Goal: Task Accomplishment & Management: Use online tool/utility

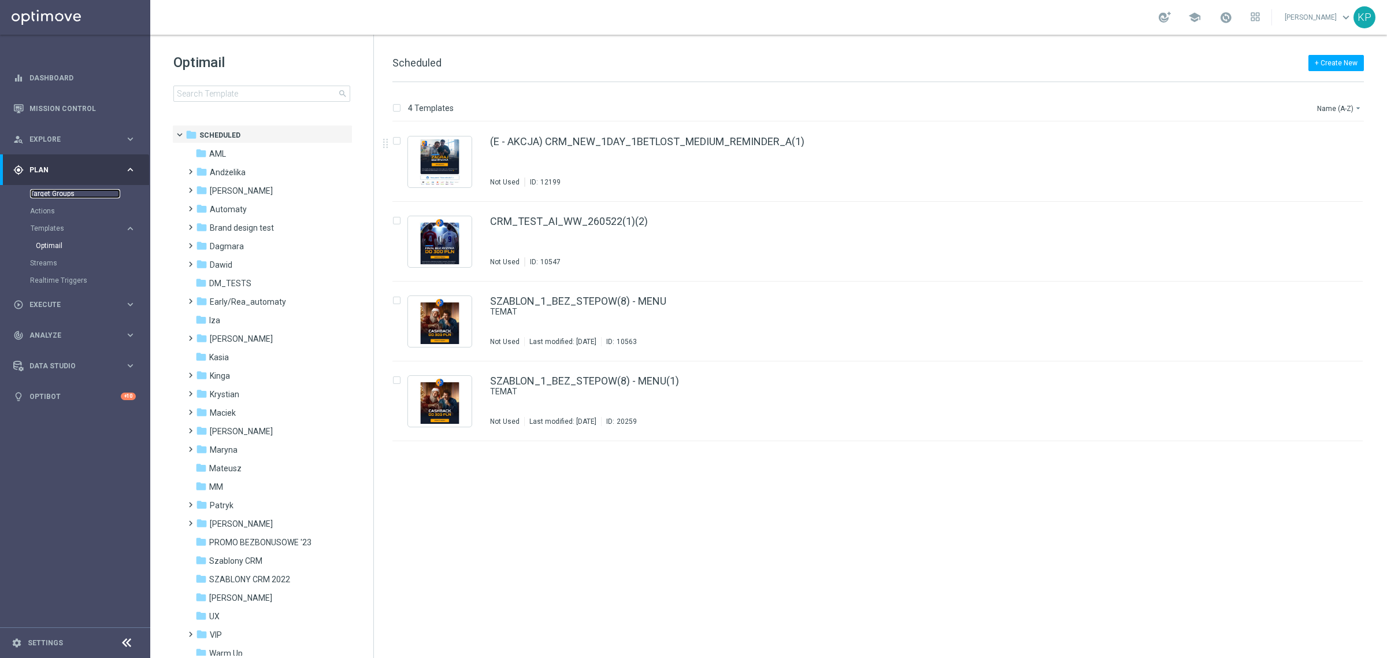
click at [73, 195] on link "Target Groups" at bounding box center [75, 193] width 90 height 9
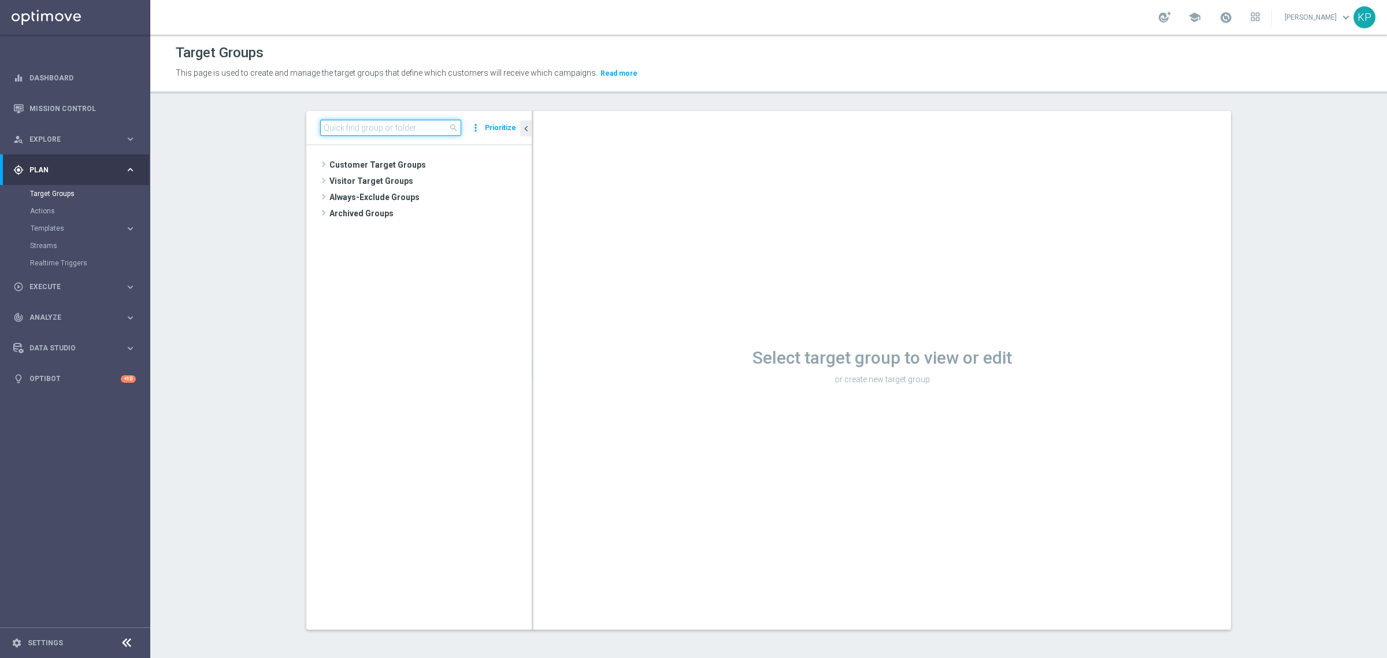
click at [425, 136] on input at bounding box center [390, 128] width 141 height 16
paste input "E_ALL_TARGET_BET_ORG 1DEPO 200 PLN_090925"
click at [406, 204] on div "insert_drive_file E_ALL_TARGET_BET_ORG 1DEPO 200 PLN_090925" at bounding box center [429, 197] width 153 height 16
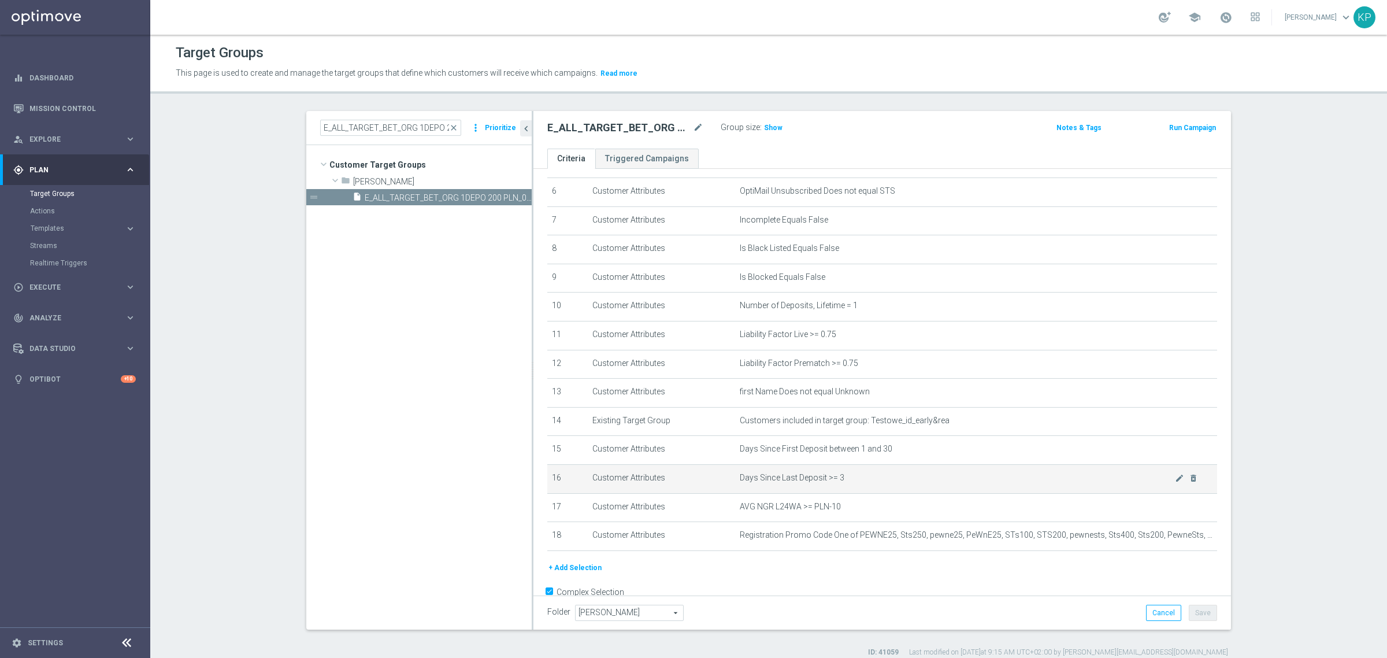
scroll to position [204, 0]
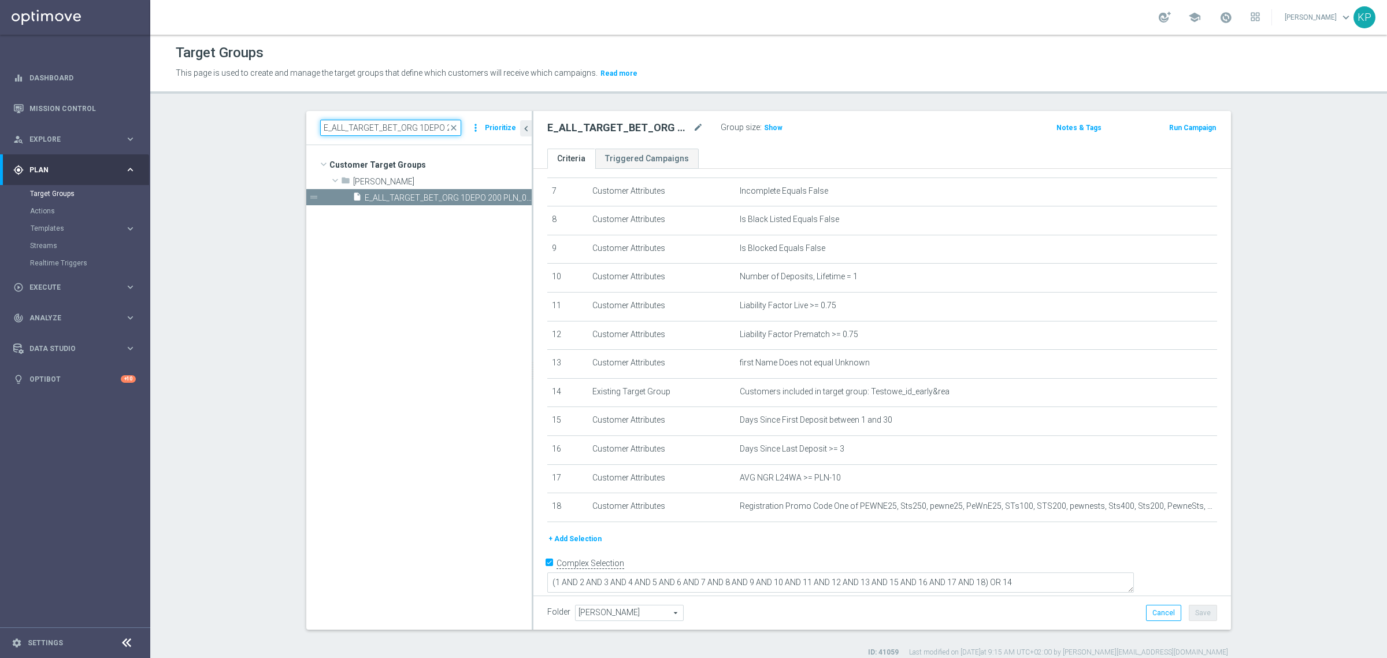
click at [376, 120] on input "E_ALL_TARGET_BET_ORG 1DEPO 200 PLN_090925" at bounding box center [390, 128] width 141 height 16
click at [376, 121] on input "E_ALL_TARGET_BET_ORG 1DEPO 200 PLN_090925" at bounding box center [390, 128] width 141 height 16
paste input "2"
click at [392, 195] on span "E_ALL_TARGET_BET_ORG 2DEPO 200 PLN_090925" at bounding box center [435, 198] width 141 height 10
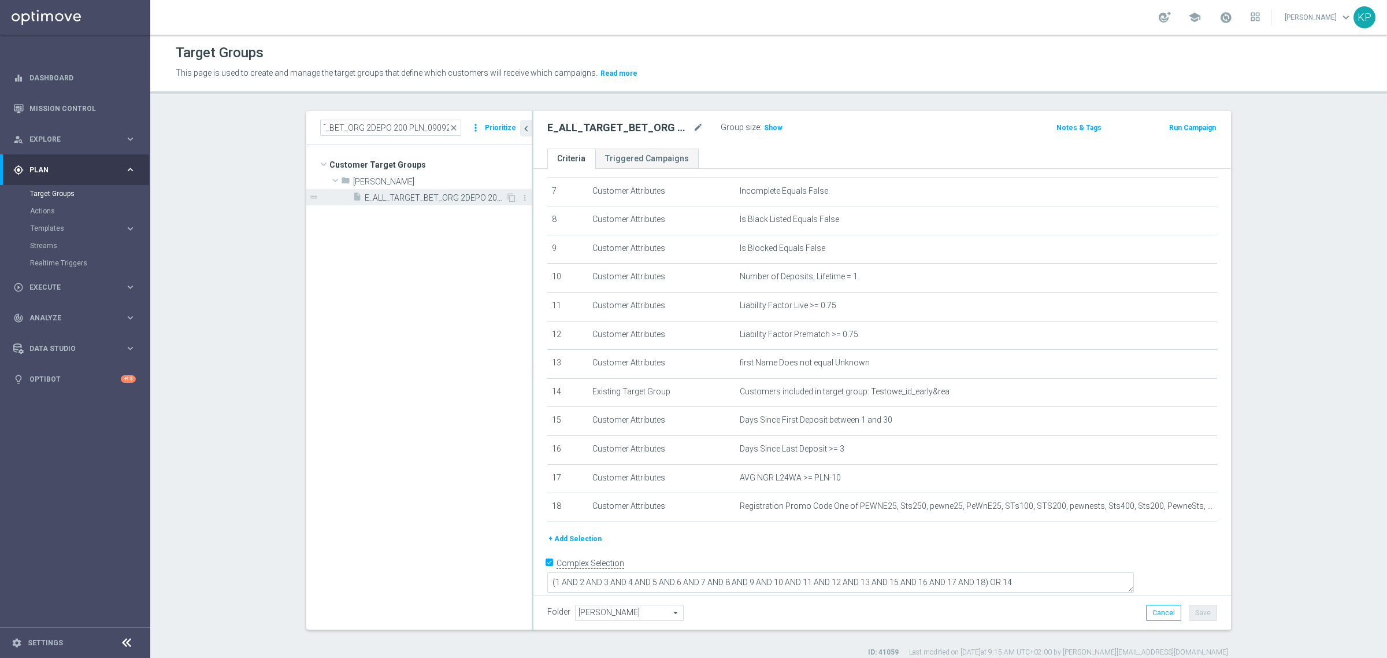
scroll to position [0, 0]
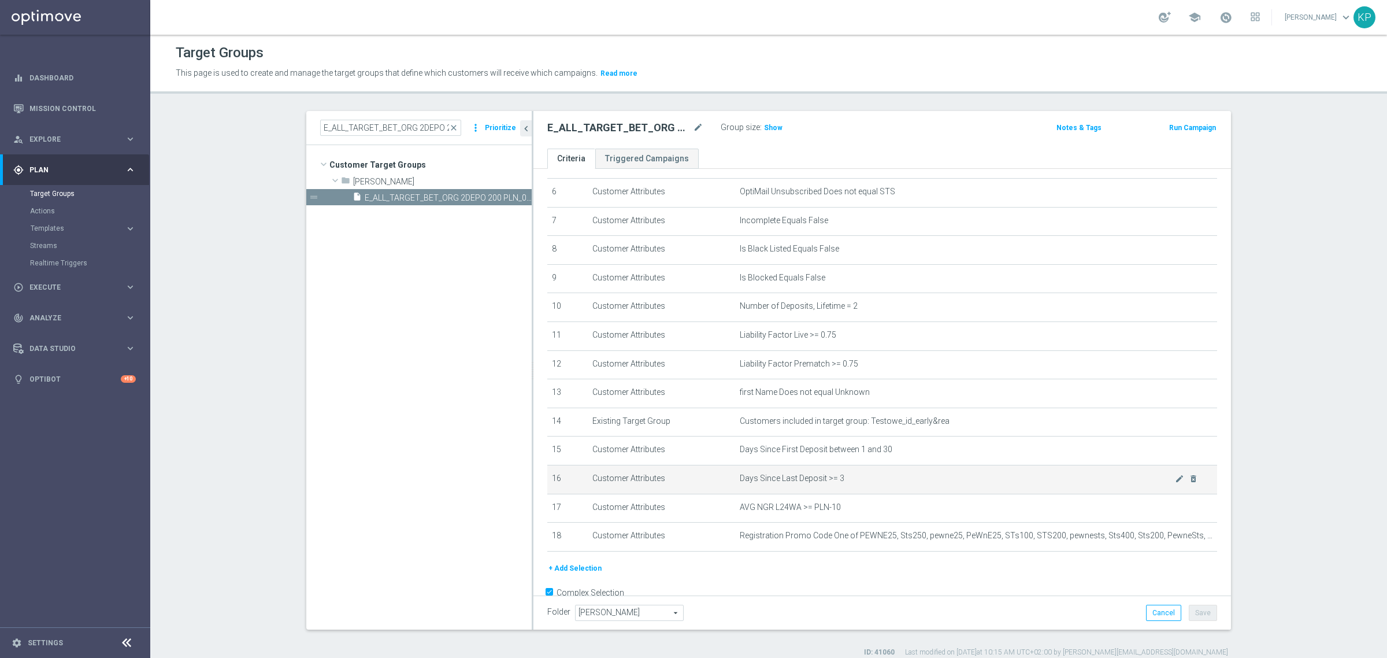
scroll to position [204, 0]
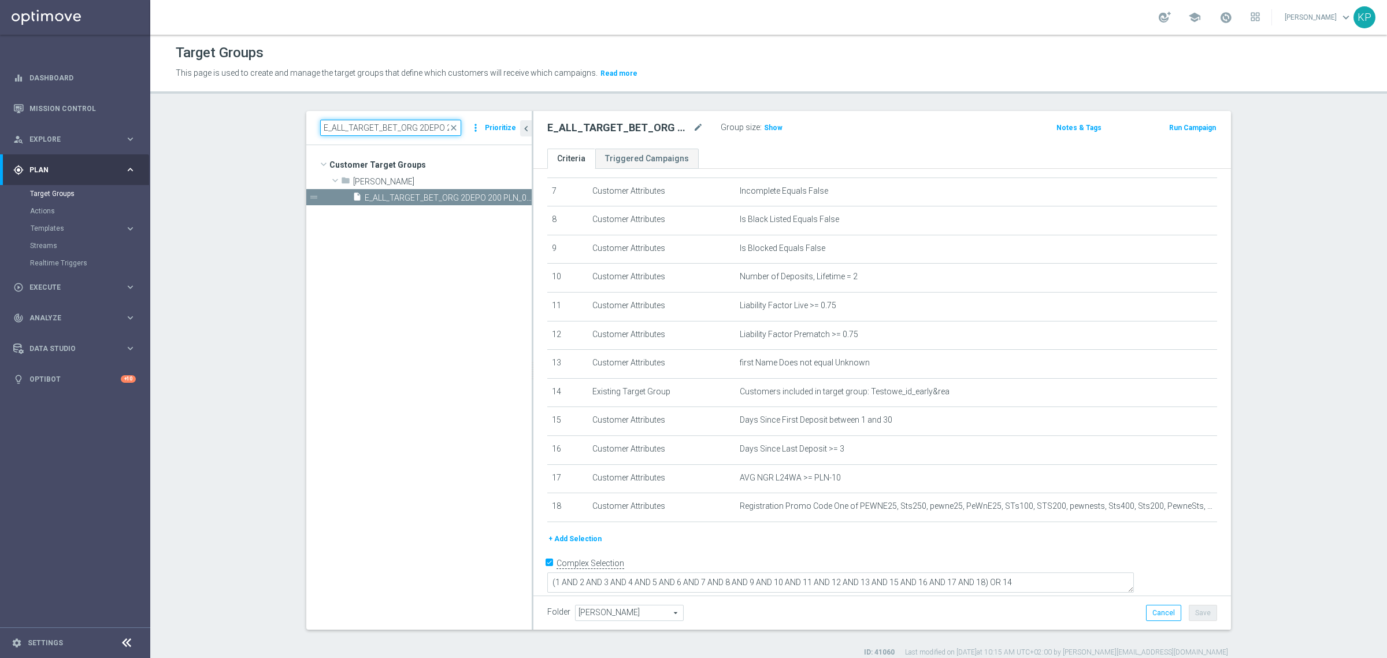
click at [373, 134] on input "E_ALL_TARGET_BET_ORG 2DEPO 200 PLN_090925" at bounding box center [390, 128] width 141 height 16
paste input "3"
type input "E_ALL_TARGET_BET_ORG 3DEPO 200 PLN_090925"
click at [445, 199] on span "E_ALL_TARGET_BET_ORG 3DEPO 200 PLN_090925" at bounding box center [435, 198] width 141 height 10
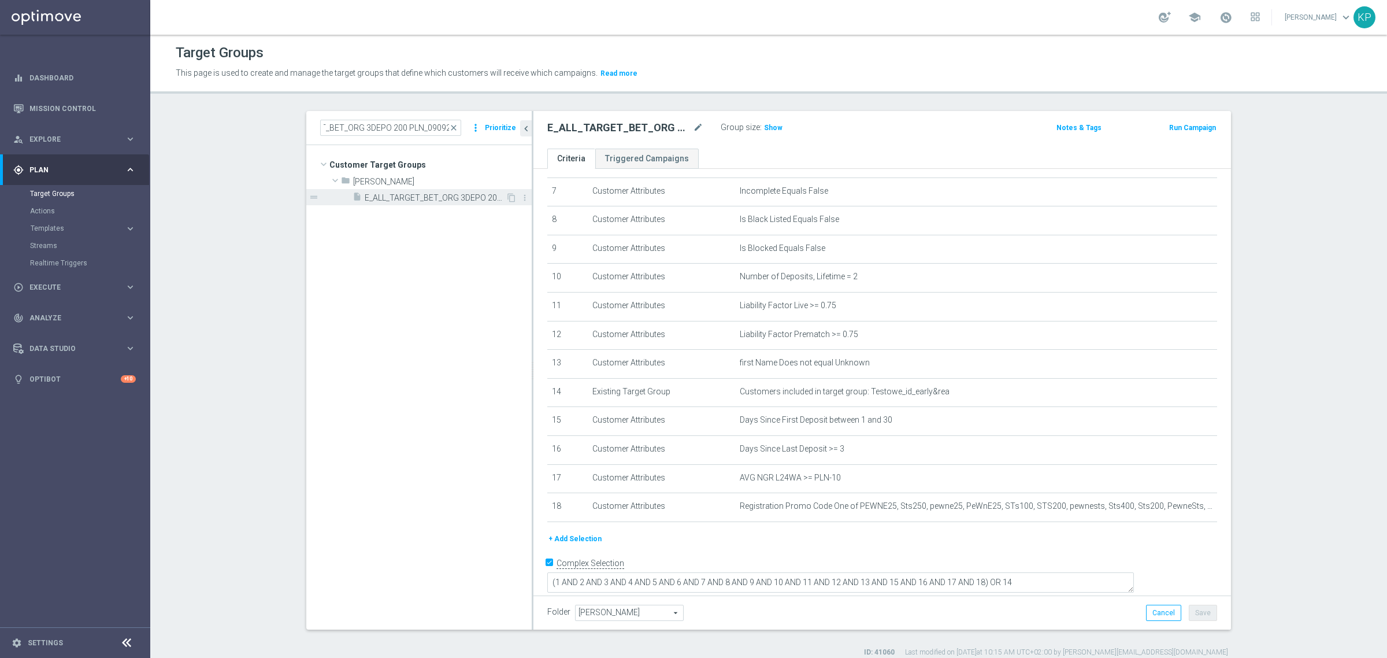
scroll to position [0, 0]
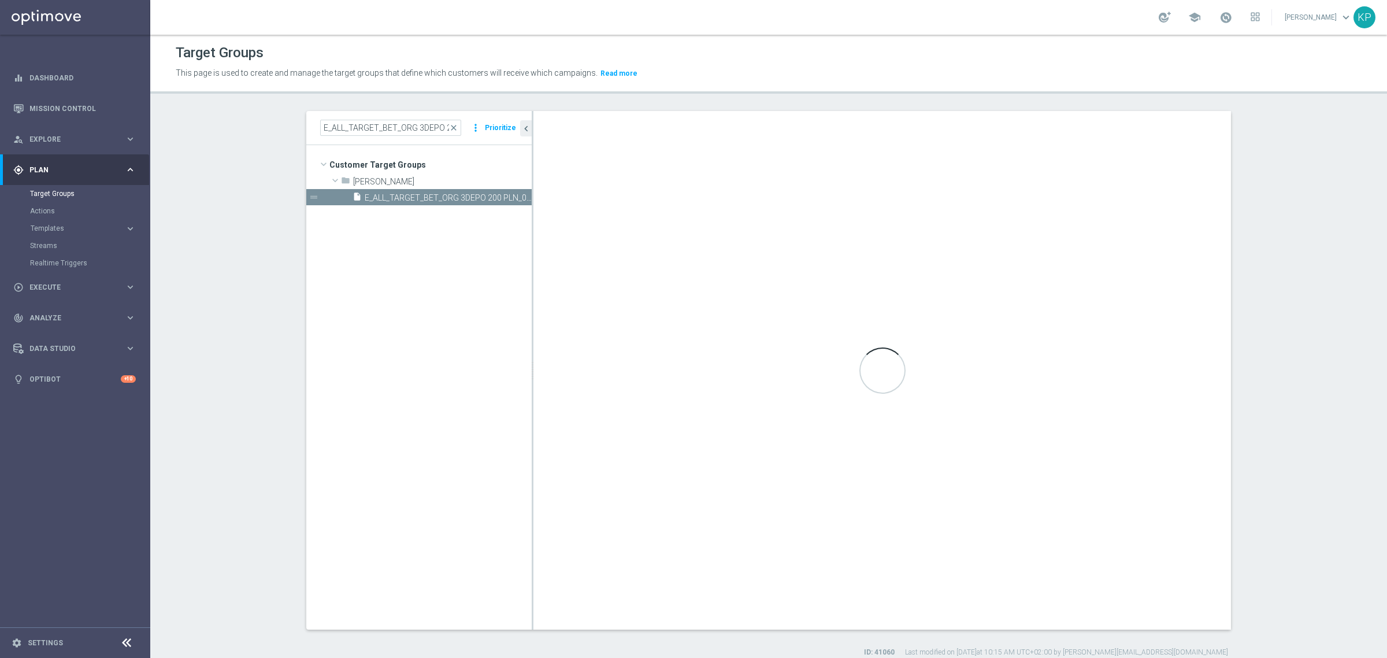
type textarea "(1 AND 2 AND 3 AND 4 AND 5 AND 6 AND 7 AND 8 AND 9 AND 10 AND 11 AND 12 AND 13 …"
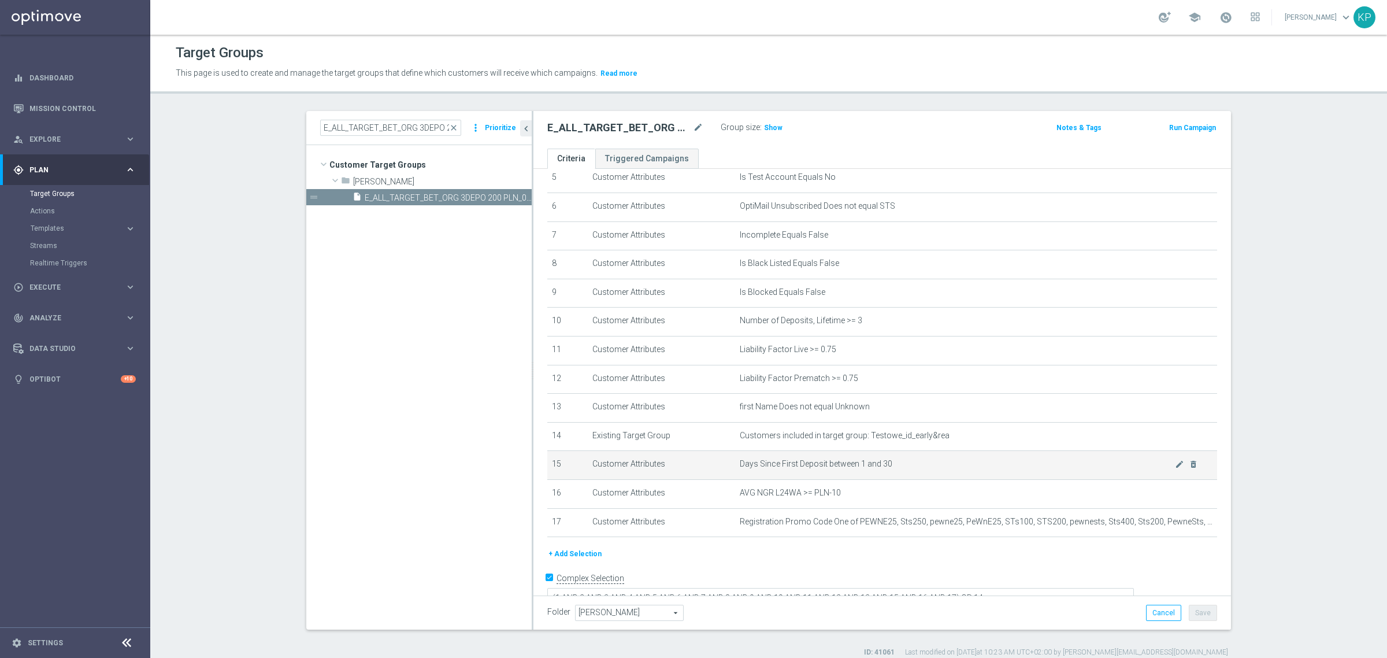
scroll to position [175, 0]
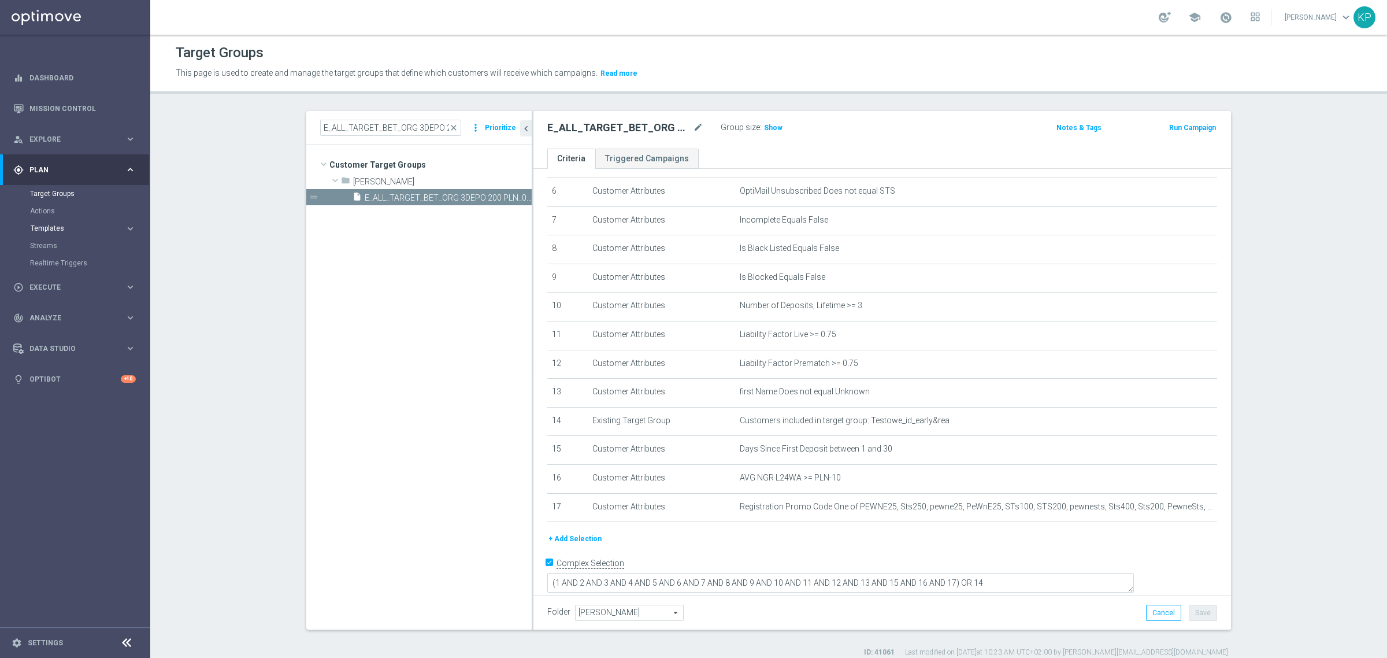
click at [99, 225] on span "Templates" at bounding box center [72, 228] width 83 height 7
click at [61, 243] on link "Optimail" at bounding box center [78, 245] width 84 height 9
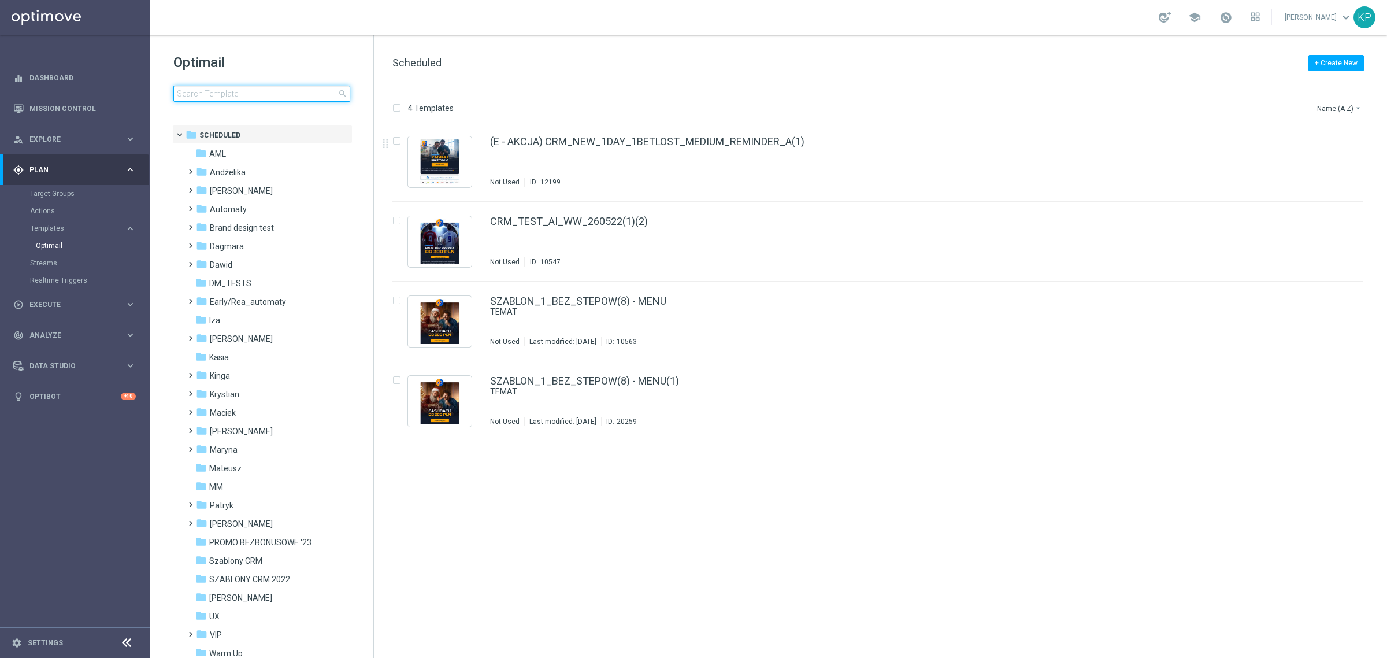
click at [269, 93] on input at bounding box center [261, 94] width 177 height 16
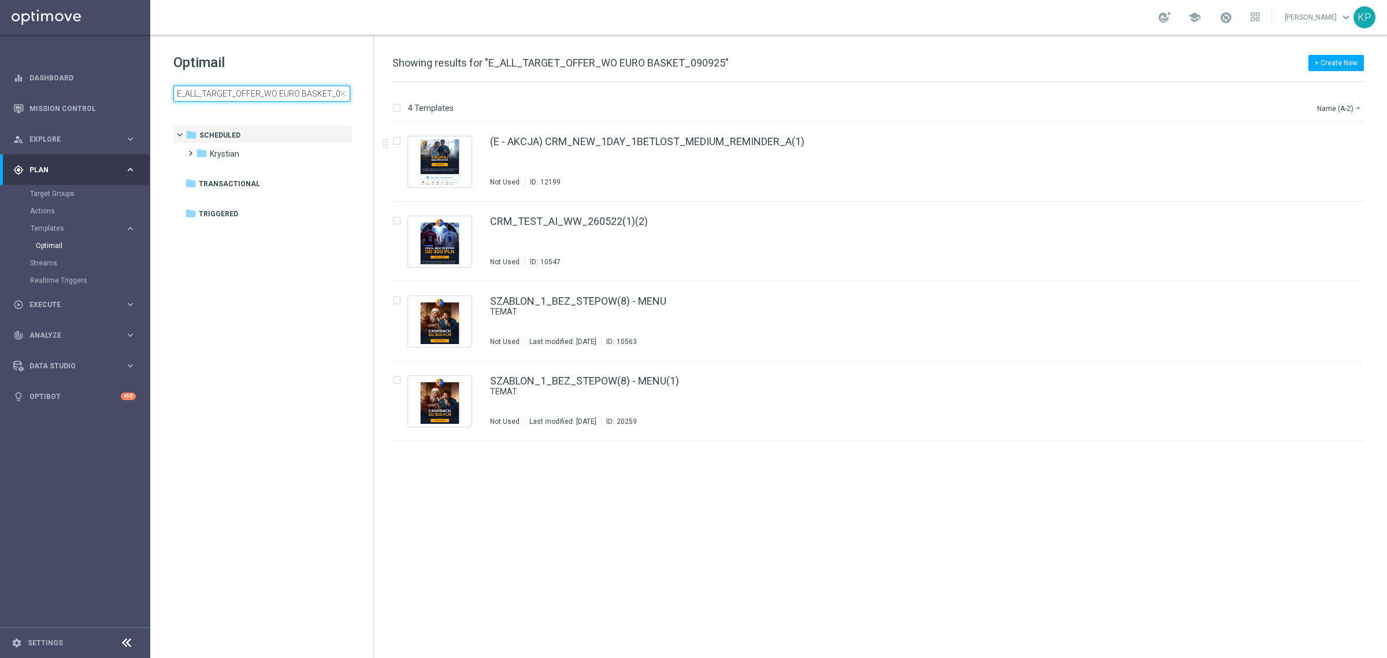
scroll to position [0, 18]
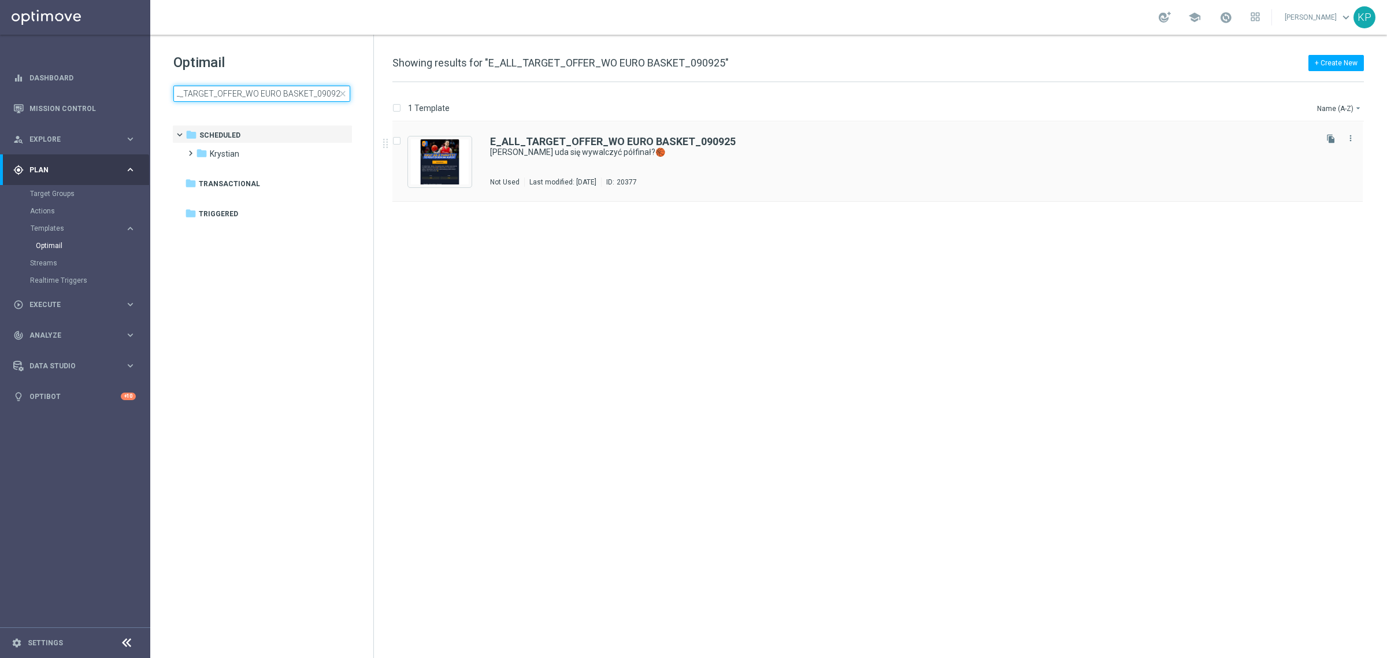
type input "E_ALL_TARGET_OFFER_WO EURO BASKET_090925"
click at [668, 161] on div "E_ALL_TARGET_OFFER_WO EURO BASKET_090925 Czy Polakom uda się wywalczyć półfinał…" at bounding box center [902, 161] width 824 height 50
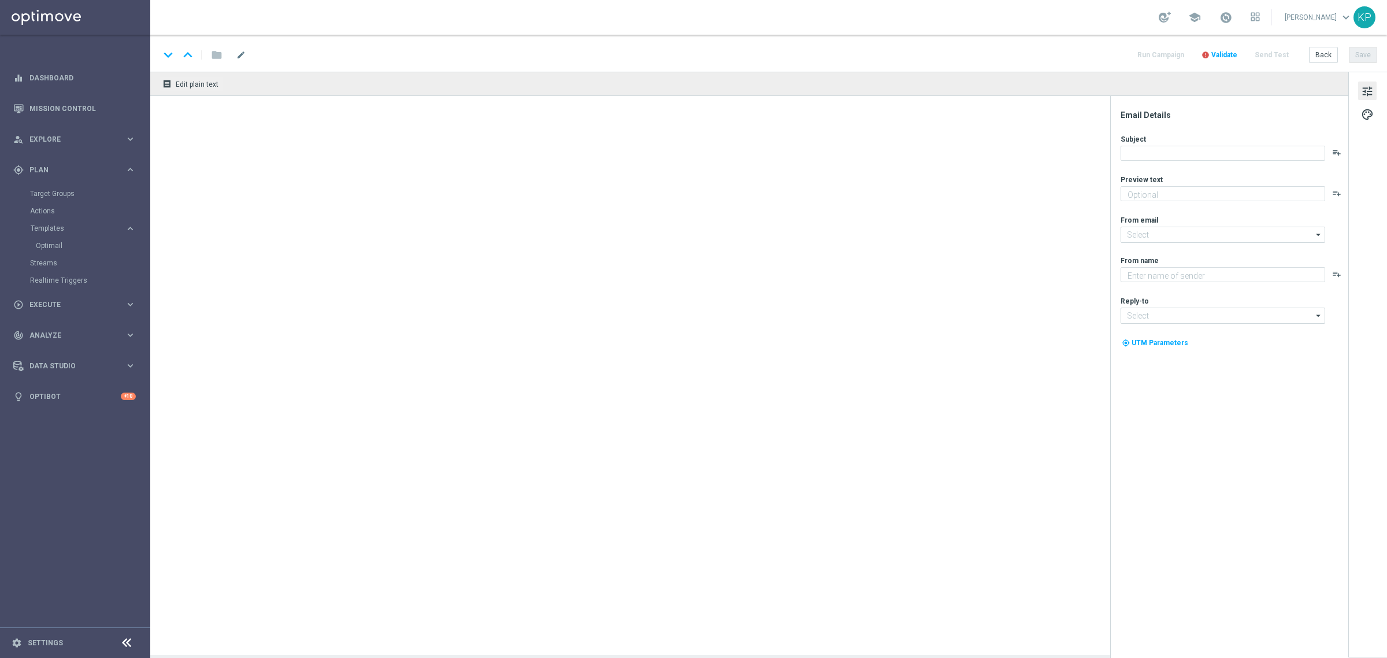
type textarea "Sprawdź kursy na mecz Turcja - Polska 🔥"
type input "[EMAIL_ADDRESS][DOMAIN_NAME]"
type textarea "STS"
type input "[EMAIL_ADDRESS][DOMAIN_NAME]"
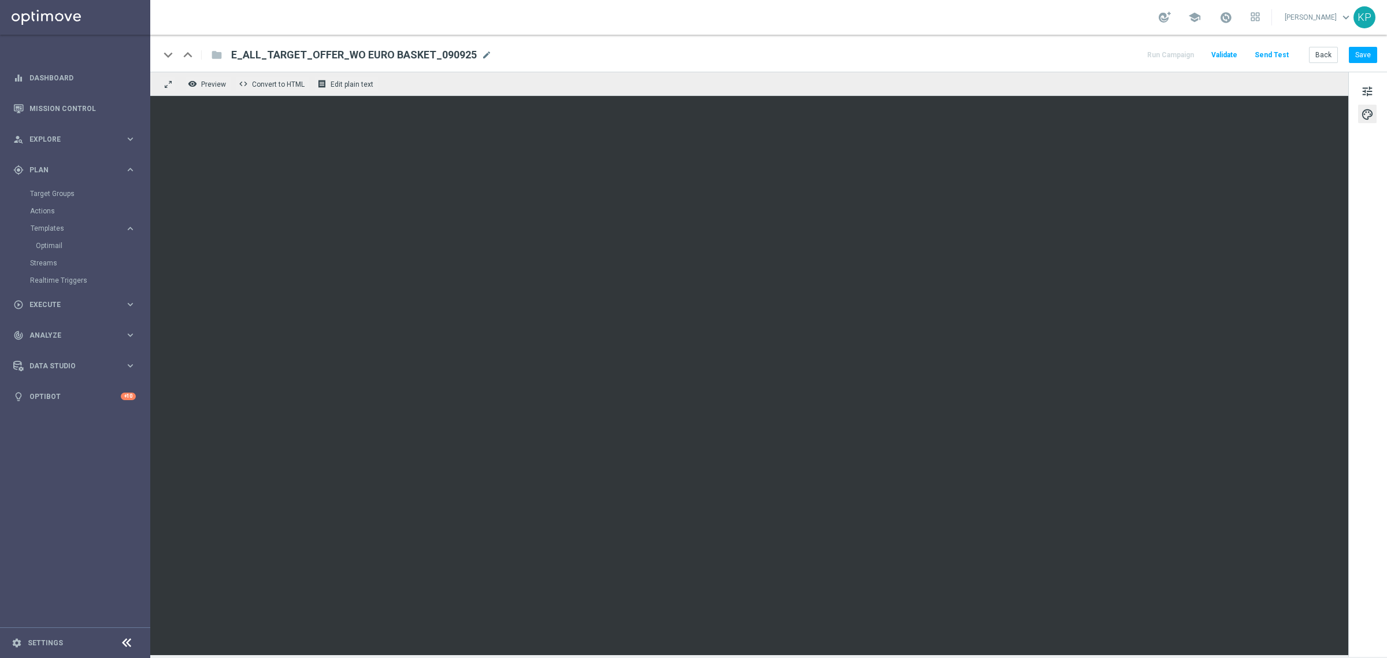
click at [1357, 91] on div "tune palette" at bounding box center [1367, 364] width 39 height 585
click at [1368, 88] on span "tune" at bounding box center [1367, 91] width 13 height 15
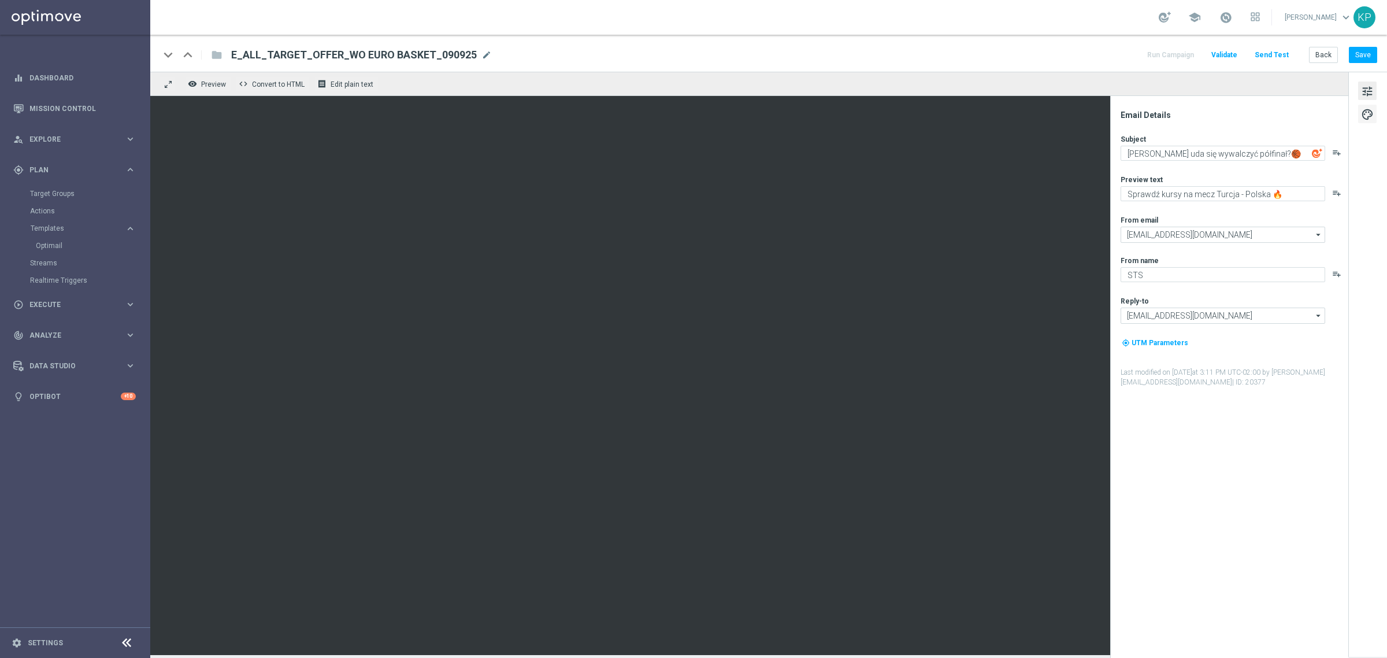
click at [1370, 114] on span "palette" at bounding box center [1367, 114] width 13 height 15
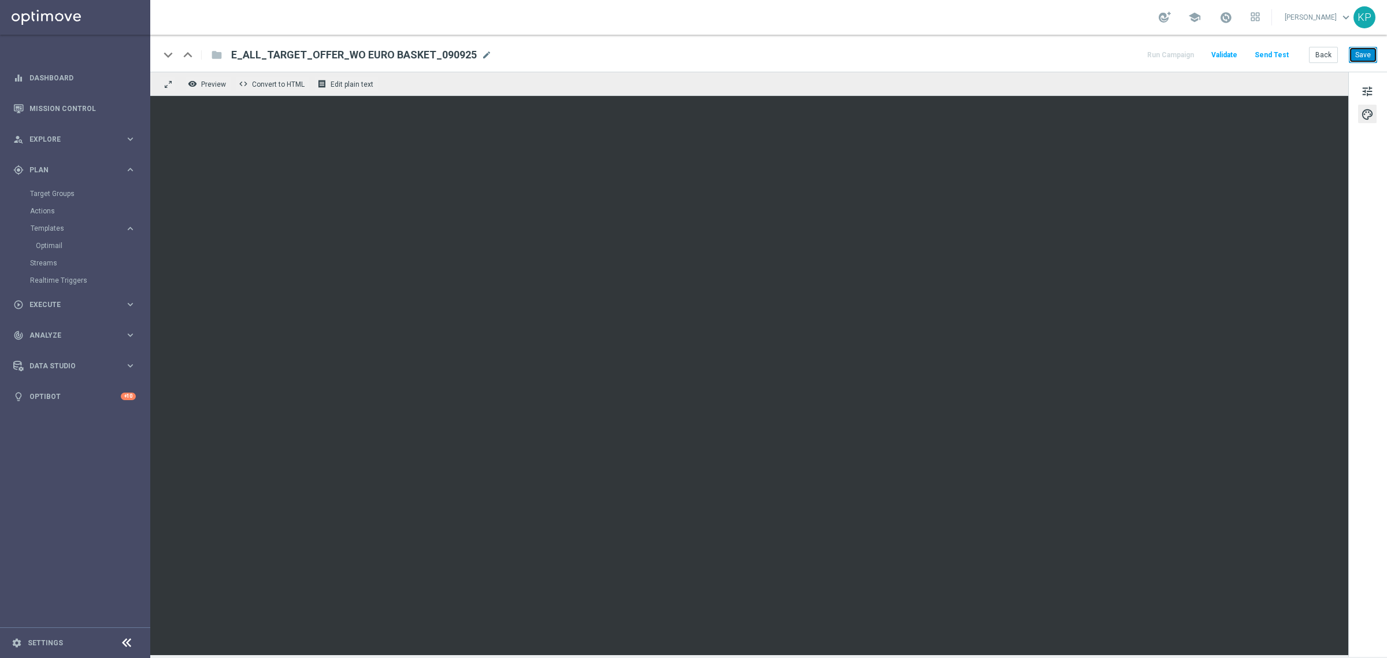
click at [1369, 57] on button "Save" at bounding box center [1363, 55] width 28 height 16
click at [1366, 55] on button "Save" at bounding box center [1363, 55] width 28 height 16
click at [981, 54] on div "keyboard_arrow_down keyboard_arrow_up folder E_ALL_TARGET_OFFER_WO EURO BASKET_…" at bounding box center [769, 54] width 1218 height 15
click at [1363, 56] on button "Save" at bounding box center [1363, 55] width 28 height 16
click at [1066, 41] on div "keyboard_arrow_down keyboard_arrow_up folder E_ALL_TARGET_OFFER_WO EURO BASKET_…" at bounding box center [768, 53] width 1237 height 37
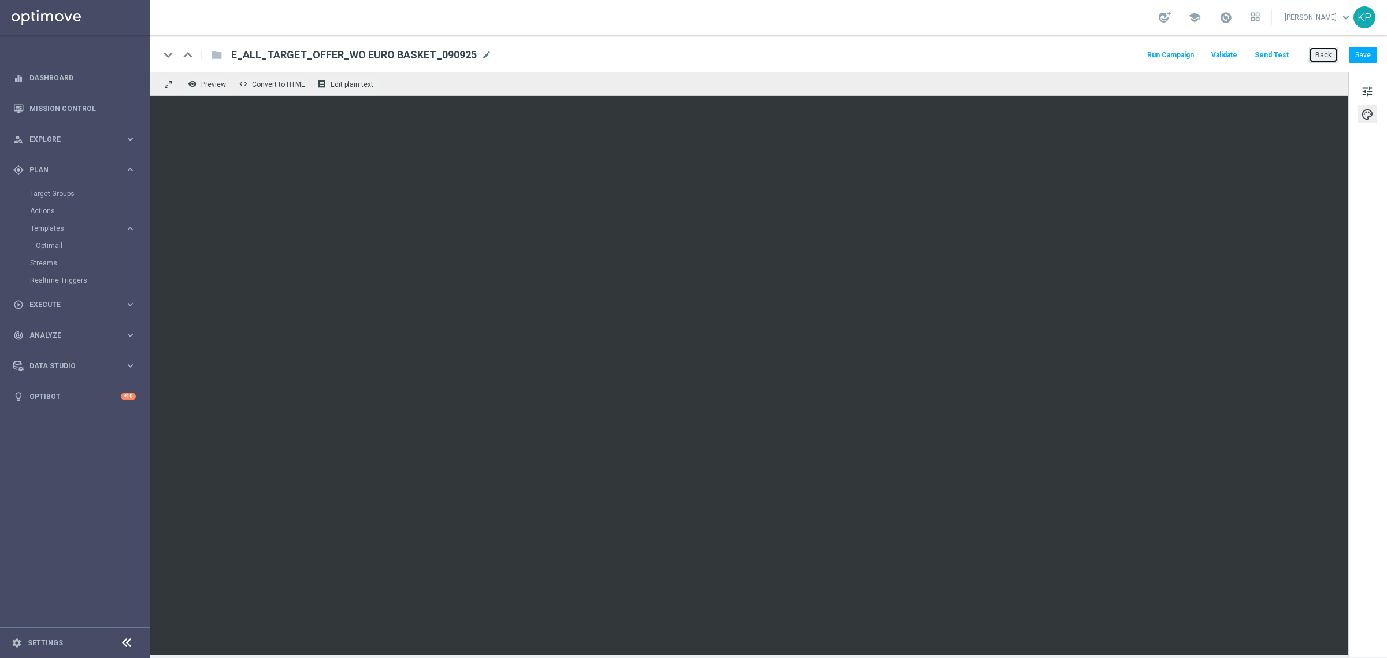
click at [1319, 54] on button "Back" at bounding box center [1323, 55] width 29 height 16
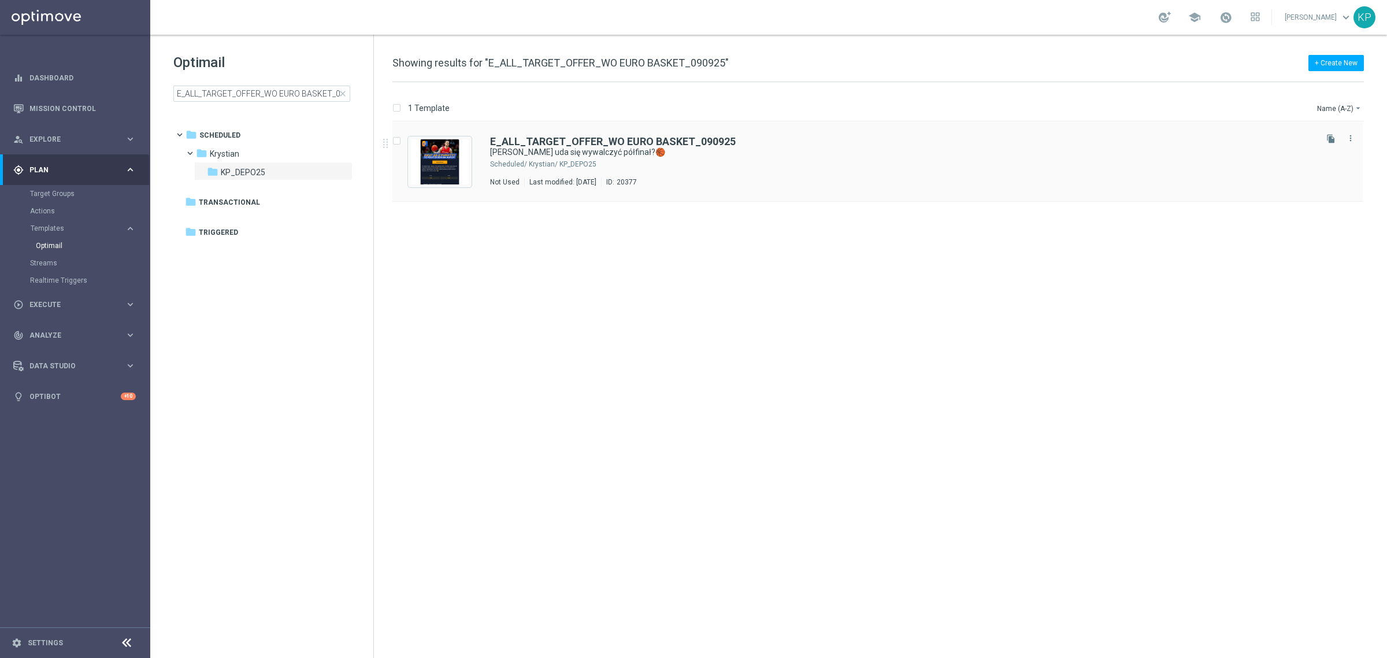
drag, startPoint x: 1333, startPoint y: 135, endPoint x: 1076, endPoint y: 170, distance: 259.1
click at [1333, 135] on icon "file_copy" at bounding box center [1330, 138] width 9 height 9
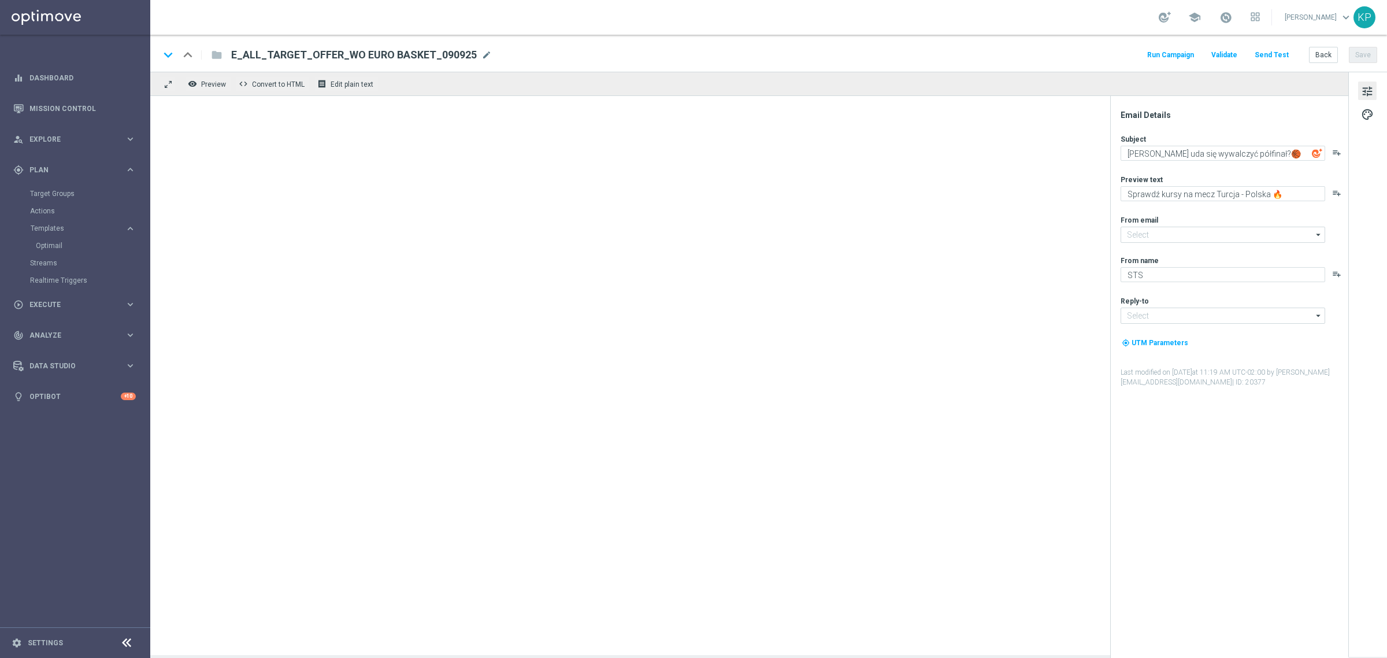
type input "[EMAIL_ADDRESS][DOMAIN_NAME]"
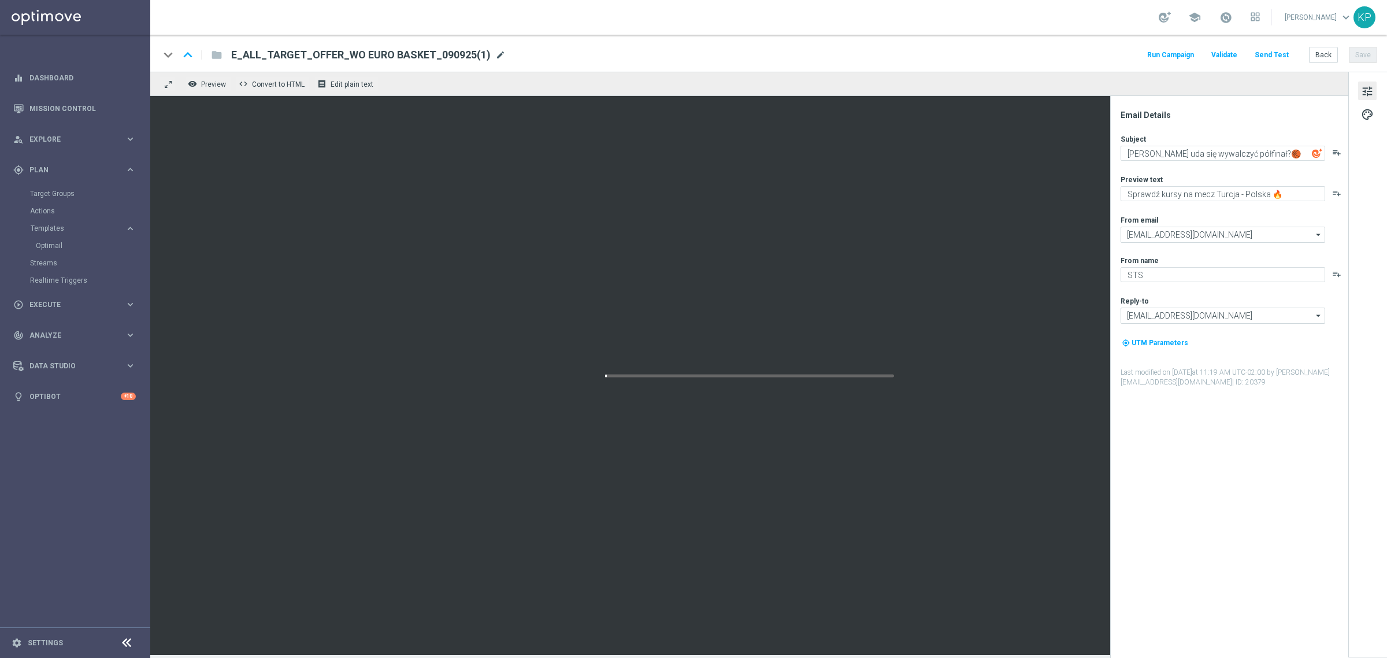
click at [500, 53] on span "mode_edit" at bounding box center [500, 55] width 10 height 10
paste input "DONE EURO BASKET_090925"
type input "E_ALL_TARGET_OFFER_WODONE EURO BASKET_090925"
click at [602, 33] on div "school [PERSON_NAME] keyboard_arrow_down KP" at bounding box center [768, 17] width 1237 height 35
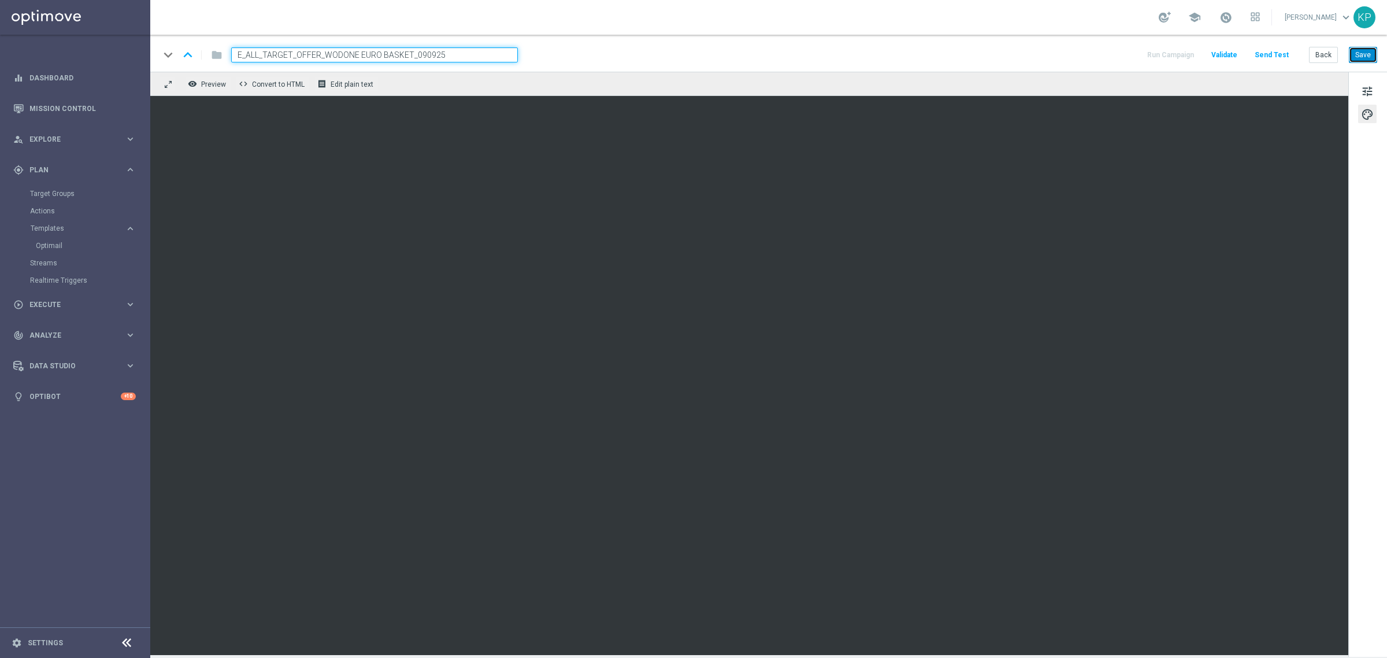
click at [1361, 55] on button "Save" at bounding box center [1363, 55] width 28 height 16
click at [1037, 57] on div "keyboard_arrow_down keyboard_arrow_up folder E_ALL_TARGET_OFFER_WODONE EURO BAS…" at bounding box center [769, 54] width 1218 height 15
click at [1319, 55] on button "Back" at bounding box center [1323, 55] width 29 height 16
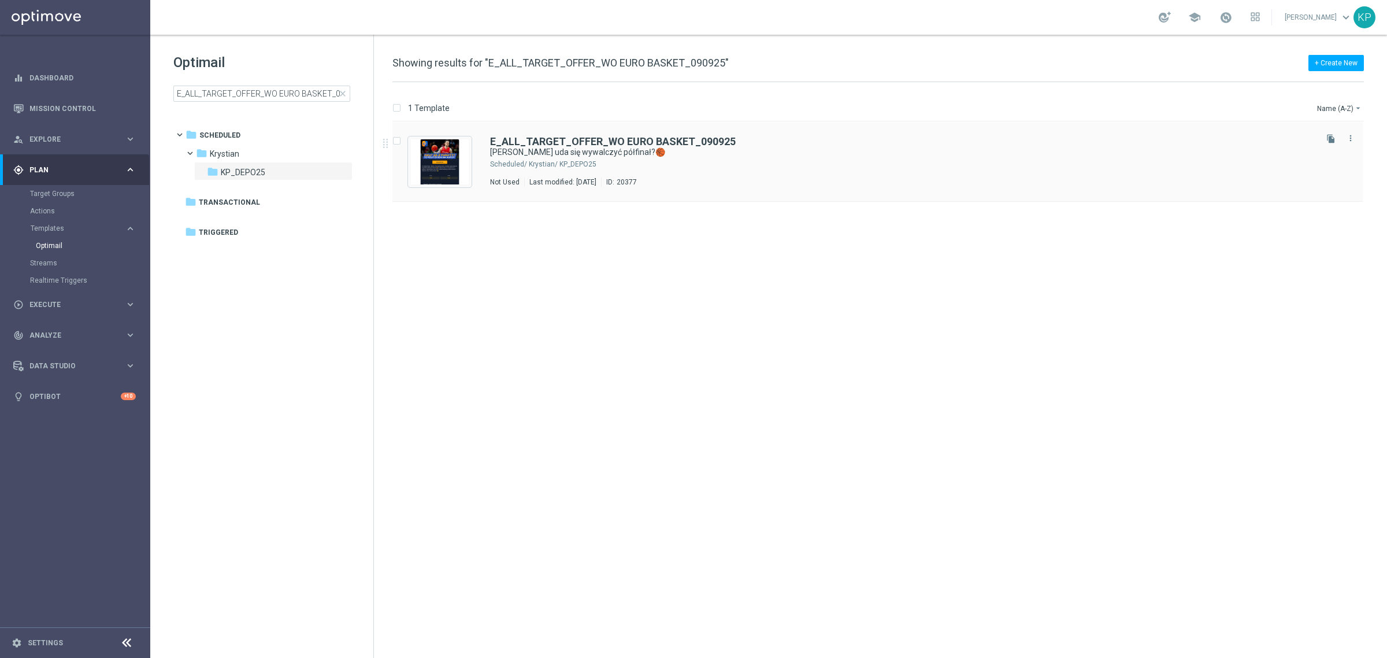
click at [1219, 140] on div "E_ALL_TARGET_OFFER_WO EURO BASKET_090925" at bounding box center [902, 141] width 824 height 10
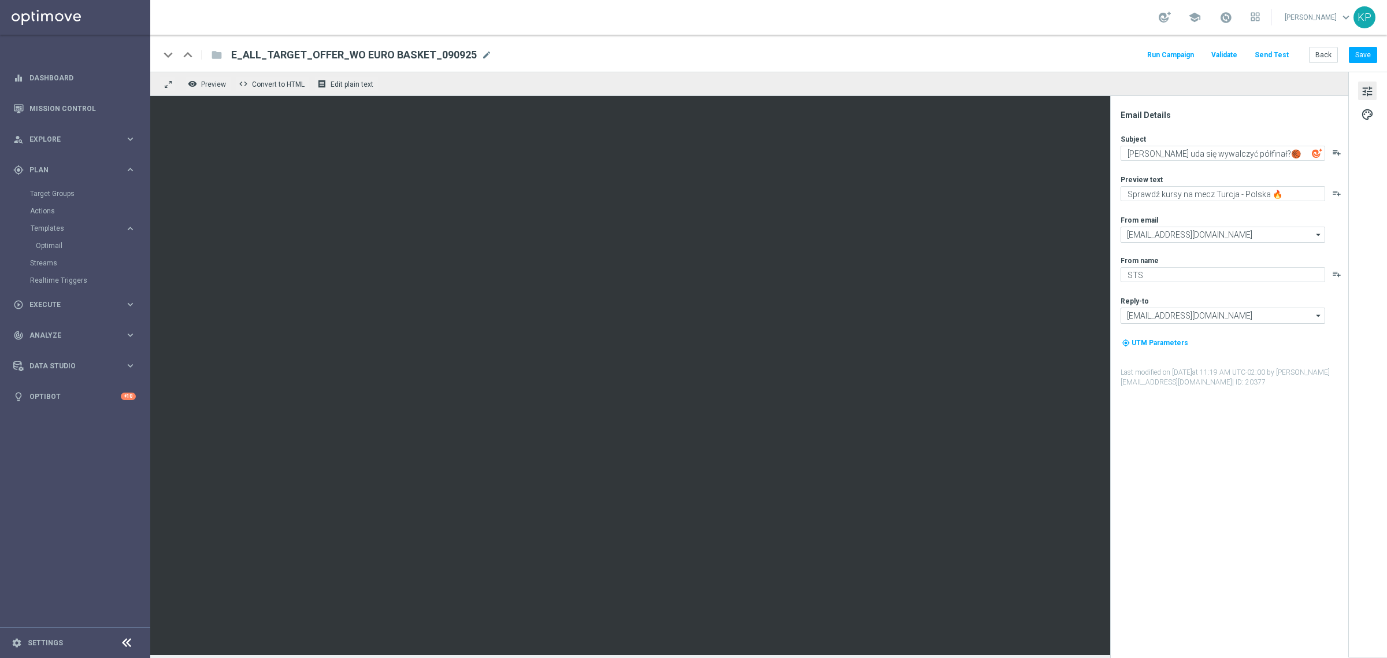
click at [1276, 55] on button "Send Test" at bounding box center [1272, 55] width 38 height 16
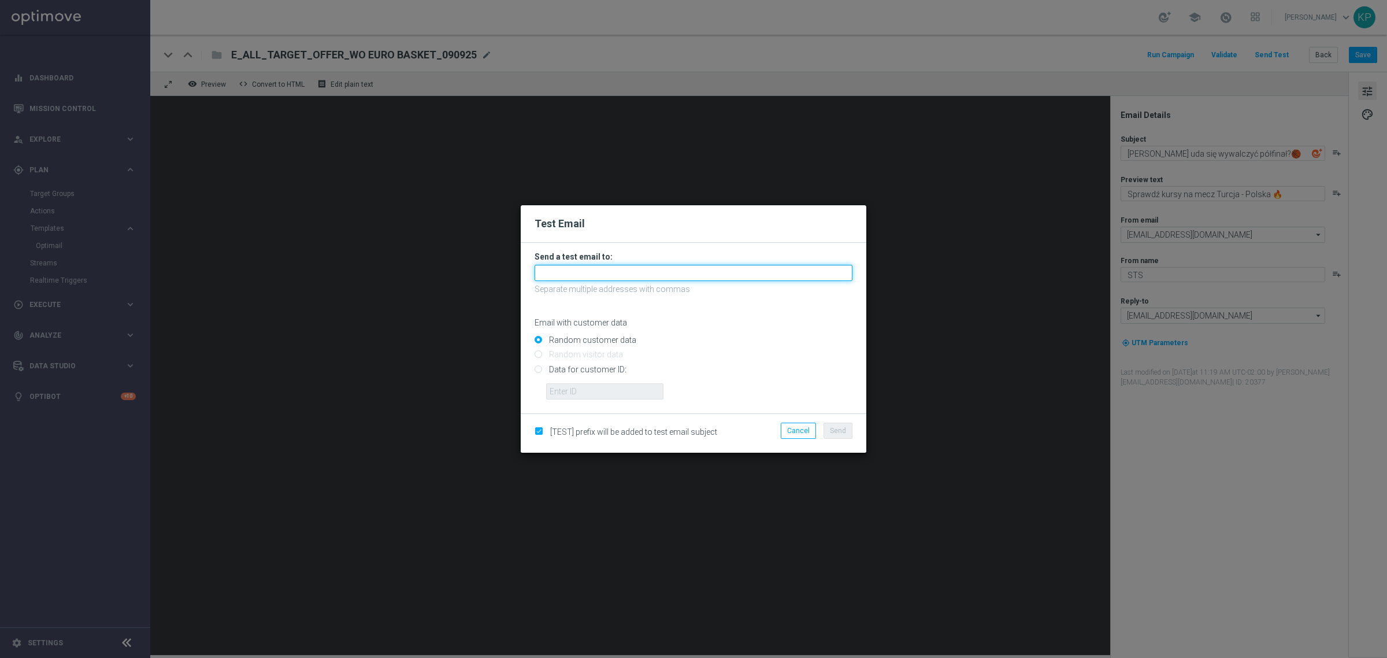
drag, startPoint x: 681, startPoint y: 269, endPoint x: 654, endPoint y: 270, distance: 26.6
click at [680, 269] on input "text" at bounding box center [694, 273] width 318 height 16
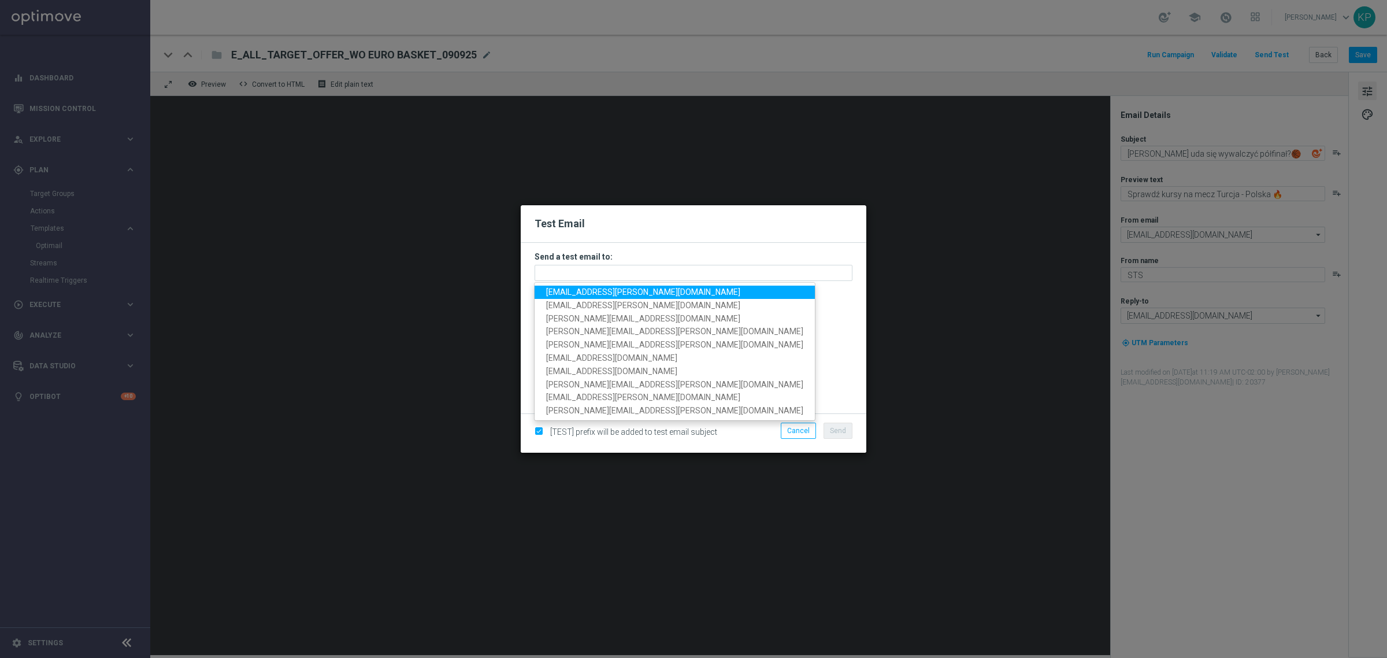
click at [605, 290] on span "[EMAIL_ADDRESS][PERSON_NAME][DOMAIN_NAME]" at bounding box center [643, 291] width 194 height 9
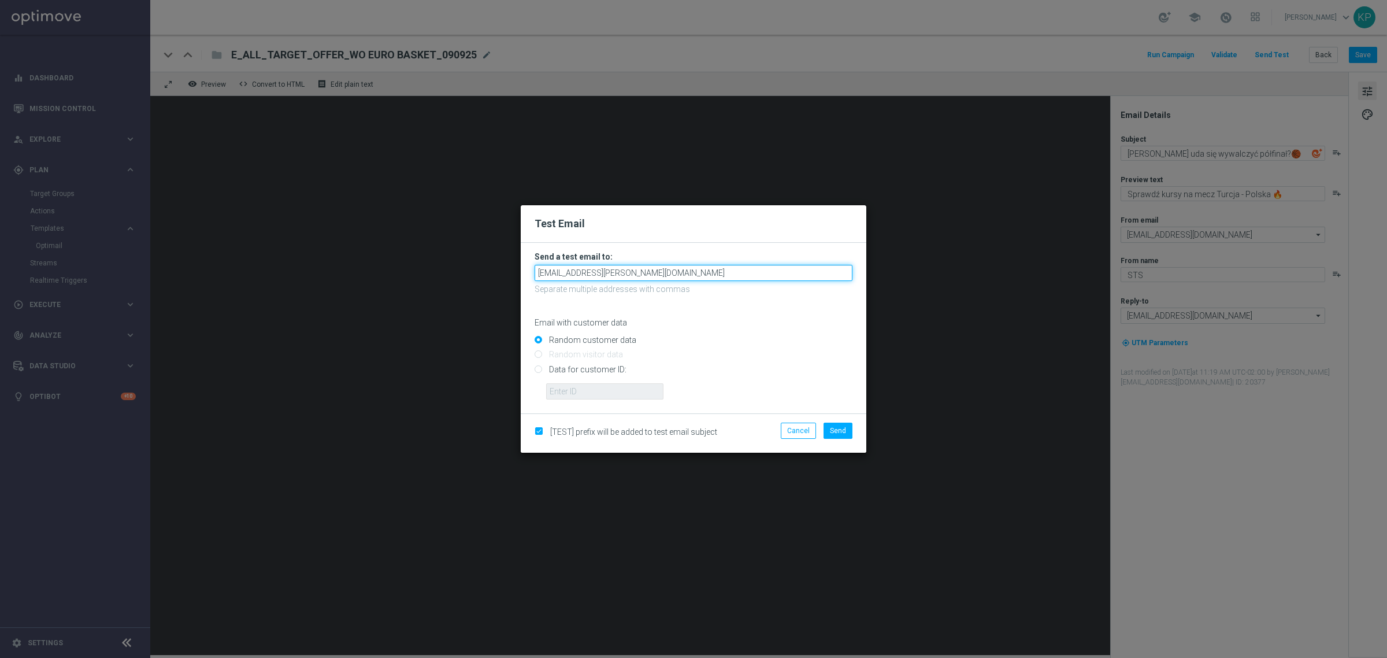
click at [633, 269] on input "[EMAIL_ADDRESS][PERSON_NAME][DOMAIN_NAME]" at bounding box center [694, 273] width 318 height 16
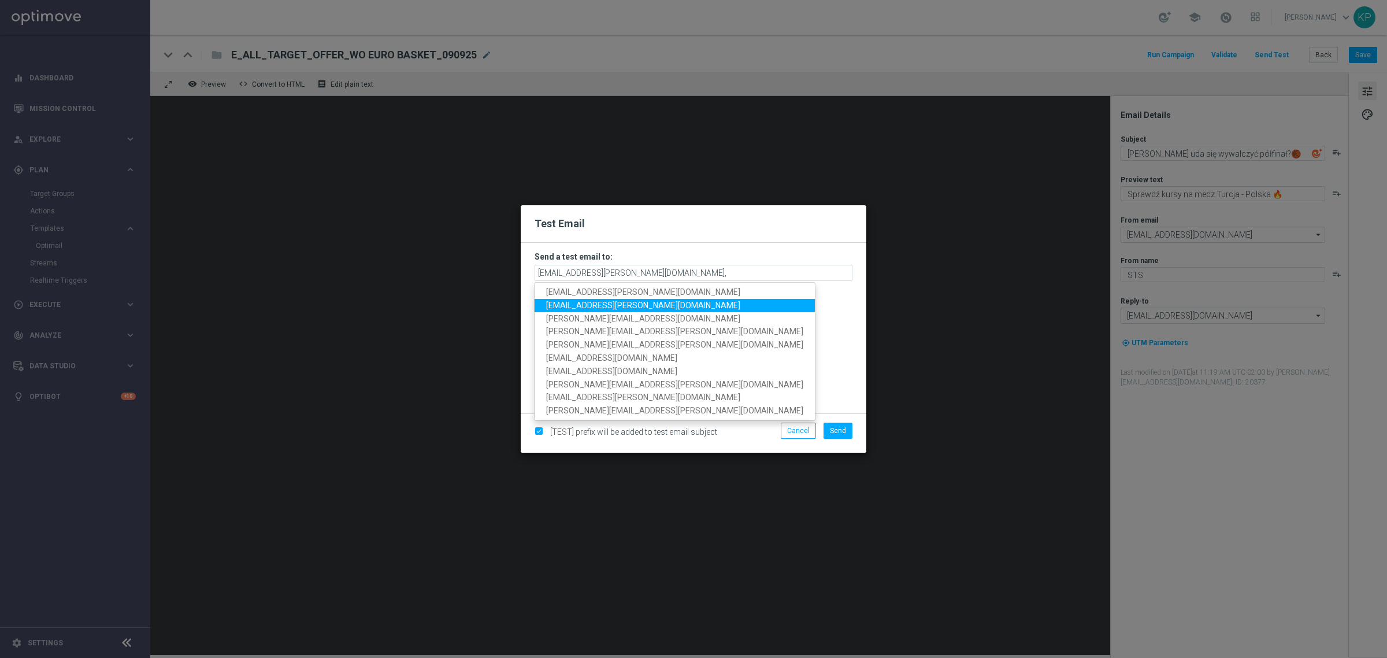
click at [616, 305] on span "[EMAIL_ADDRESS][PERSON_NAME][DOMAIN_NAME]" at bounding box center [643, 305] width 194 height 9
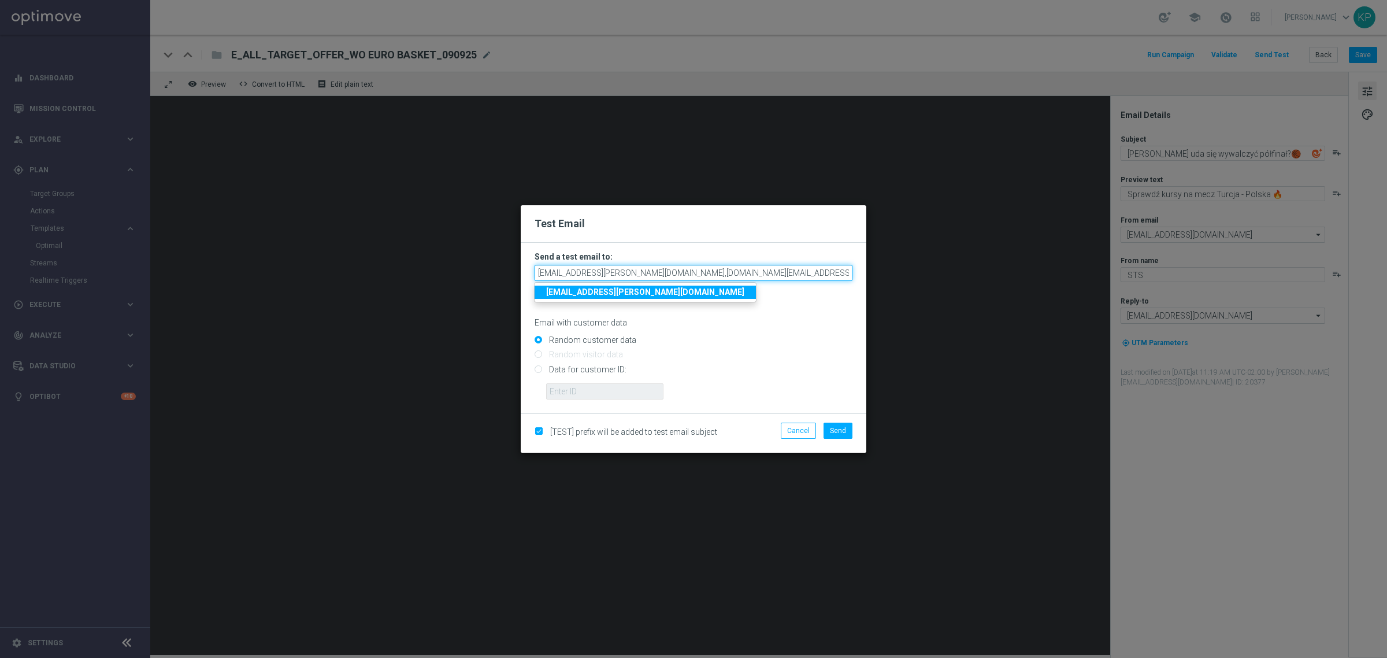
click at [715, 275] on input "[EMAIL_ADDRESS][PERSON_NAME][DOMAIN_NAME],[DOMAIN_NAME][EMAIL_ADDRESS][PERSON_N…" at bounding box center [694, 273] width 318 height 16
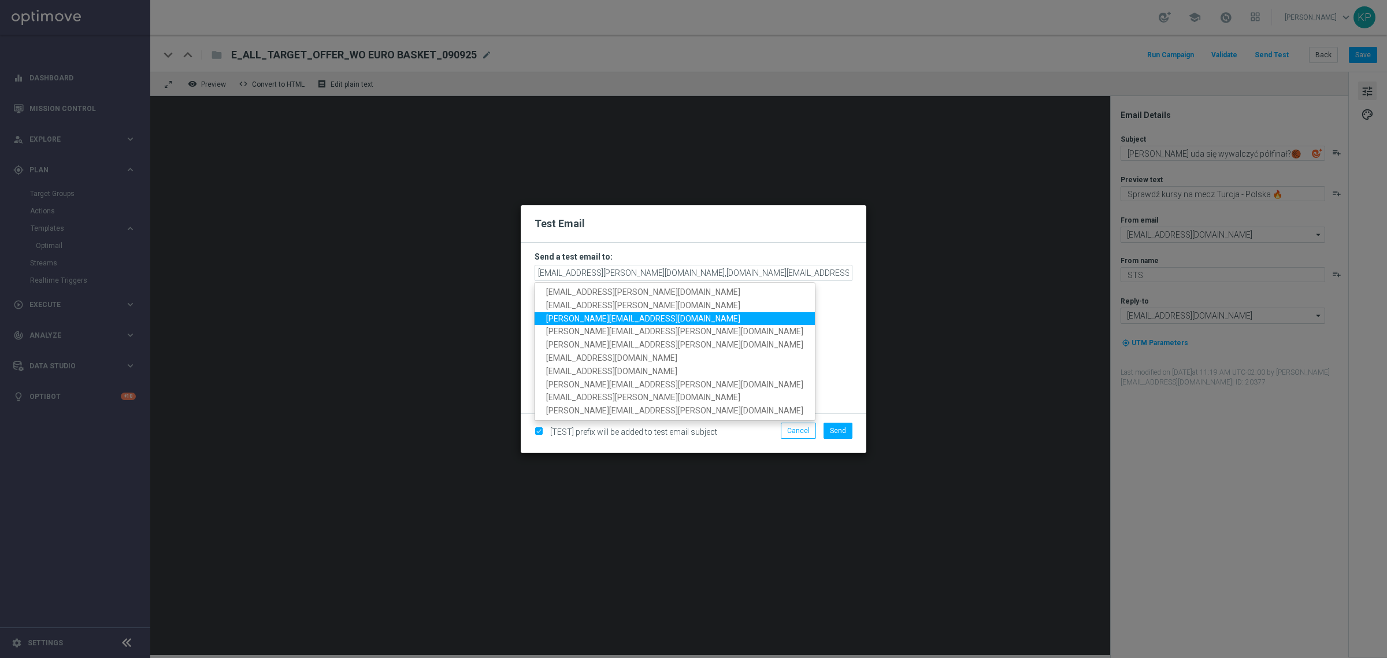
click at [604, 316] on span "[PERSON_NAME][EMAIL_ADDRESS][DOMAIN_NAME]" at bounding box center [643, 317] width 194 height 9
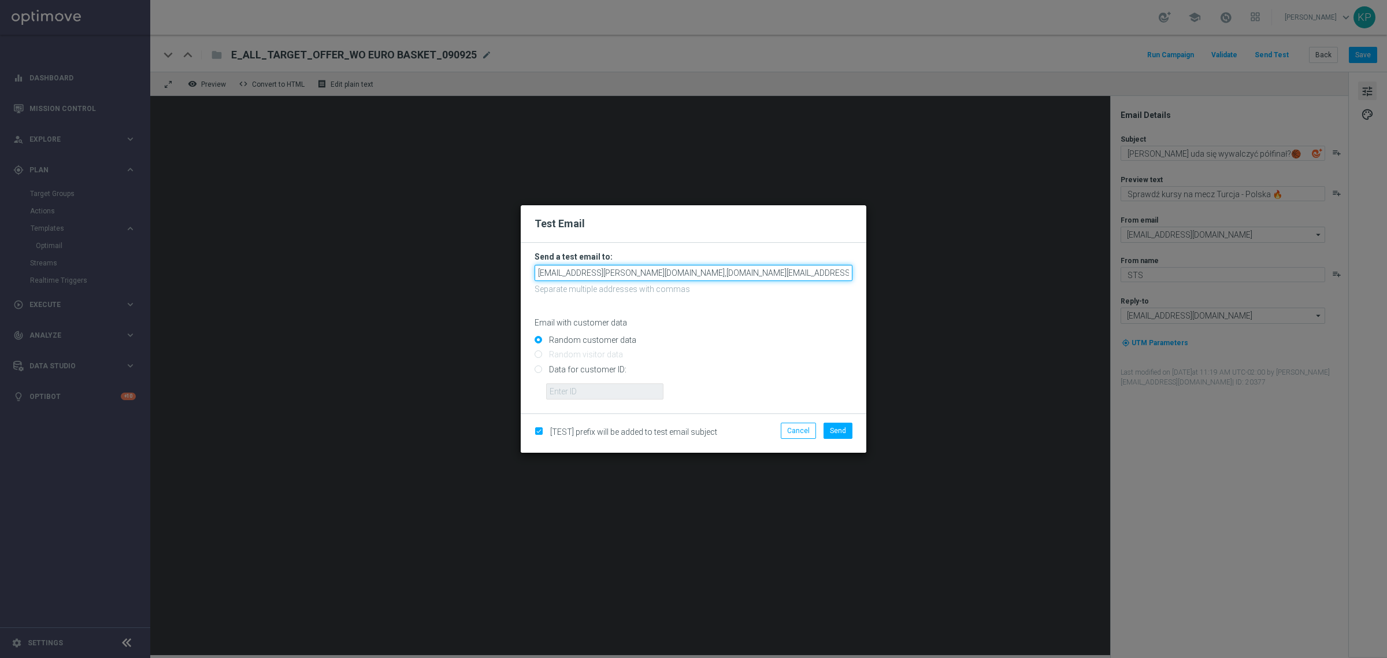
click at [811, 275] on input "[EMAIL_ADDRESS][PERSON_NAME][DOMAIN_NAME],[DOMAIN_NAME][EMAIL_ADDRESS][PERSON_N…" at bounding box center [694, 273] width 318 height 16
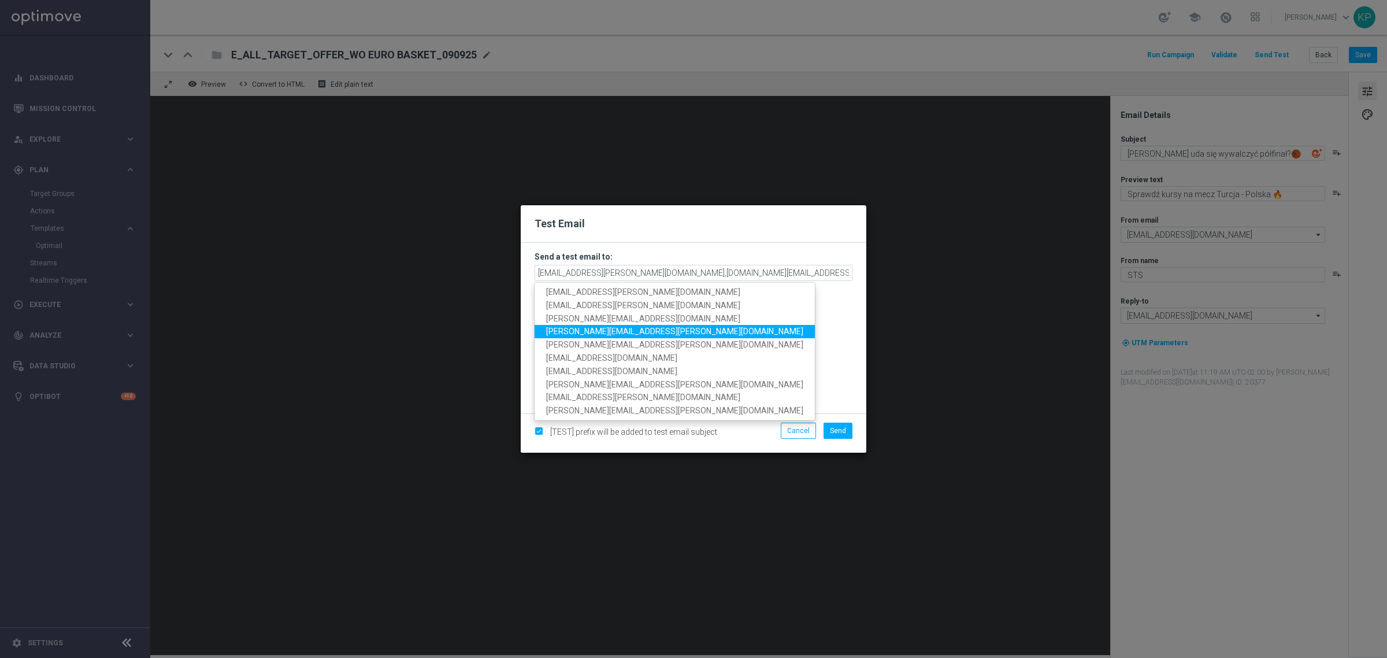
click at [621, 328] on span "[PERSON_NAME][EMAIL_ADDRESS][PERSON_NAME][DOMAIN_NAME]" at bounding box center [674, 331] width 257 height 9
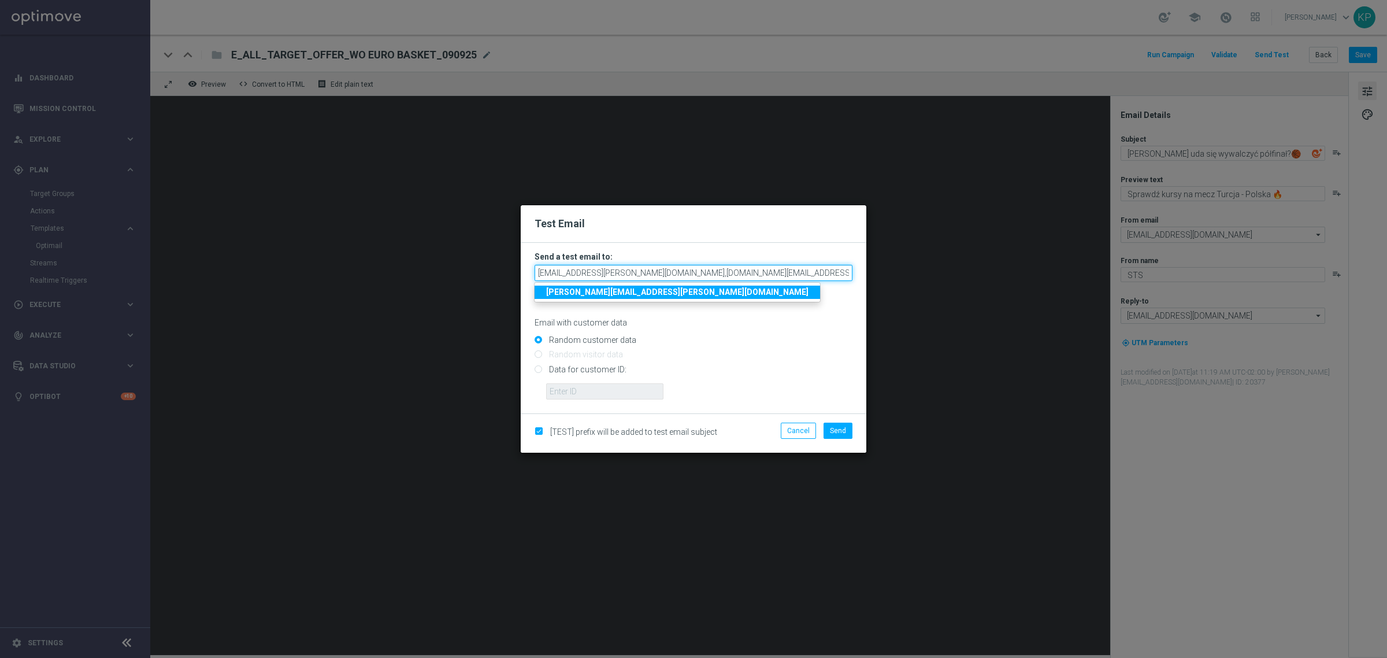
scroll to position [0, 38]
drag, startPoint x: 830, startPoint y: 266, endPoint x: 928, endPoint y: 266, distance: 97.7
click at [928, 266] on modal-container "Test Email Send a test email to: [EMAIL_ADDRESS][PERSON_NAME][DOMAIN_NAME],[DOM…" at bounding box center [693, 329] width 1387 height 658
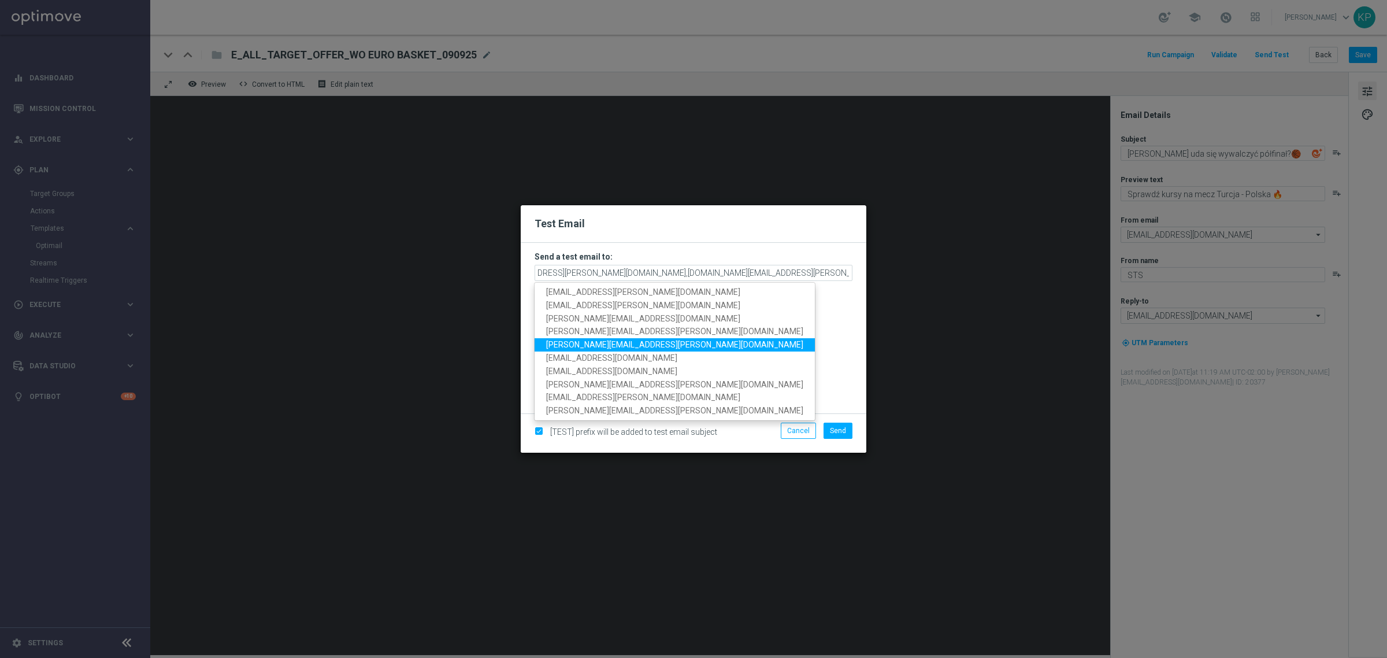
click at [619, 345] on span "[PERSON_NAME][EMAIL_ADDRESS][PERSON_NAME][DOMAIN_NAME]" at bounding box center [674, 344] width 257 height 9
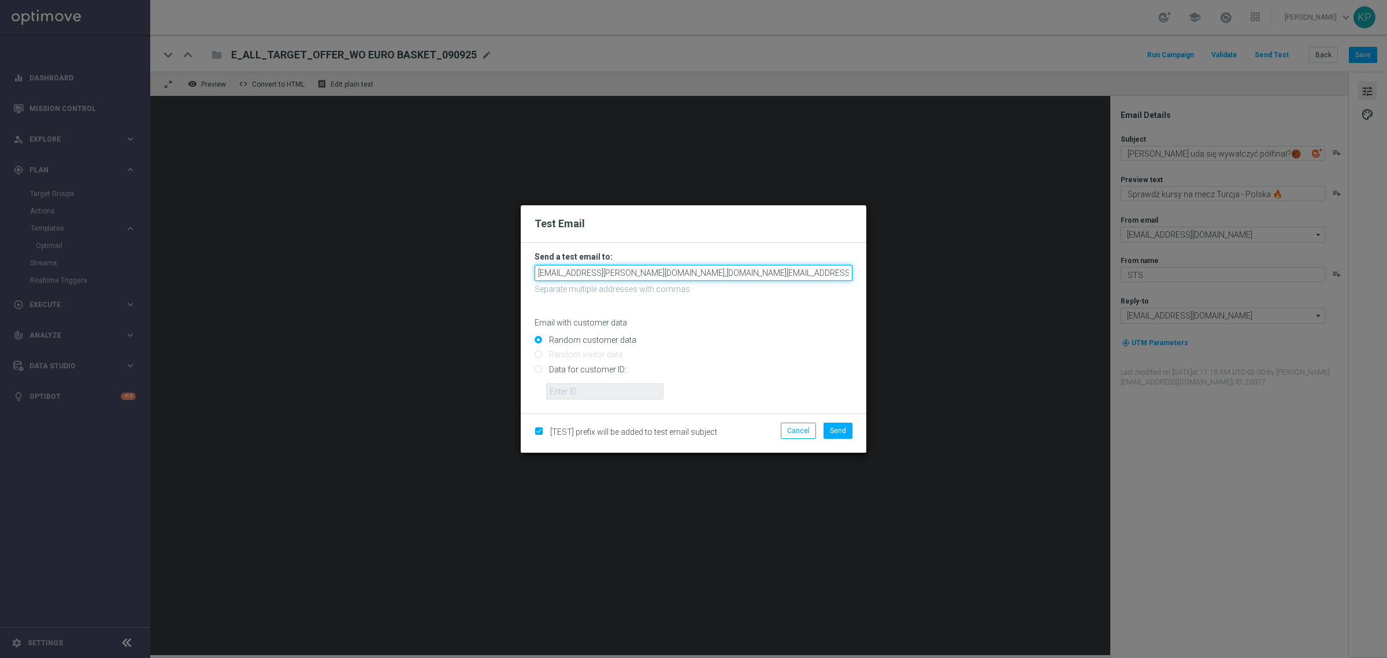
scroll to position [0, 131]
drag, startPoint x: 801, startPoint y: 273, endPoint x: 986, endPoint y: 273, distance: 184.9
click at [986, 273] on modal-container "Test Email Send a test email to: [EMAIL_ADDRESS][PERSON_NAME][DOMAIN_NAME],[DOM…" at bounding box center [693, 329] width 1387 height 658
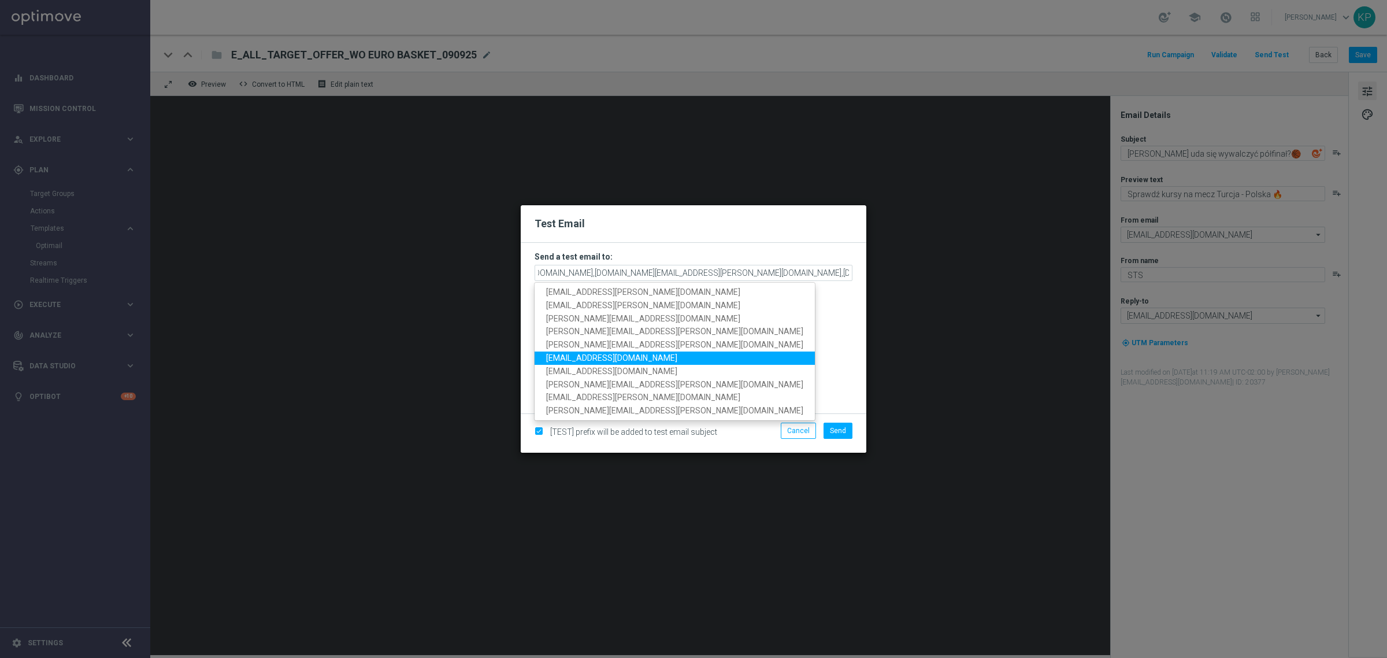
click at [618, 357] on span "[EMAIL_ADDRESS][DOMAIN_NAME]" at bounding box center [611, 357] width 131 height 9
type input "[EMAIL_ADDRESS][PERSON_NAME][DOMAIN_NAME],[DOMAIN_NAME][EMAIL_ADDRESS][PERSON_N…"
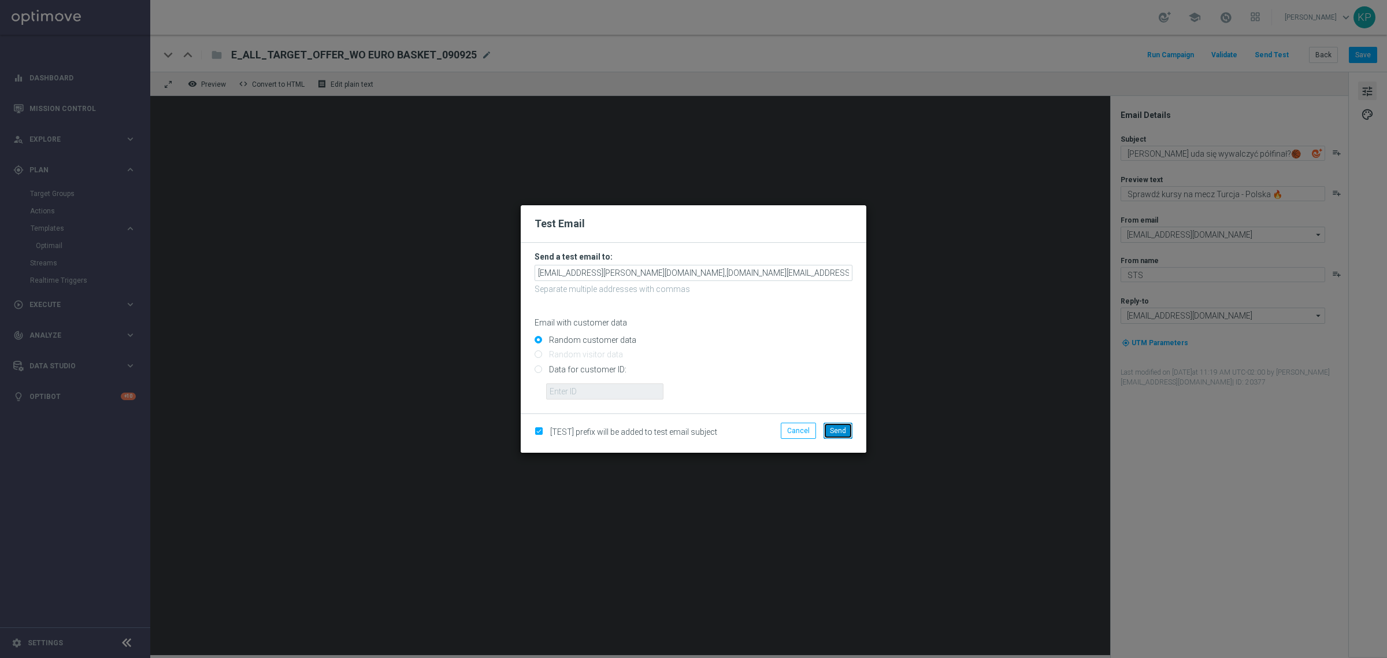
click at [831, 427] on span "Send" at bounding box center [838, 431] width 16 height 8
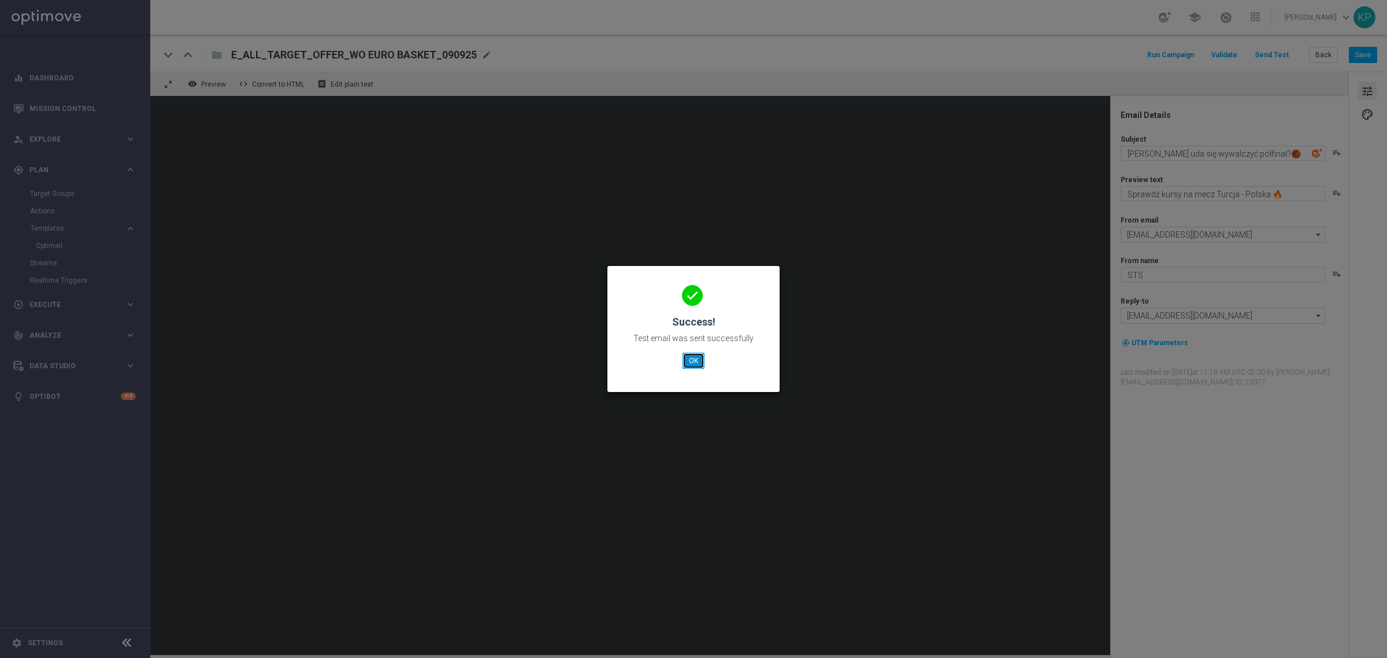
click at [695, 357] on button "OK" at bounding box center [694, 361] width 22 height 16
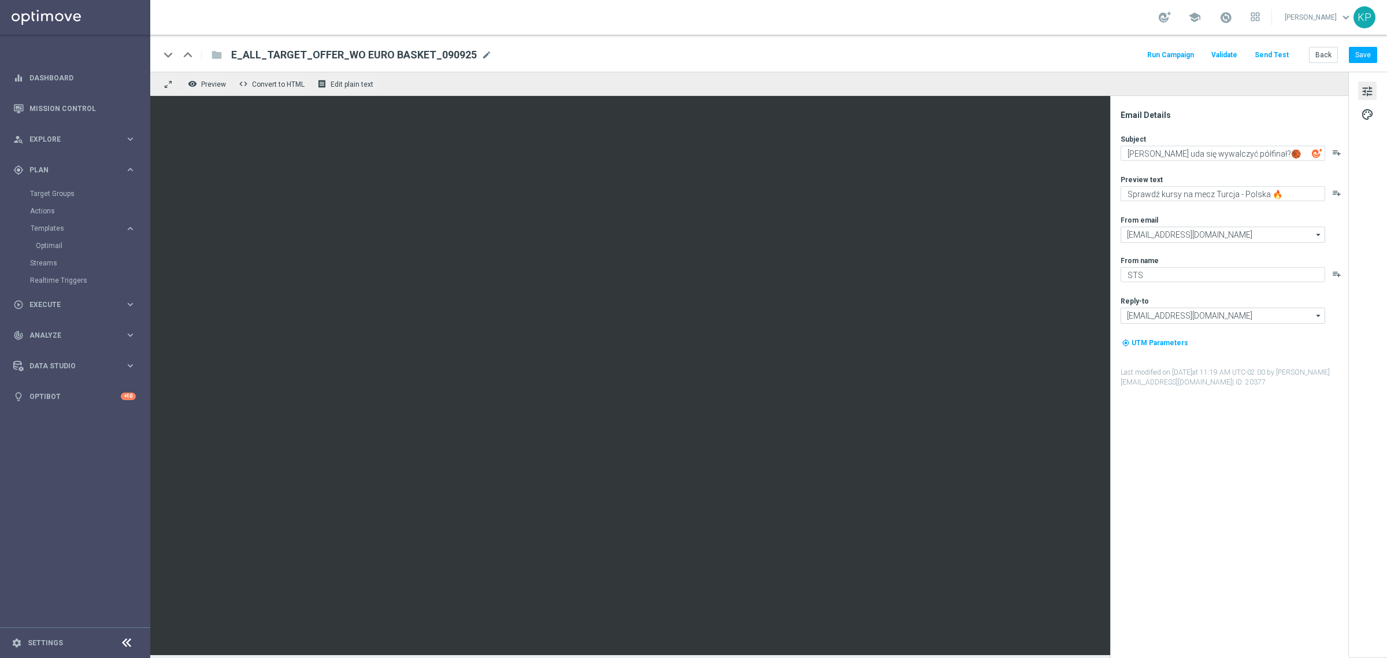
click at [1021, 43] on div "keyboard_arrow_down keyboard_arrow_up folder E_ALL_TARGET_OFFER_WO EURO BASKET_…" at bounding box center [768, 53] width 1237 height 37
click at [1326, 53] on button "Back" at bounding box center [1323, 55] width 29 height 16
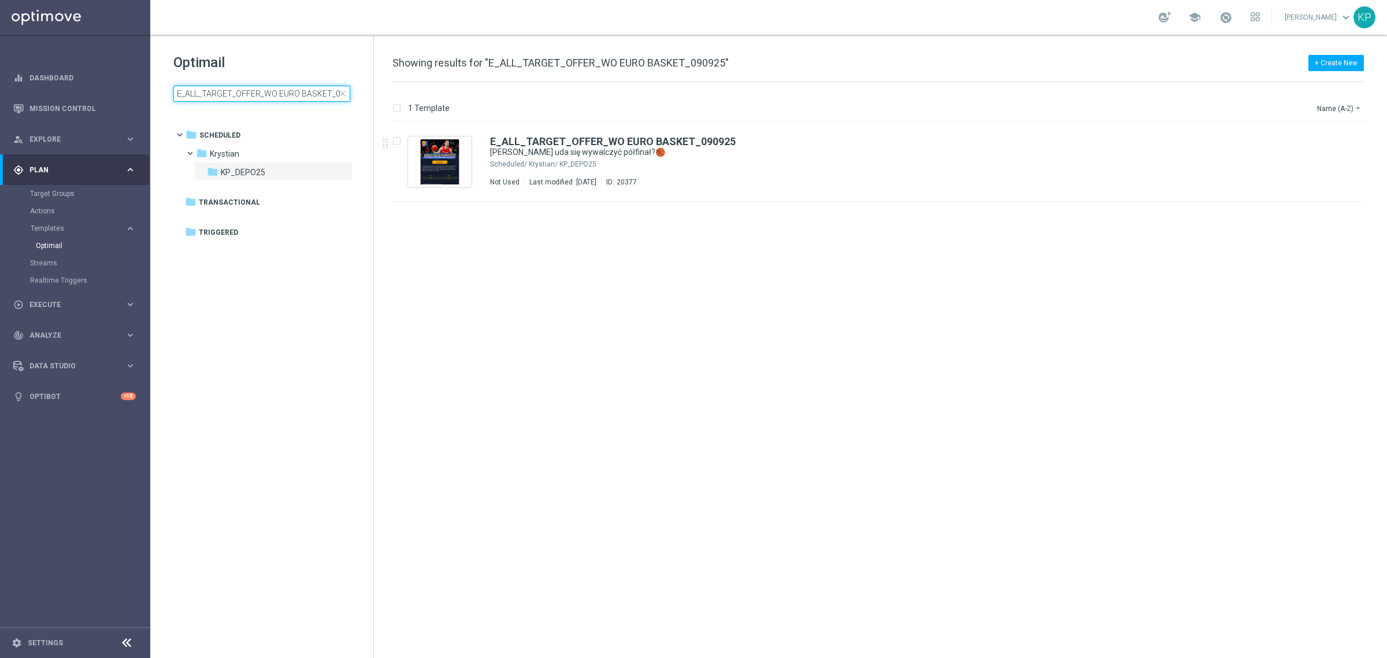
click at [293, 95] on input "E_ALL_TARGET_OFFER_WO EURO BASKET_090925" at bounding box center [261, 94] width 177 height 16
type input "E_ALL_TARGET_OFFER_WODONE EURO BASKET_090925"
click at [1036, 162] on div "Krystian/ KP_DEPO25" at bounding box center [921, 164] width 785 height 9
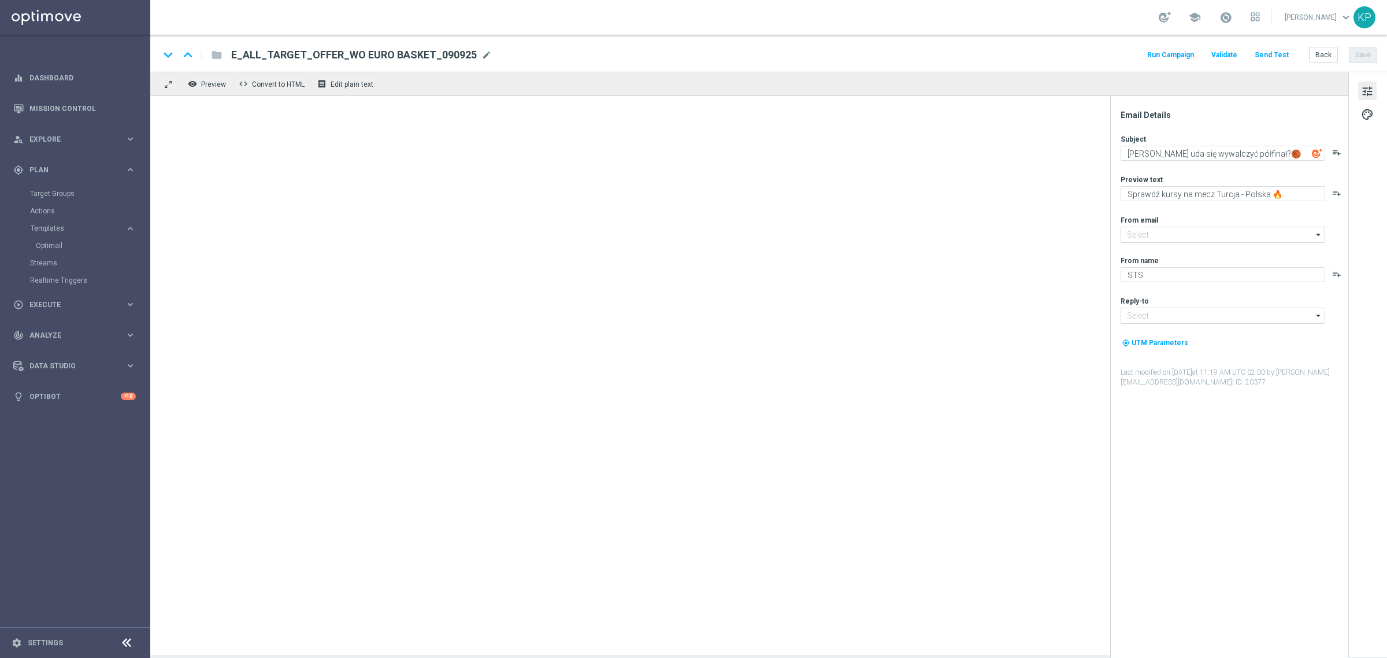
type input "[EMAIL_ADDRESS][DOMAIN_NAME]"
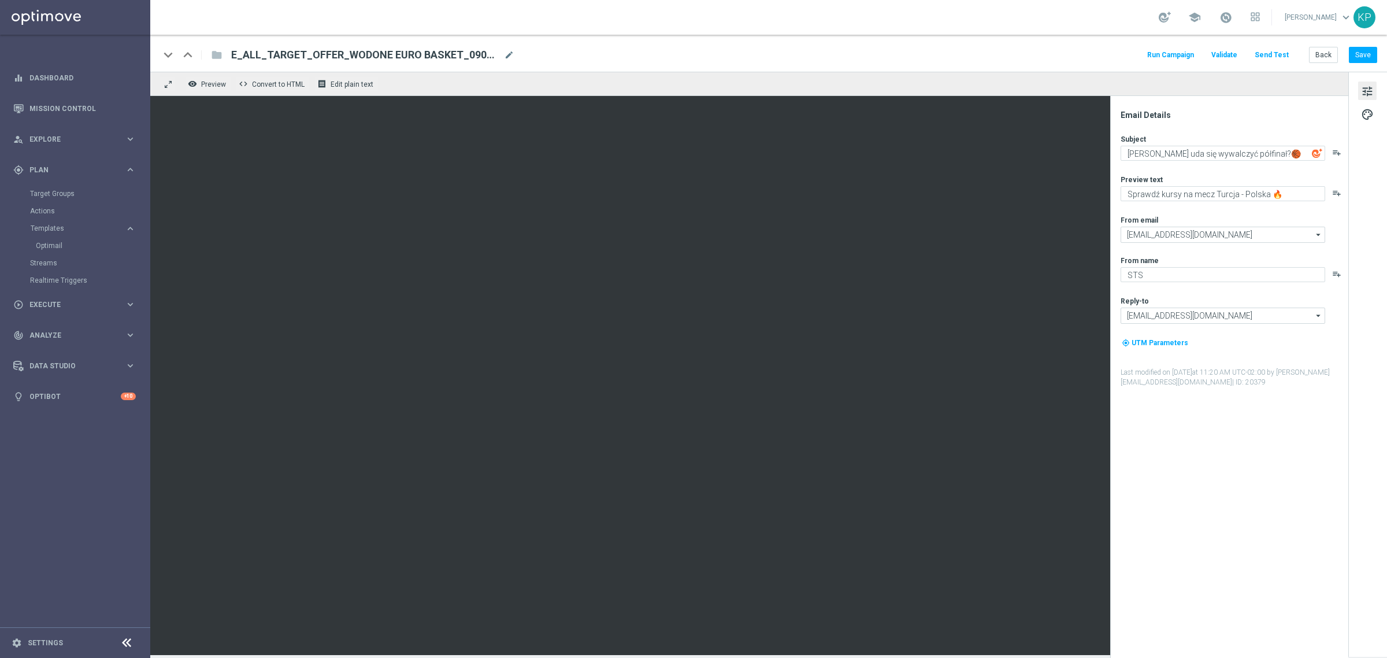
click at [1282, 55] on button "Send Test" at bounding box center [1272, 55] width 38 height 16
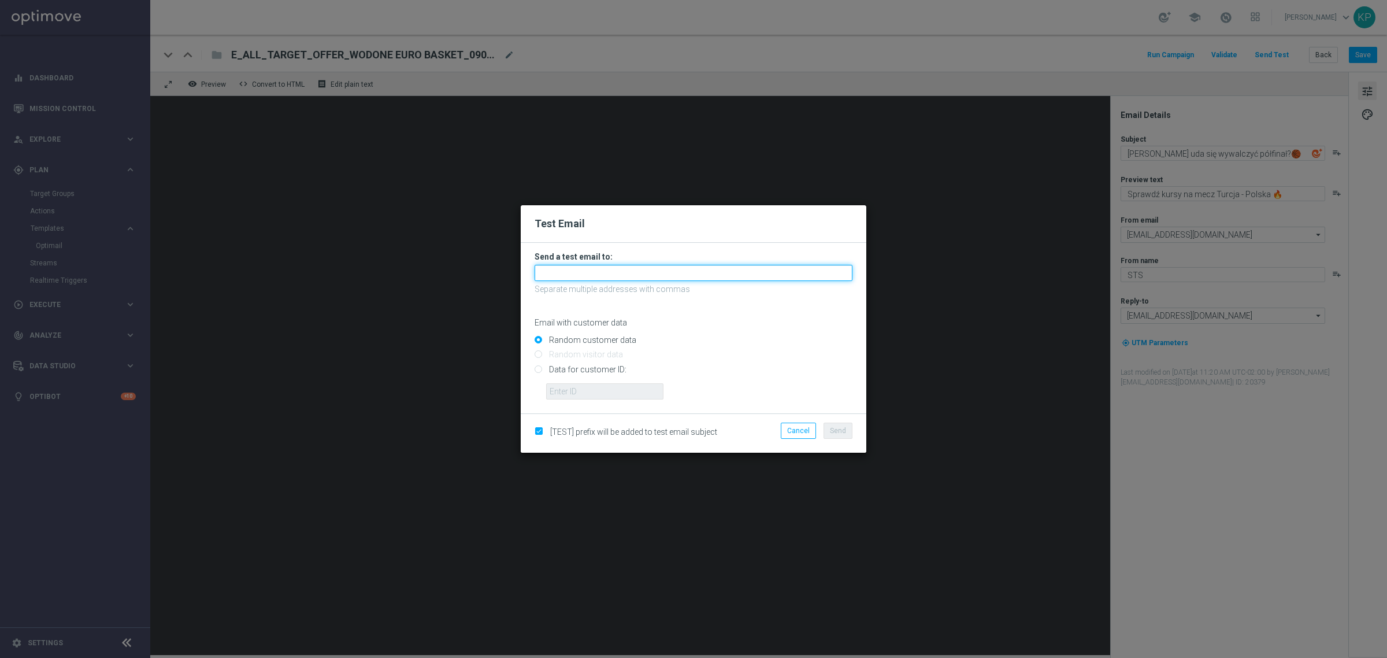
click at [591, 267] on input "text" at bounding box center [694, 273] width 318 height 16
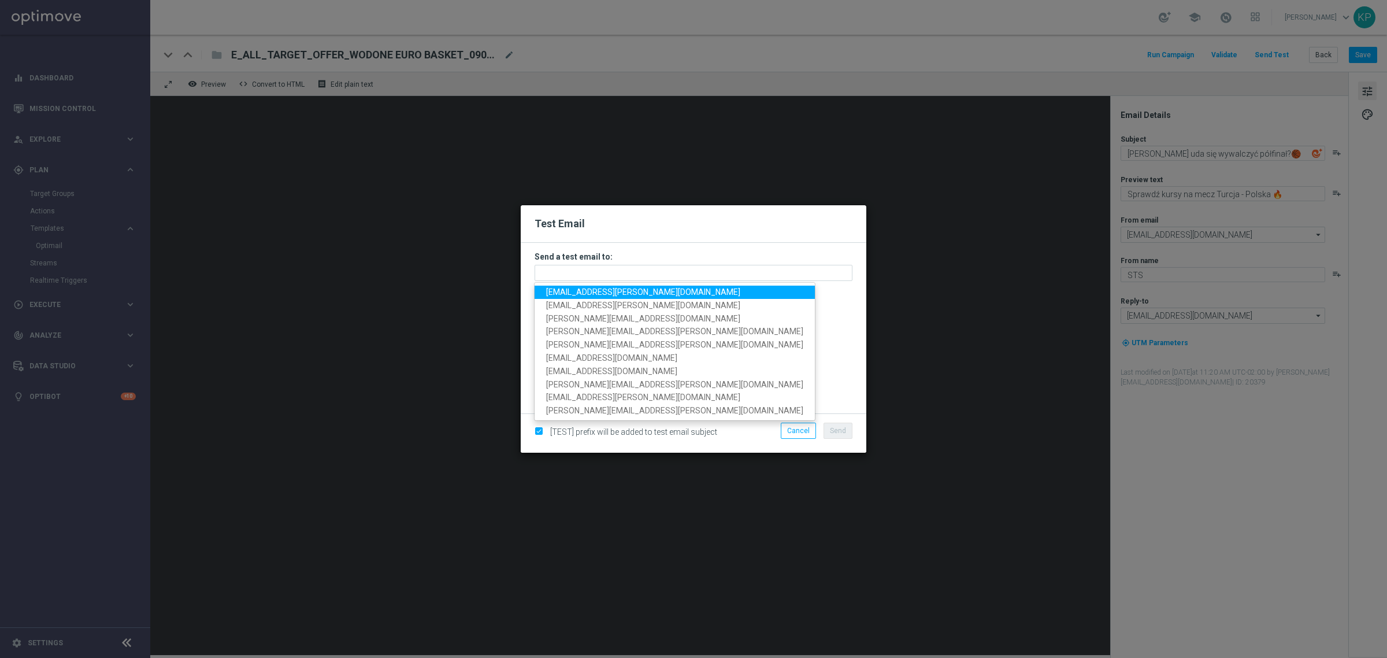
click at [582, 290] on span "[EMAIL_ADDRESS][PERSON_NAME][DOMAIN_NAME]" at bounding box center [643, 291] width 194 height 9
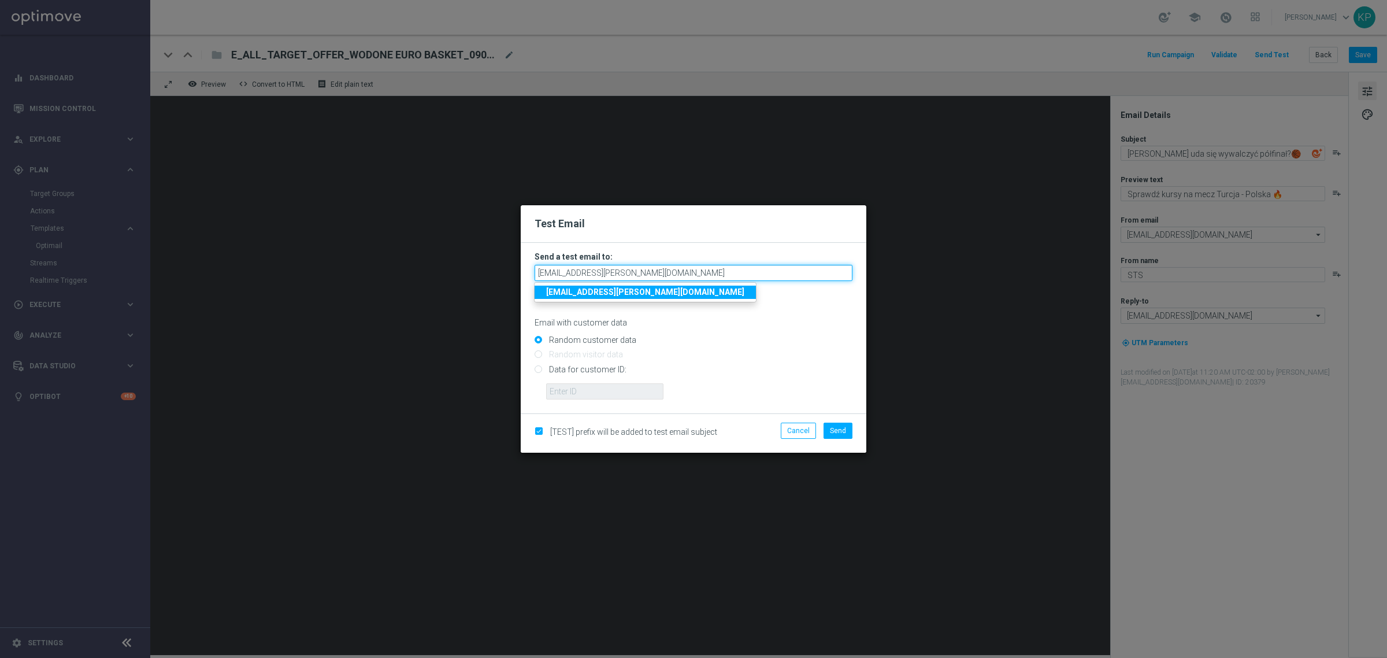
click at [640, 276] on input "[EMAIL_ADDRESS][PERSON_NAME][DOMAIN_NAME]" at bounding box center [694, 273] width 318 height 16
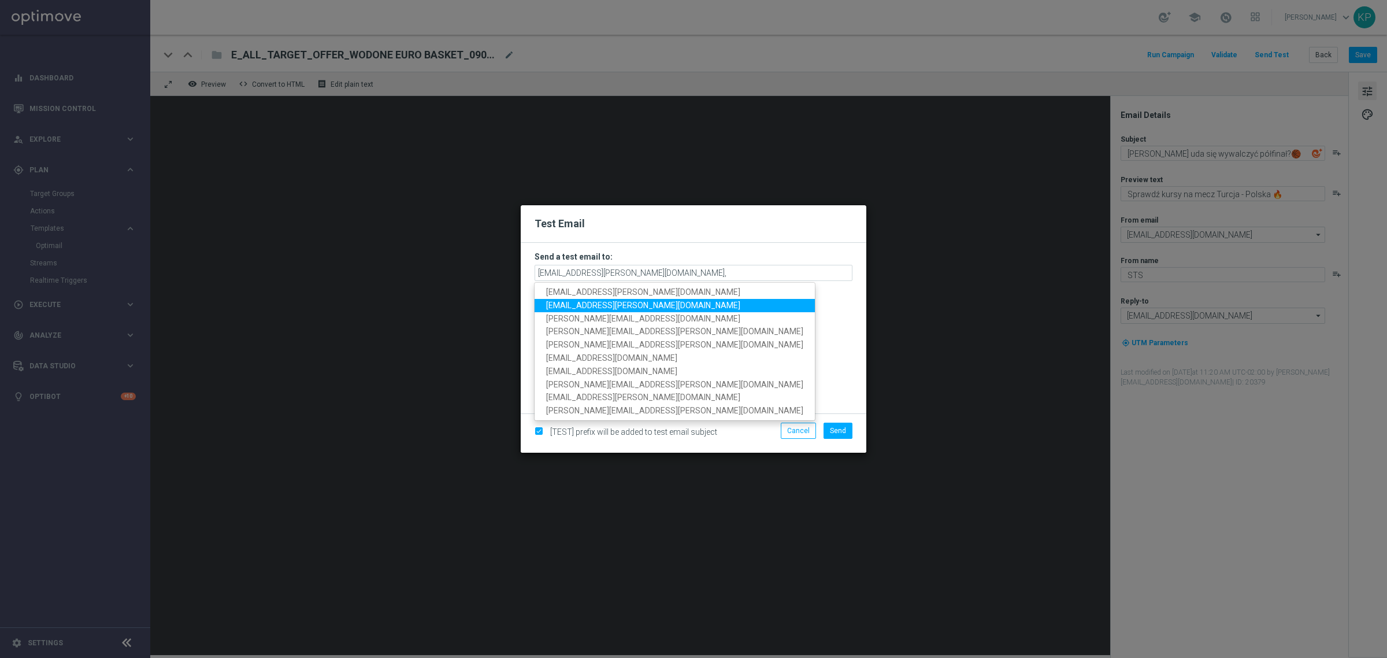
click at [627, 301] on span "[EMAIL_ADDRESS][PERSON_NAME][DOMAIN_NAME]" at bounding box center [643, 305] width 194 height 9
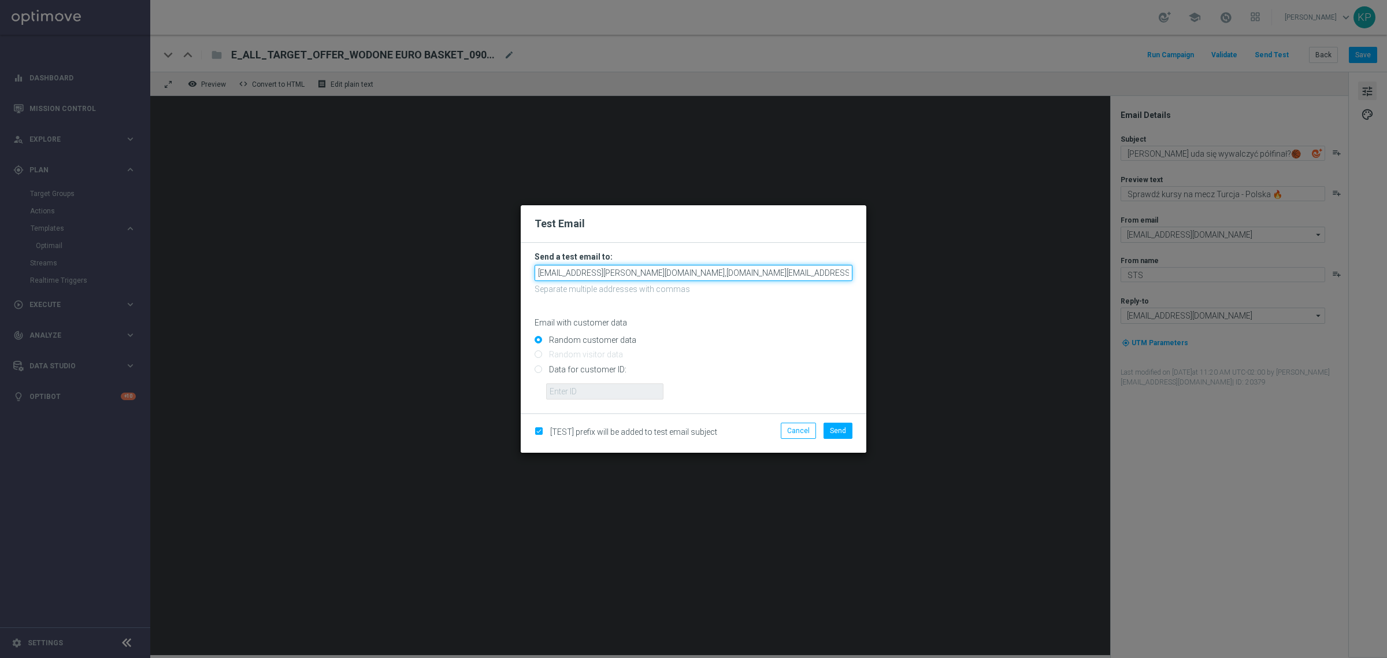
click at [764, 275] on input "[EMAIL_ADDRESS][PERSON_NAME][DOMAIN_NAME],[DOMAIN_NAME][EMAIL_ADDRESS][PERSON_N…" at bounding box center [694, 273] width 318 height 16
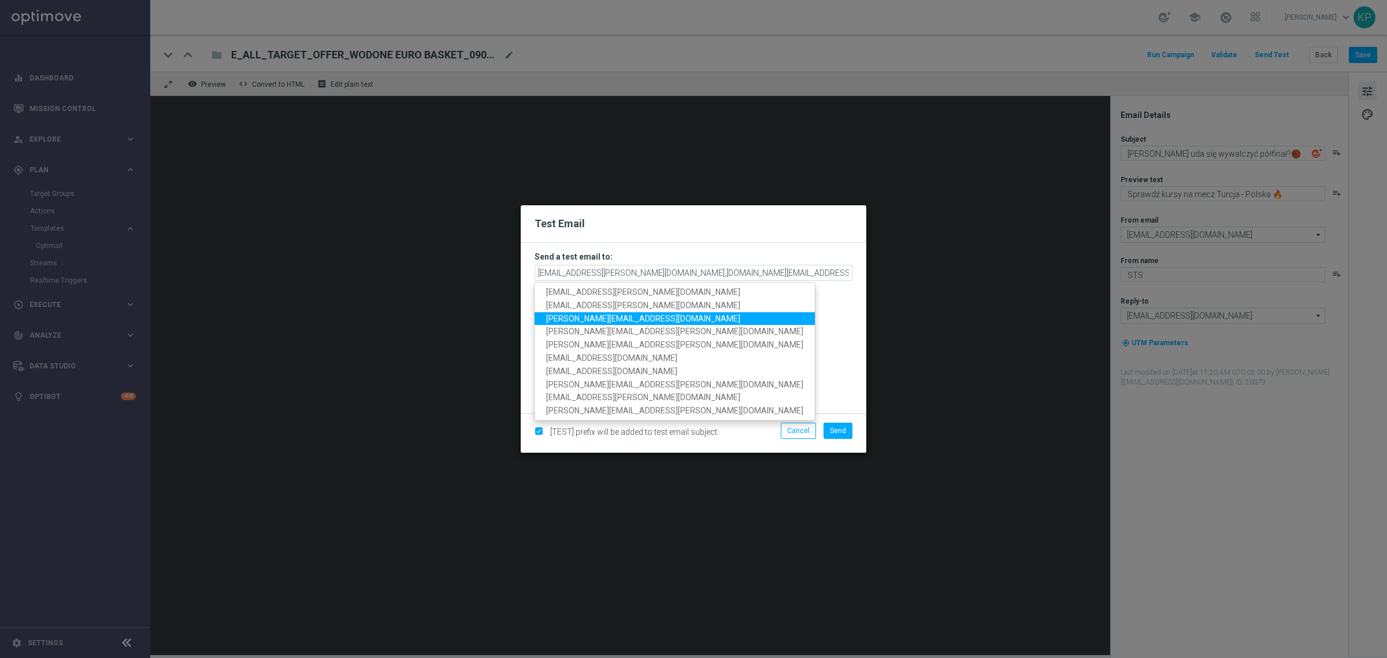
click at [611, 314] on span "[PERSON_NAME][EMAIL_ADDRESS][DOMAIN_NAME]" at bounding box center [643, 317] width 194 height 9
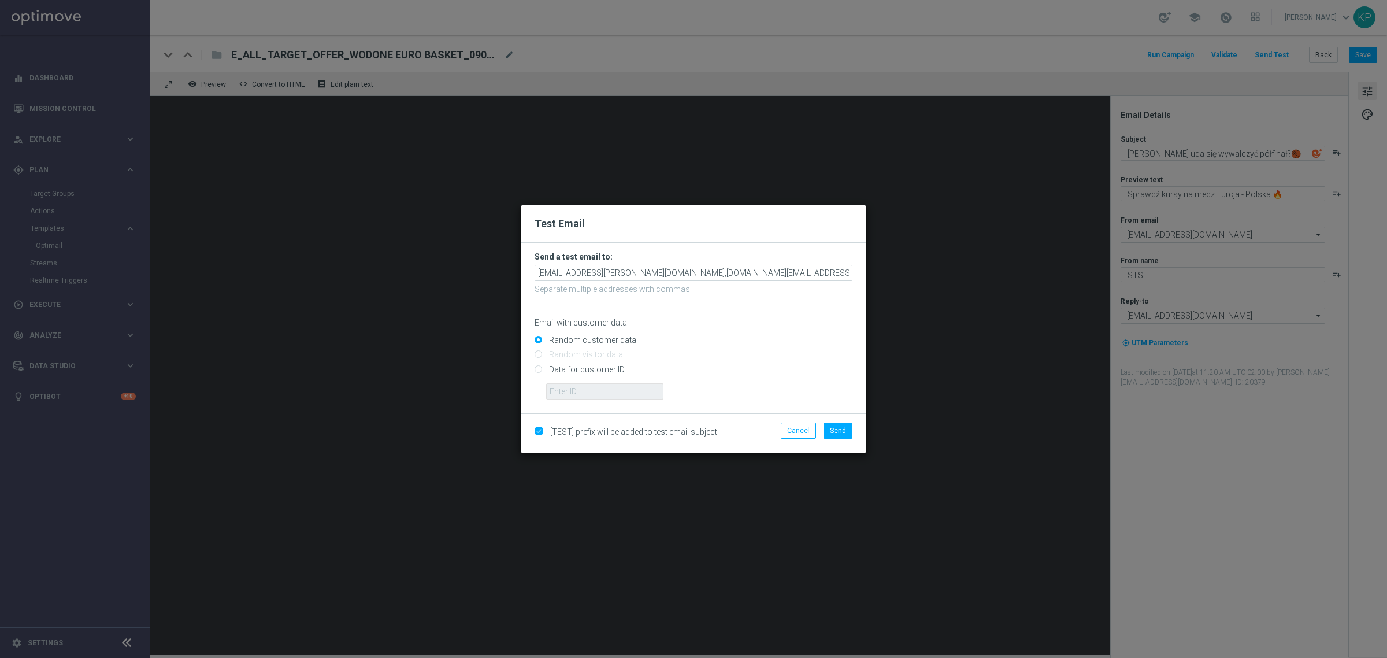
click at [692, 237] on div "Test Email" at bounding box center [694, 224] width 346 height 38
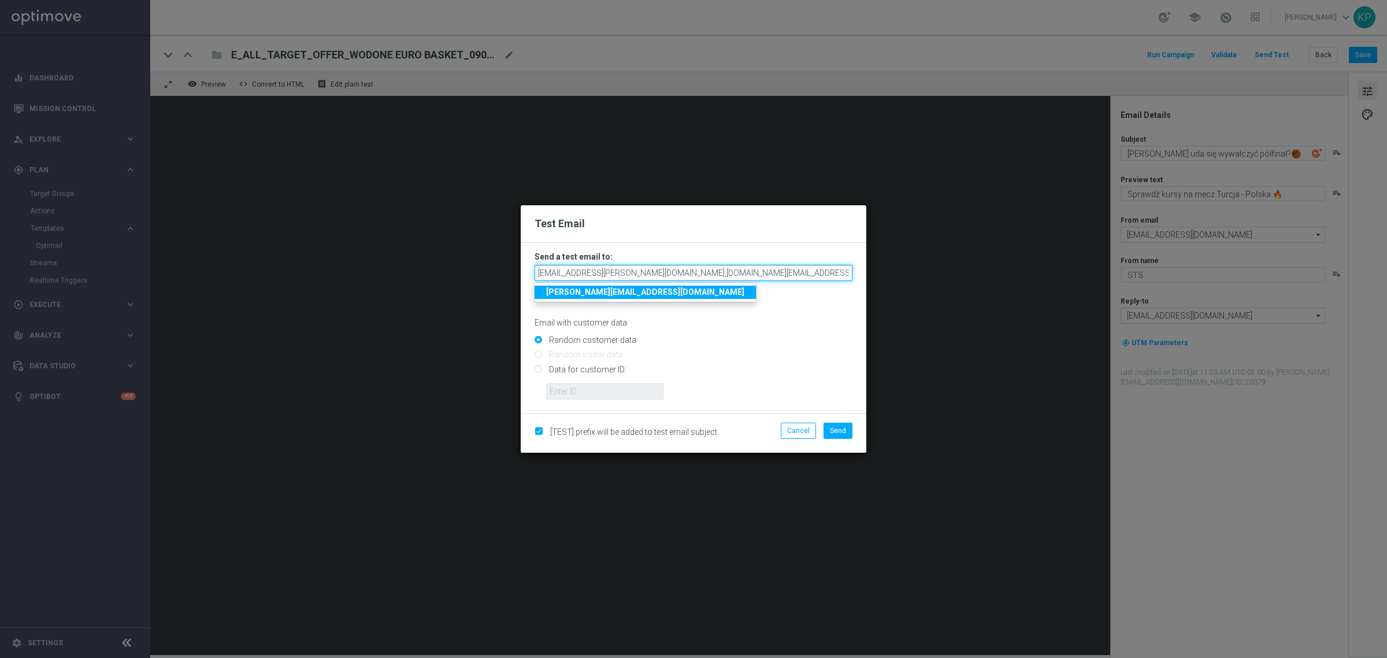
drag, startPoint x: 792, startPoint y: 269, endPoint x: 712, endPoint y: 269, distance: 79.8
click at [712, 269] on input "[EMAIL_ADDRESS][PERSON_NAME][DOMAIN_NAME],[DOMAIN_NAME][EMAIL_ADDRESS][PERSON_N…" at bounding box center [694, 273] width 318 height 16
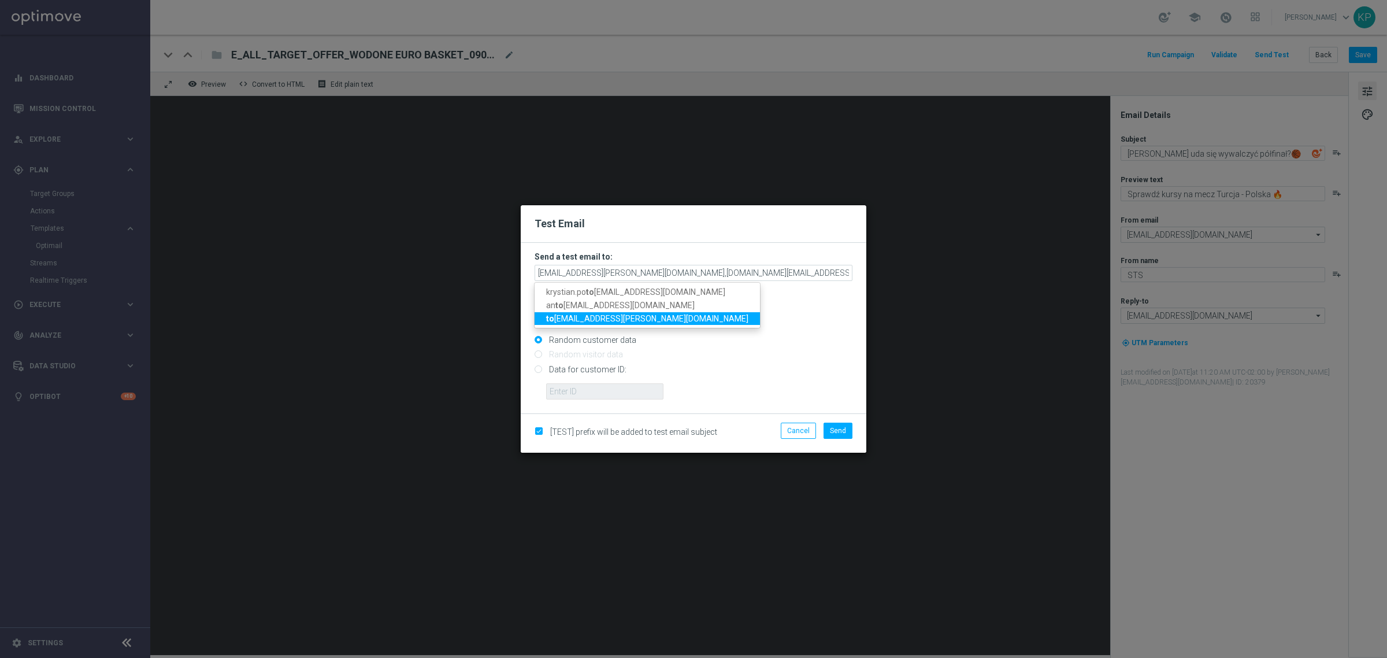
click at [620, 316] on span "to [EMAIL_ADDRESS][PERSON_NAME][DOMAIN_NAME]" at bounding box center [647, 317] width 202 height 9
type input "[EMAIL_ADDRESS][PERSON_NAME][DOMAIN_NAME],[DOMAIN_NAME][EMAIL_ADDRESS][PERSON_N…"
click at [750, 240] on div "Test Email" at bounding box center [694, 224] width 346 height 38
click at [836, 425] on button "Send" at bounding box center [838, 430] width 29 height 16
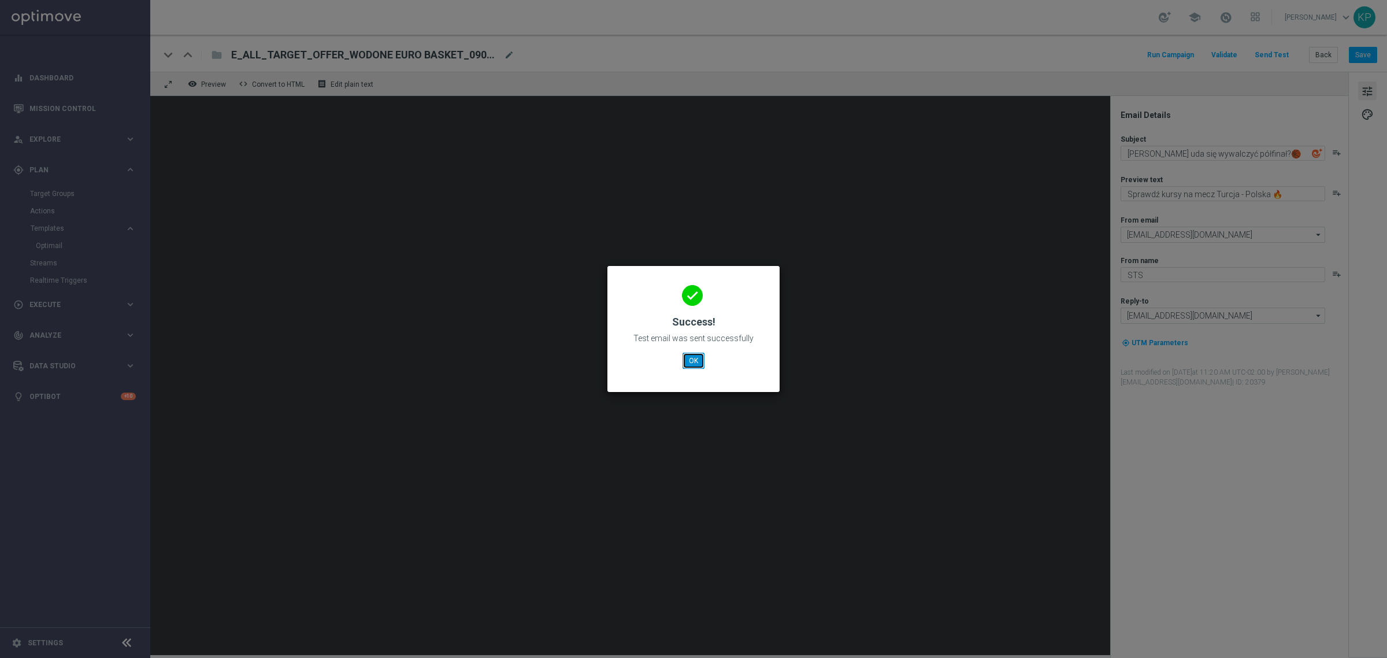
click at [700, 357] on button "OK" at bounding box center [694, 361] width 22 height 16
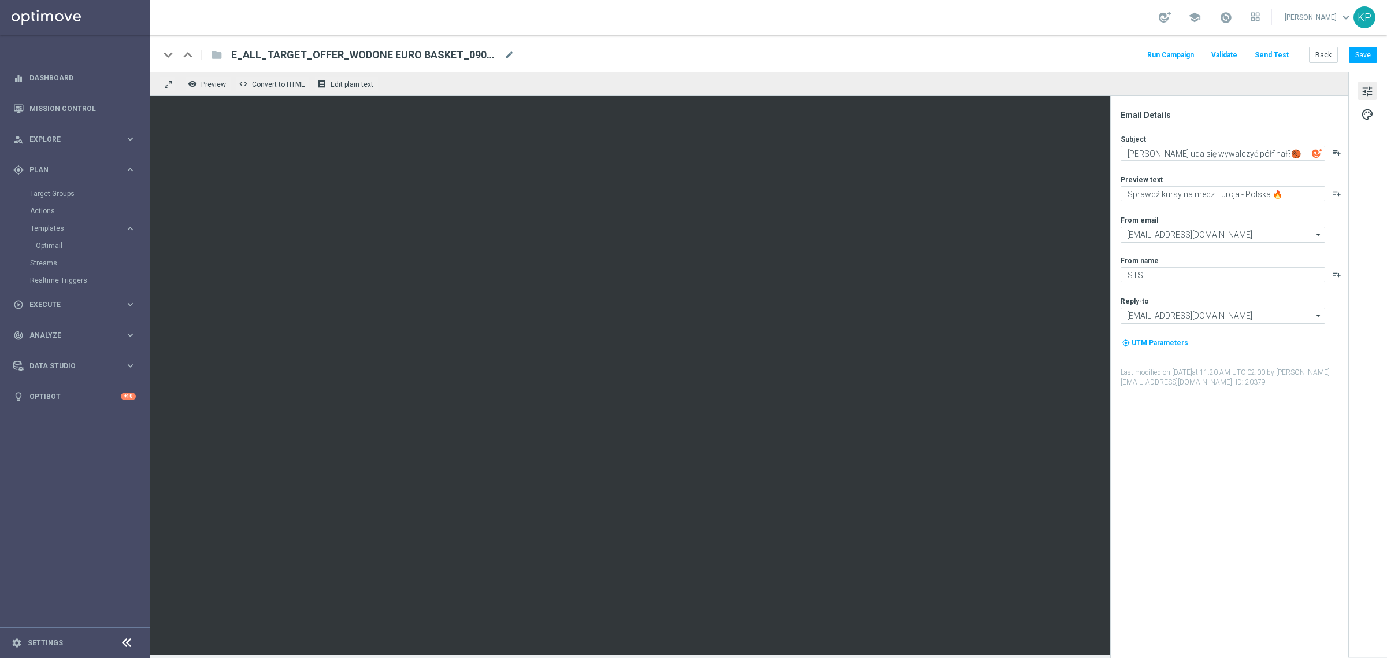
click at [639, 40] on div "keyboard_arrow_down keyboard_arrow_up folder E_ALL_TARGET_OFFER_WODONE EURO BAS…" at bounding box center [768, 53] width 1237 height 37
click at [601, 36] on div "keyboard_arrow_down keyboard_arrow_up folder E_ALL_TARGET_OFFER_WODONE EURO BAS…" at bounding box center [768, 53] width 1237 height 37
drag, startPoint x: 1241, startPoint y: 150, endPoint x: 1159, endPoint y: 148, distance: 81.5
click at [1159, 148] on textarea "[PERSON_NAME] uda się wywalczyć półfinał?🏀" at bounding box center [1223, 153] width 205 height 15
type textarea "Czy [DEMOGRAPHIC_DATA] wywalczą półfinał?🏀"
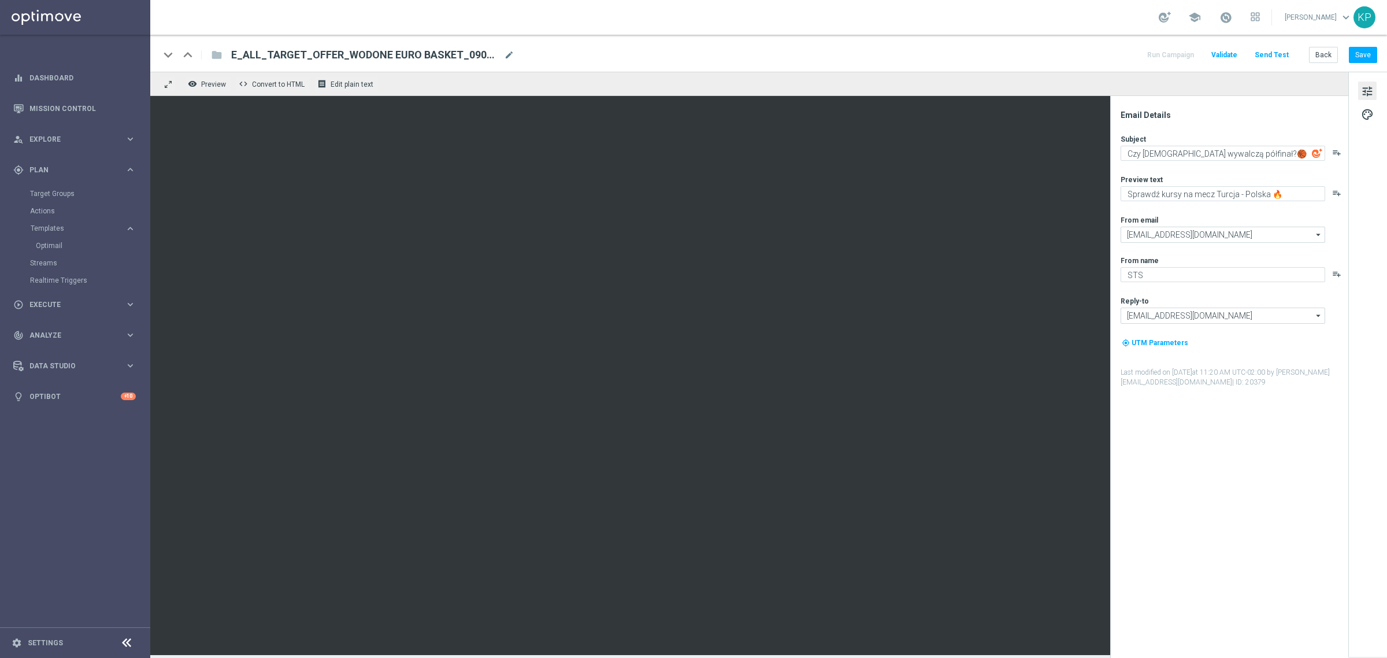
click at [1186, 99] on div "Email Details Subject Czy [DEMOGRAPHIC_DATA] wywalczą półfinał?🏀 playlist_add P…" at bounding box center [1229, 377] width 238 height 562
click at [1357, 52] on button "Save" at bounding box center [1363, 55] width 28 height 16
click at [1331, 53] on button "Back" at bounding box center [1323, 55] width 29 height 16
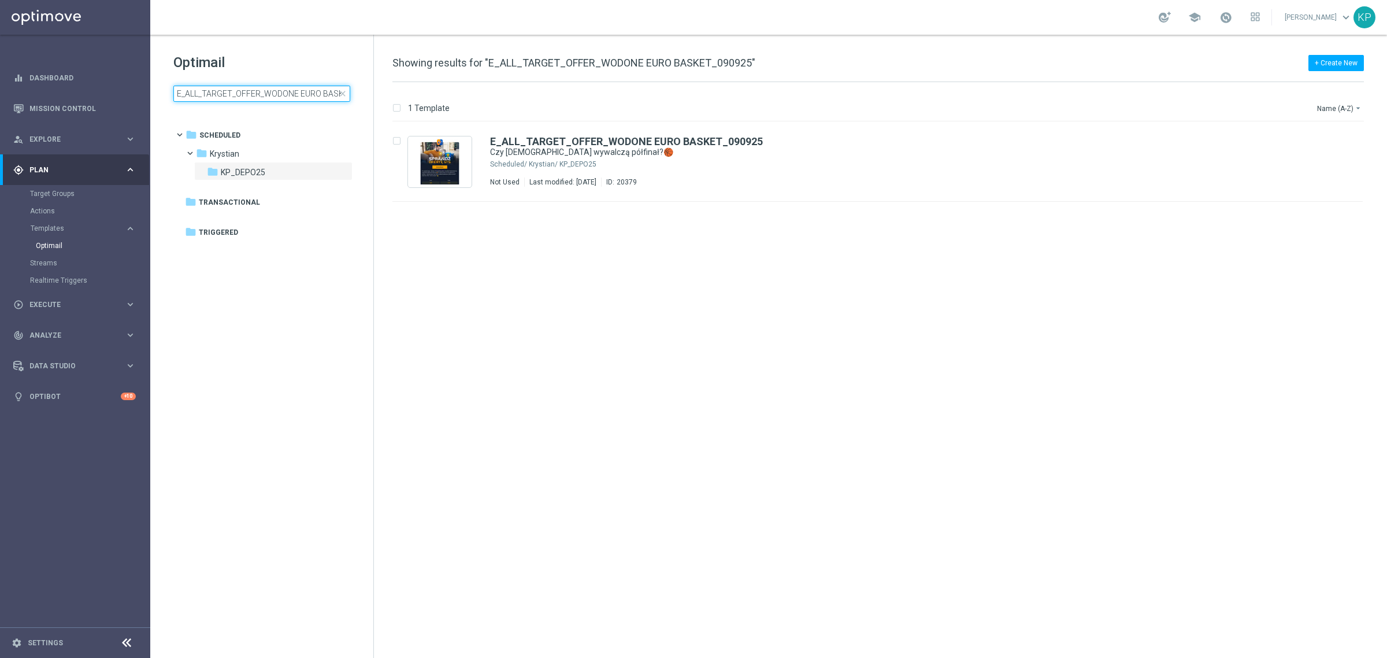
click at [282, 97] on input "E_ALL_TARGET_OFFER_WODONE EURO BASKET_090925" at bounding box center [261, 94] width 177 height 16
type input "E_ALL_TARGET_OFFER_WO EURO BASKET_090925"
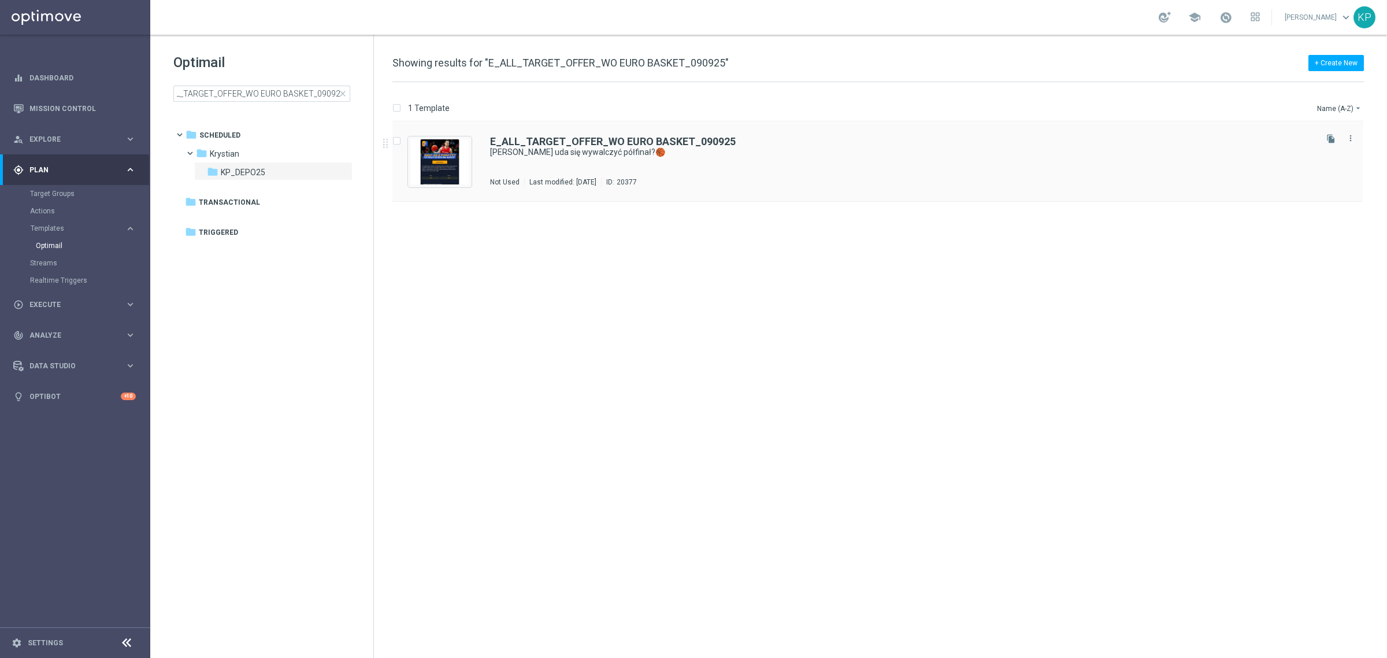
click at [816, 165] on div "E_ALL_TARGET_OFFER_WO EURO BASKET_090925 Czy Polakom uda się wywalczyć półfinał…" at bounding box center [902, 161] width 824 height 50
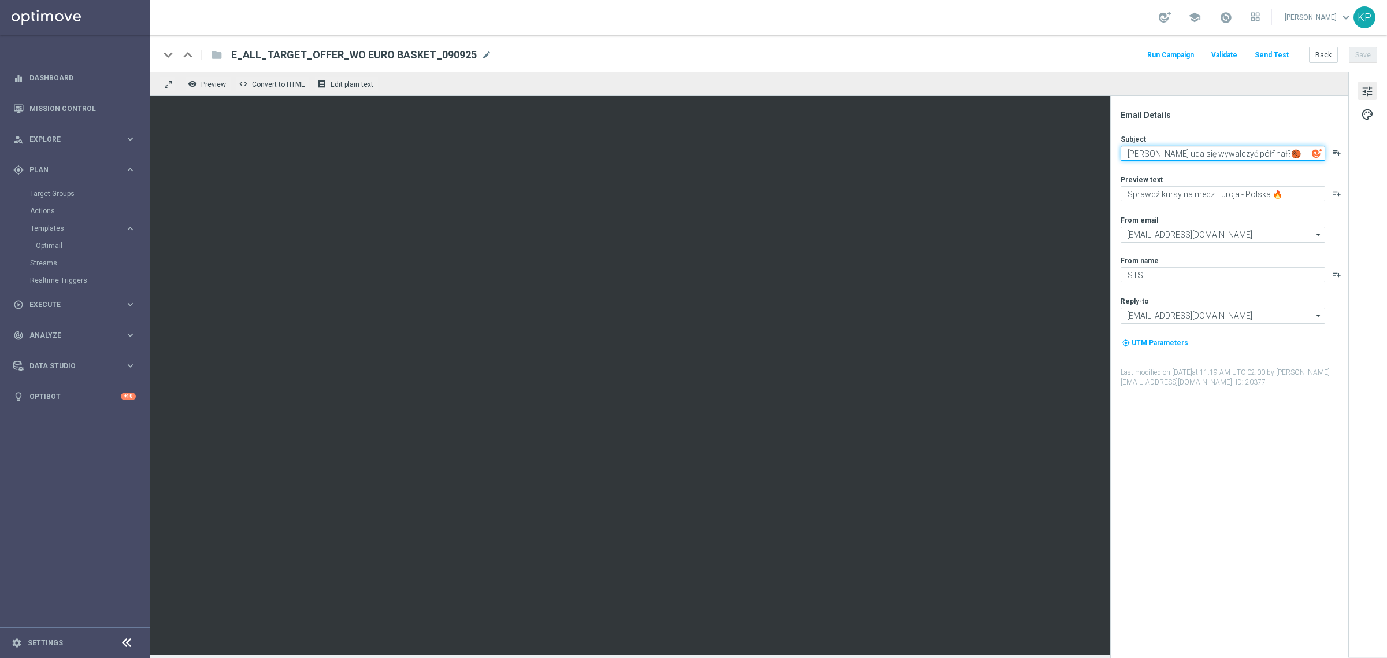
drag, startPoint x: 1238, startPoint y: 154, endPoint x: 1177, endPoint y: 153, distance: 61.3
click at [1177, 153] on textarea "[PERSON_NAME] uda się wywalczyć półfinał?🏀" at bounding box center [1223, 153] width 205 height 15
type textarea "[PERSON_NAME] wywalczą półfinał?🏀"
click at [1192, 102] on div "Email Details Subject Czy Polakom wywalczą półfinał?🏀 playlist_add Preview text…" at bounding box center [1229, 377] width 238 height 562
click at [1363, 58] on button "Save" at bounding box center [1363, 55] width 28 height 16
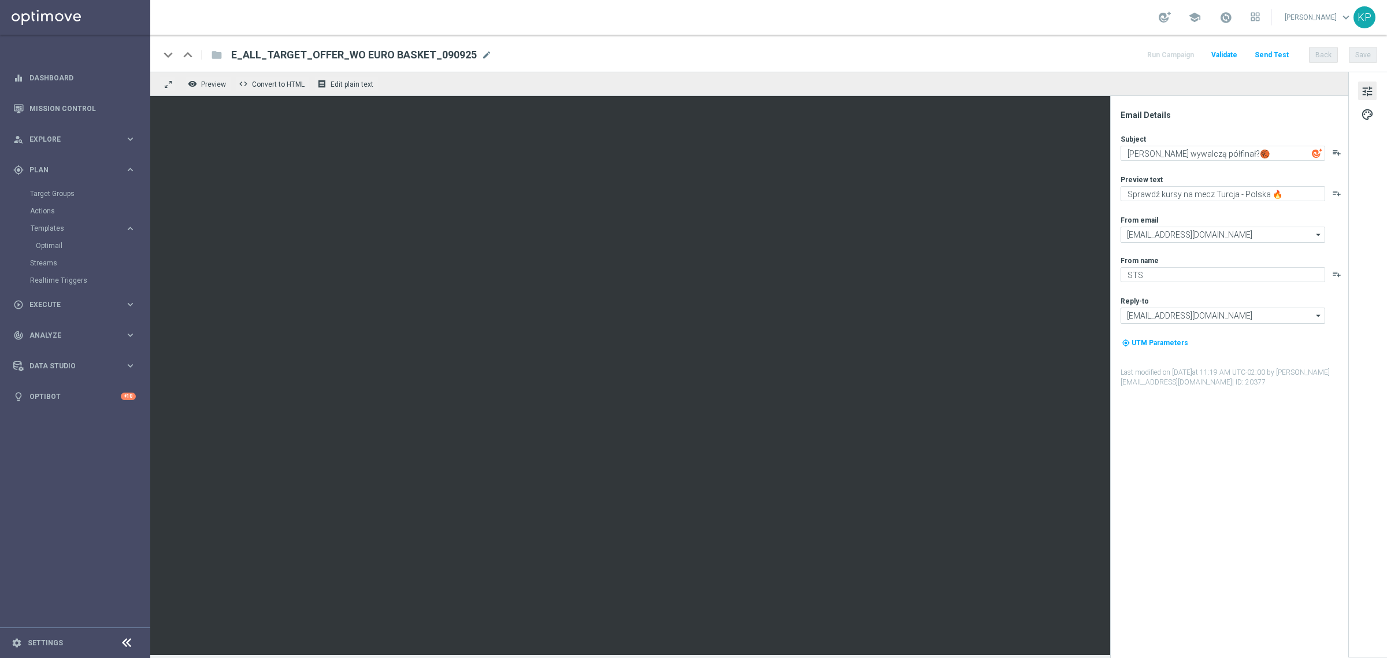
click at [960, 55] on div "keyboard_arrow_down keyboard_arrow_up folder E_ALL_TARGET_OFFER_WO EURO BASKET_…" at bounding box center [769, 54] width 1218 height 15
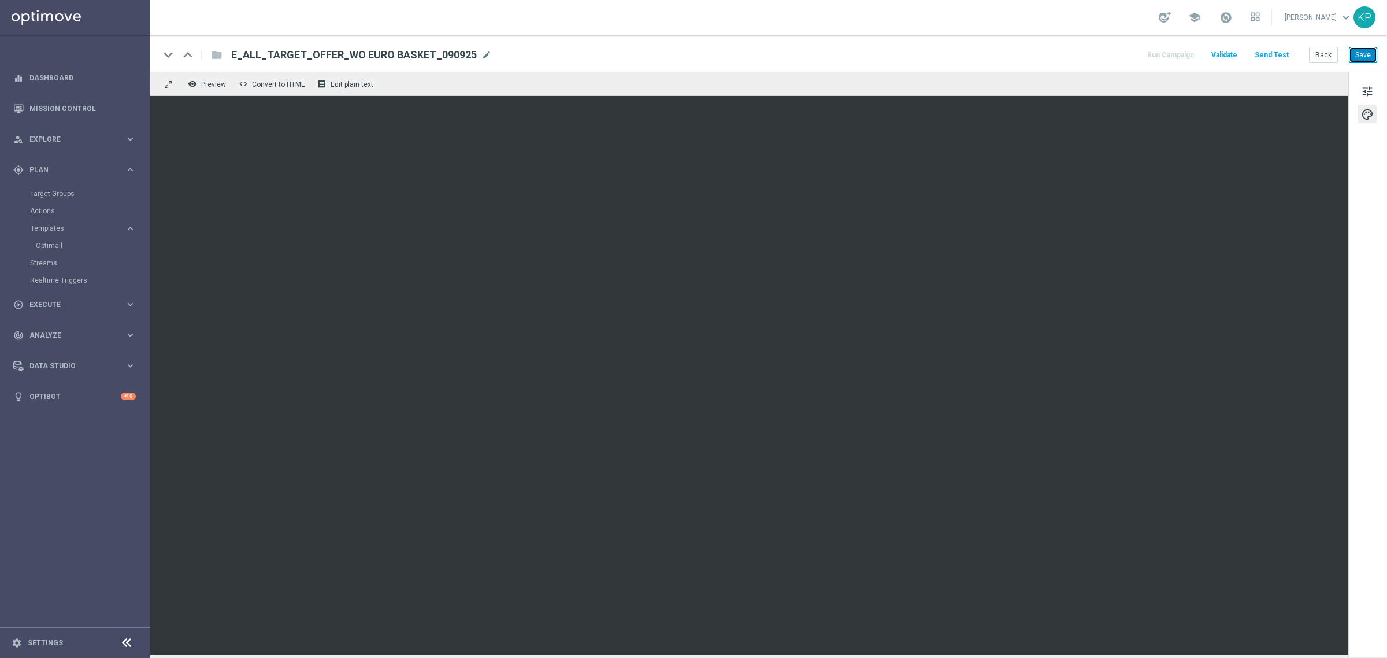
click at [1356, 53] on button "Save" at bounding box center [1363, 55] width 28 height 16
click at [958, 71] on div "keyboard_arrow_down keyboard_arrow_up folder E_ALL_TARGET_OFFER_WO EURO BASKET_…" at bounding box center [768, 53] width 1237 height 37
click at [1270, 54] on button "Send Test" at bounding box center [1272, 55] width 38 height 16
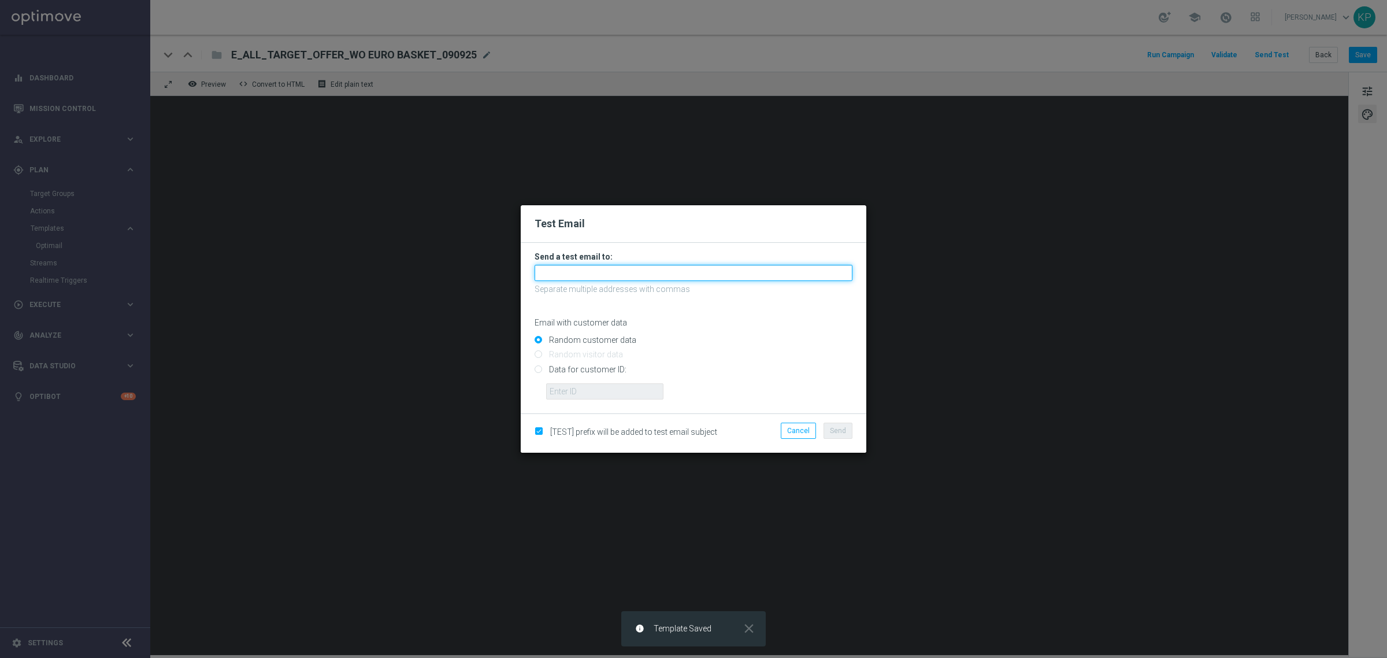
click at [686, 277] on input "text" at bounding box center [694, 273] width 318 height 16
type input "[EMAIL_ADDRESS][DOMAIN_NAME]"
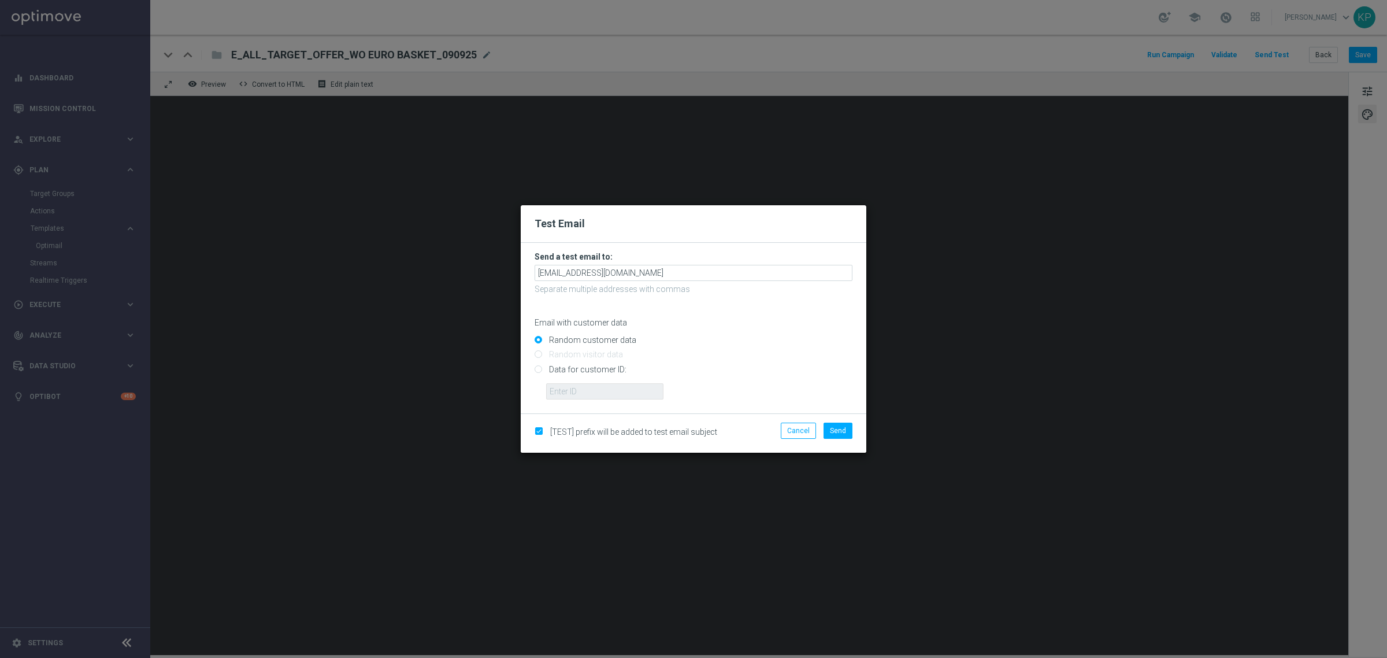
click at [689, 246] on form "Send a test email to: [EMAIL_ADDRESS][DOMAIN_NAME] Separate multiple addresses …" at bounding box center [694, 328] width 346 height 170
click at [833, 428] on span "Send" at bounding box center [838, 431] width 16 height 8
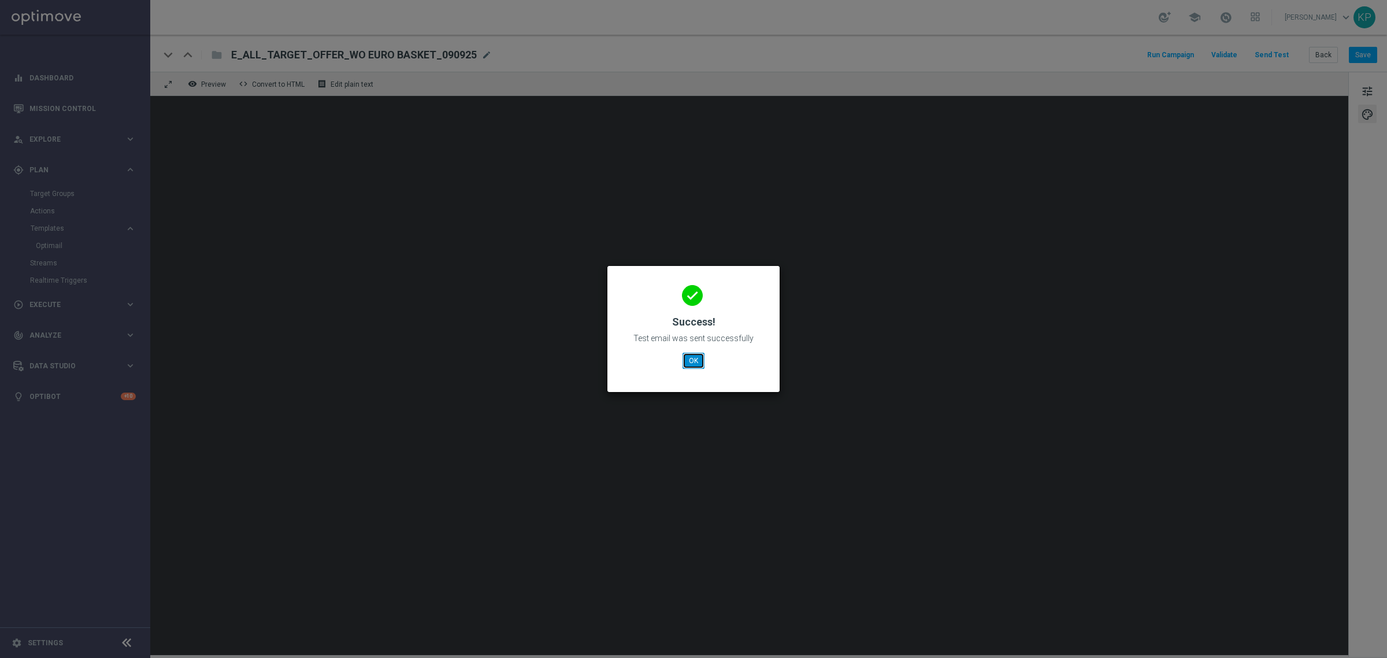
click at [694, 356] on button "OK" at bounding box center [694, 361] width 22 height 16
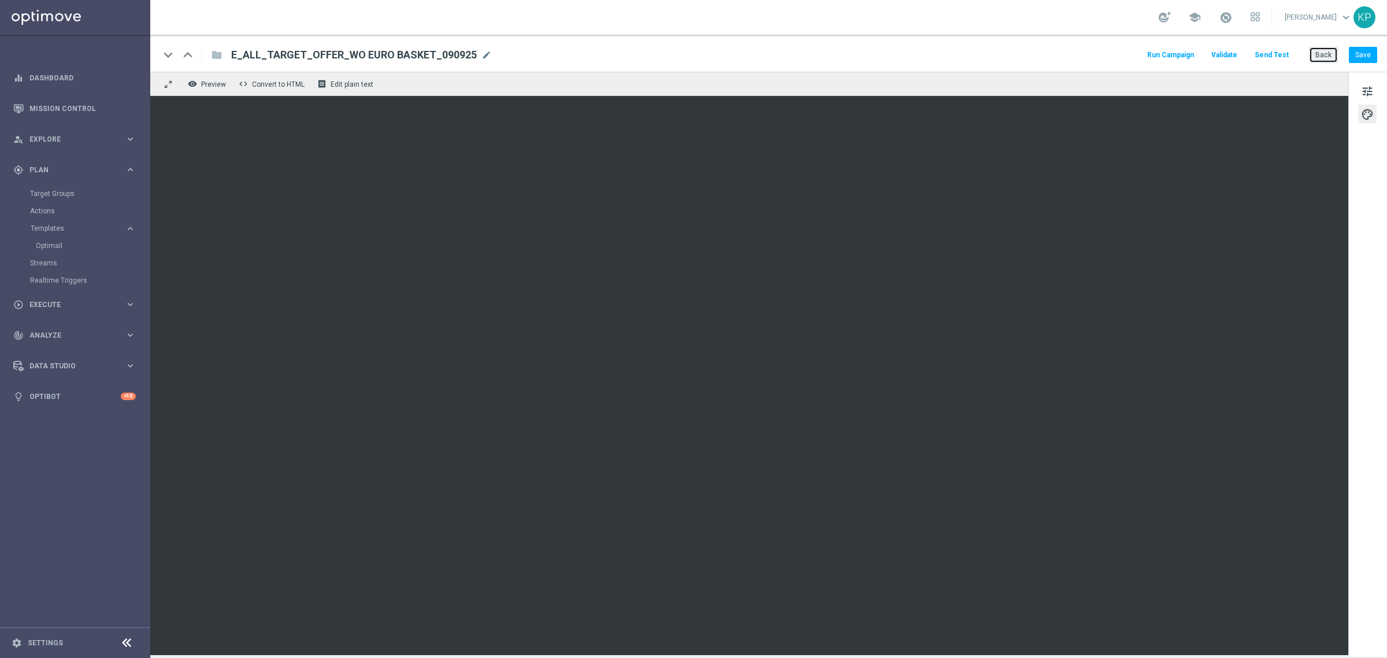
click at [1318, 52] on button "Back" at bounding box center [1323, 55] width 29 height 16
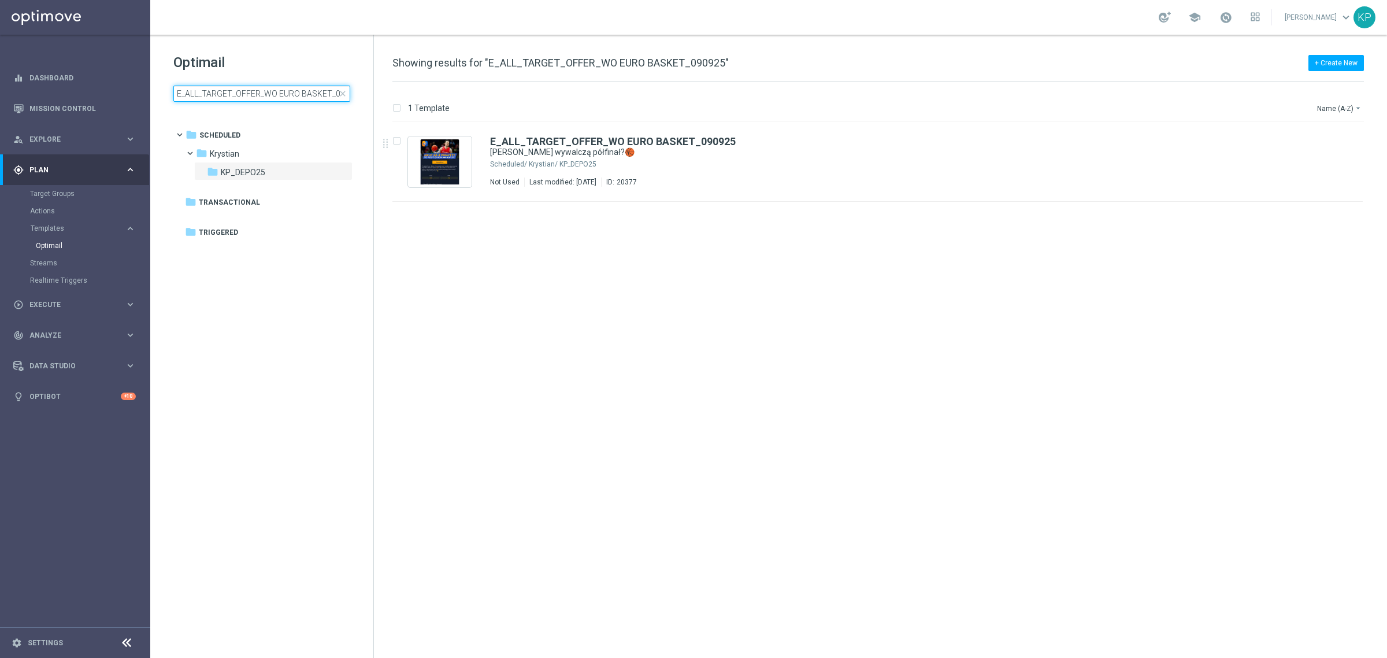
click at [251, 91] on input "E_ALL_TARGET_OFFER_WO EURO BASKET_090925" at bounding box center [261, 94] width 177 height 16
type input "E_ALL_TARGET_OFFER_WODONE EURO BASKET_090925"
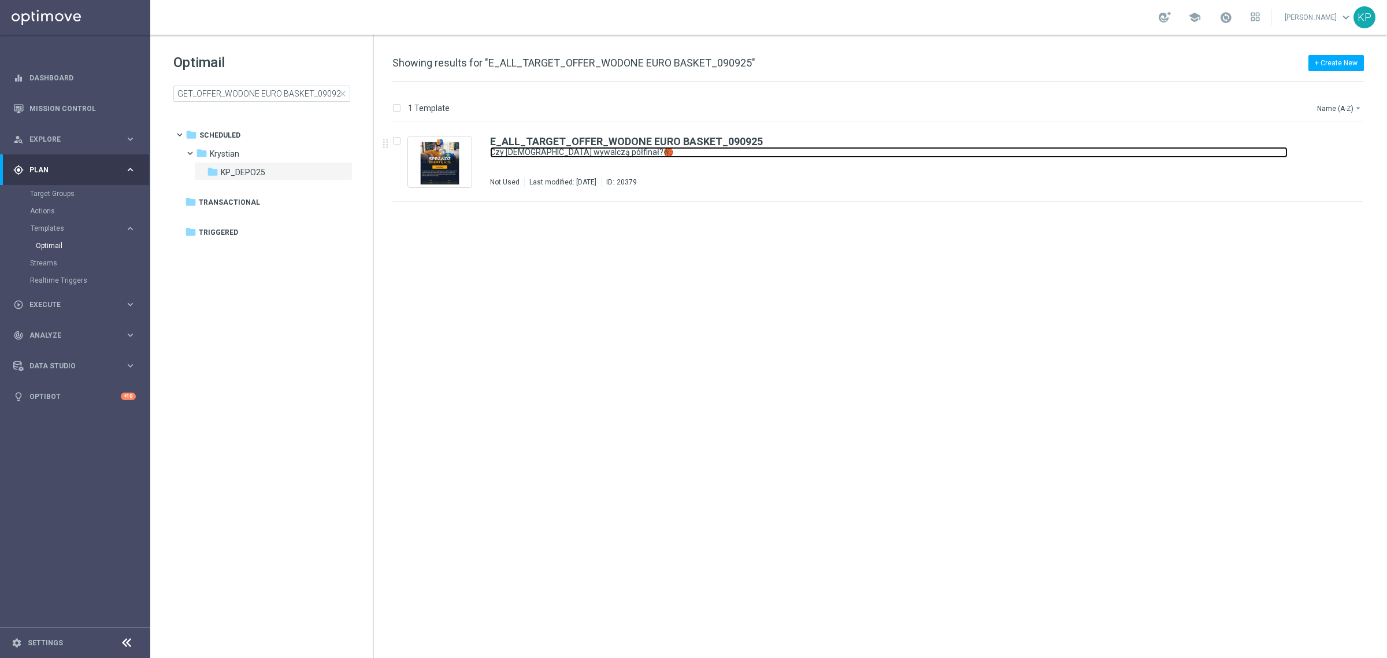
click at [737, 157] on link "Czy [DEMOGRAPHIC_DATA] wywalczą półfinał?🏀" at bounding box center [889, 152] width 798 height 11
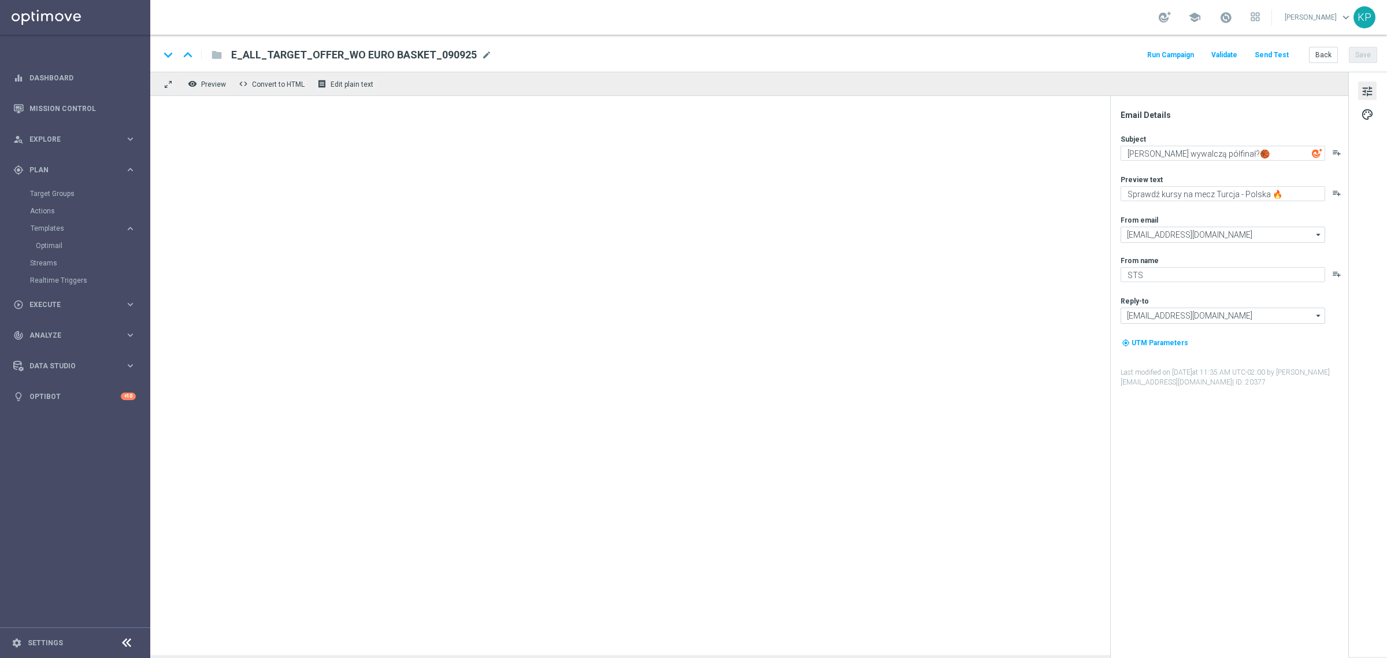
type textarea "Czy [DEMOGRAPHIC_DATA] wywalczą półfinał?🏀"
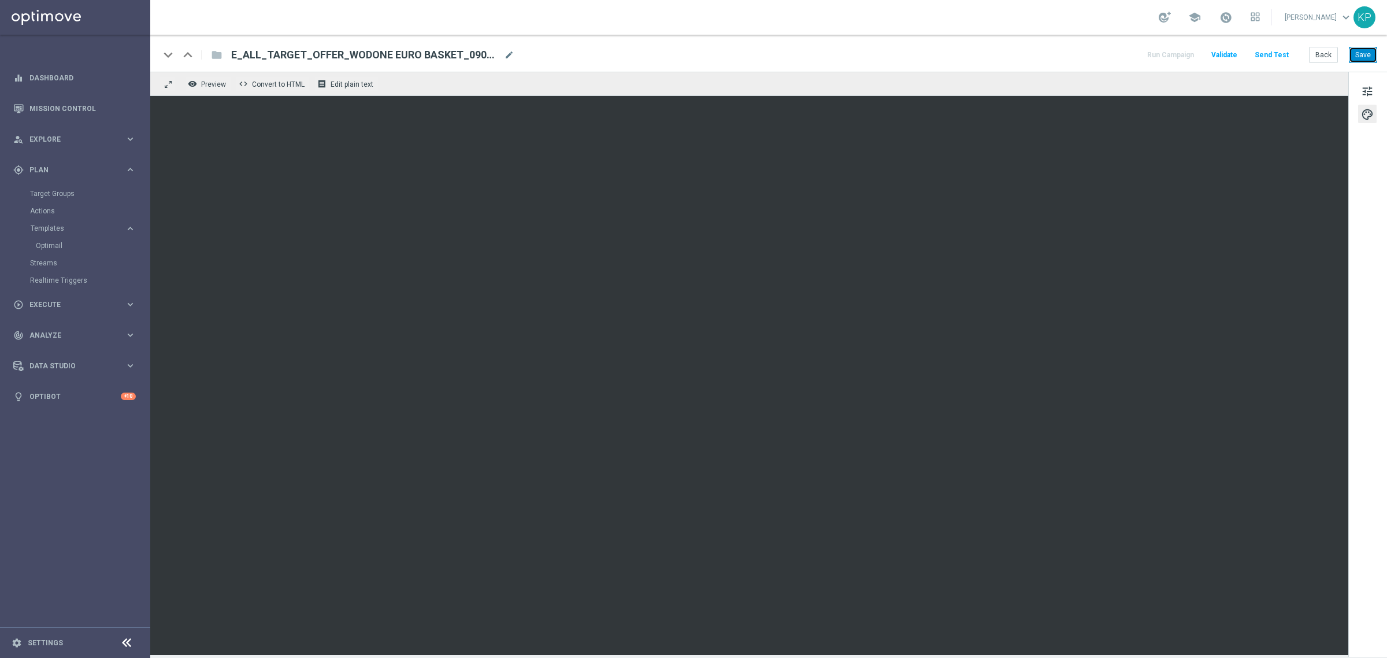
click at [1365, 54] on button "Save" at bounding box center [1363, 55] width 28 height 16
click at [1363, 87] on span "tune" at bounding box center [1367, 91] width 13 height 15
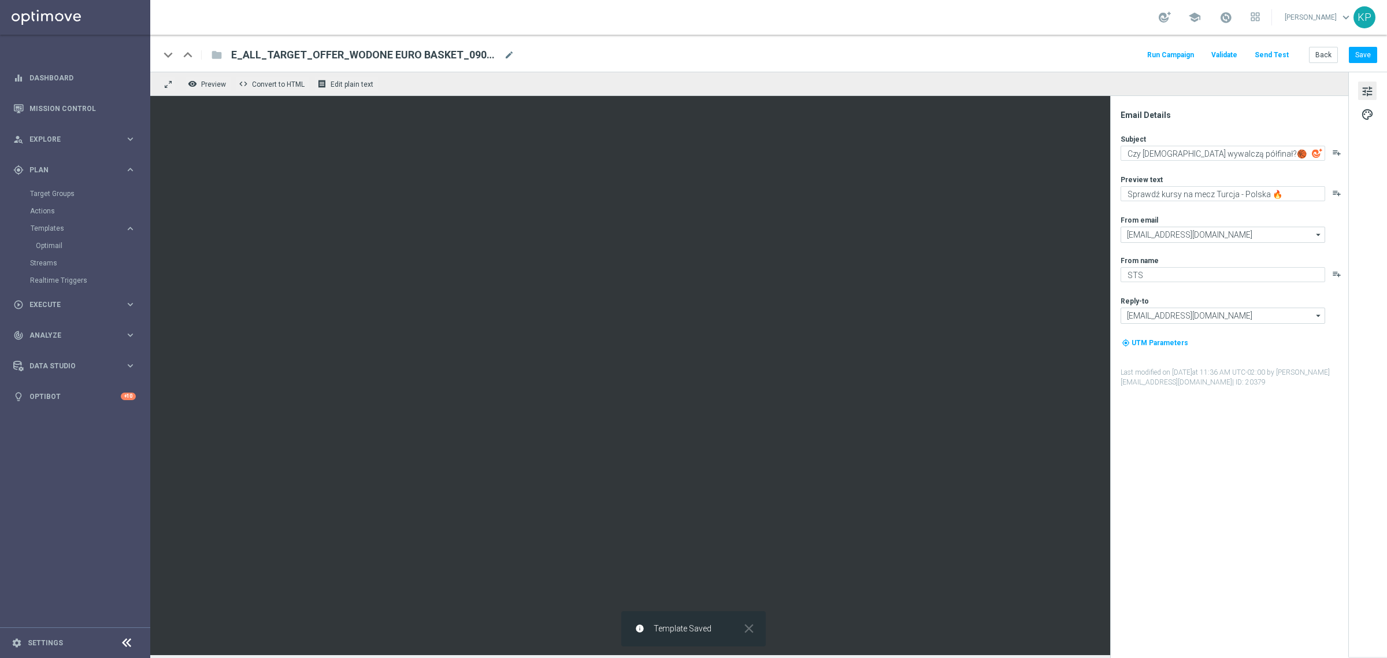
click at [893, 48] on div "keyboard_arrow_down keyboard_arrow_up folder E_ALL_TARGET_OFFER_WODONE EURO BAS…" at bounding box center [769, 54] width 1218 height 15
click at [963, 55] on div "keyboard_arrow_down keyboard_arrow_up folder E_ALL_TARGET_OFFER_WODONE EURO BAS…" at bounding box center [769, 54] width 1218 height 15
click at [1266, 53] on button "Send Test" at bounding box center [1272, 55] width 38 height 16
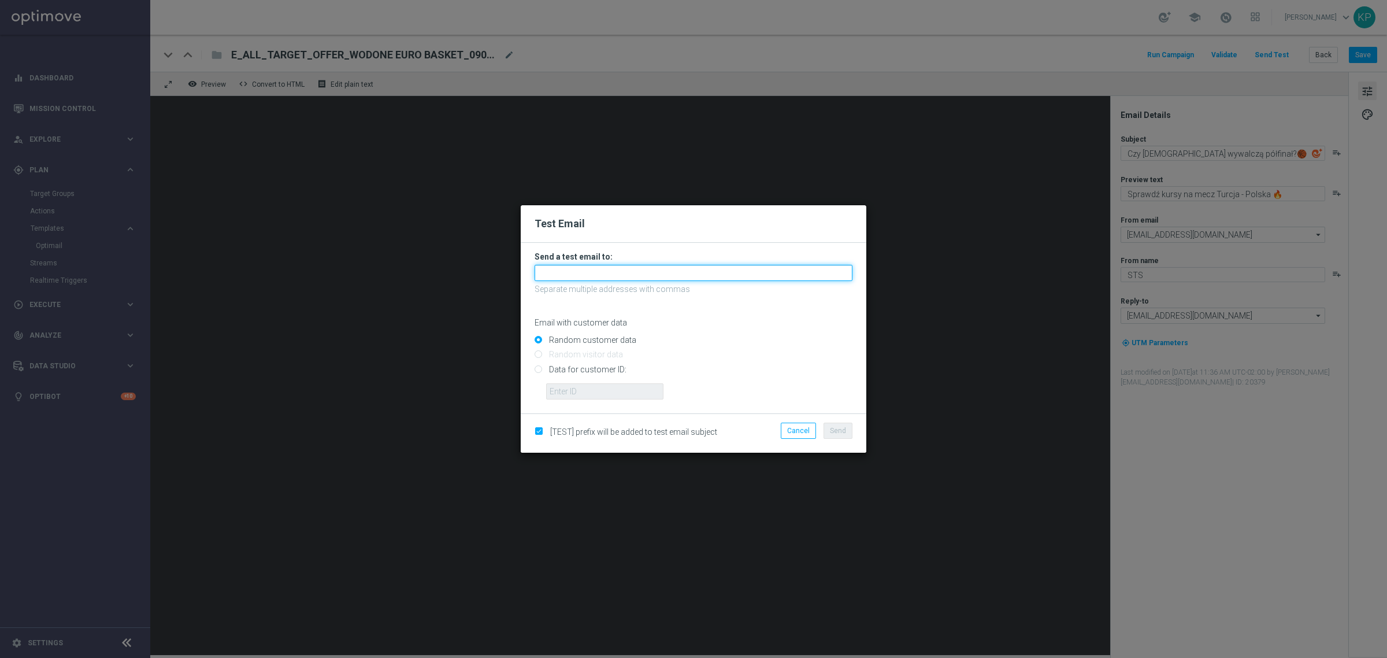
click at [700, 276] on input "text" at bounding box center [694, 273] width 318 height 16
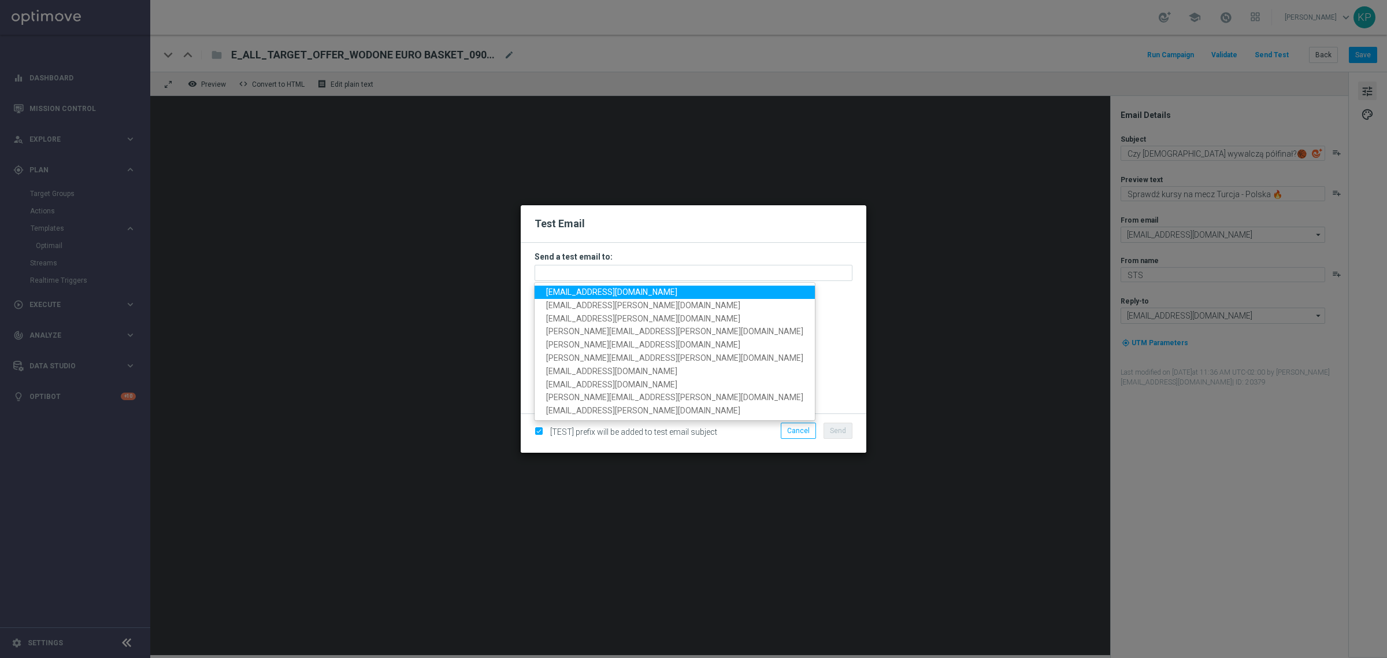
click at [646, 295] on link "[EMAIL_ADDRESS][DOMAIN_NAME]" at bounding box center [675, 291] width 280 height 13
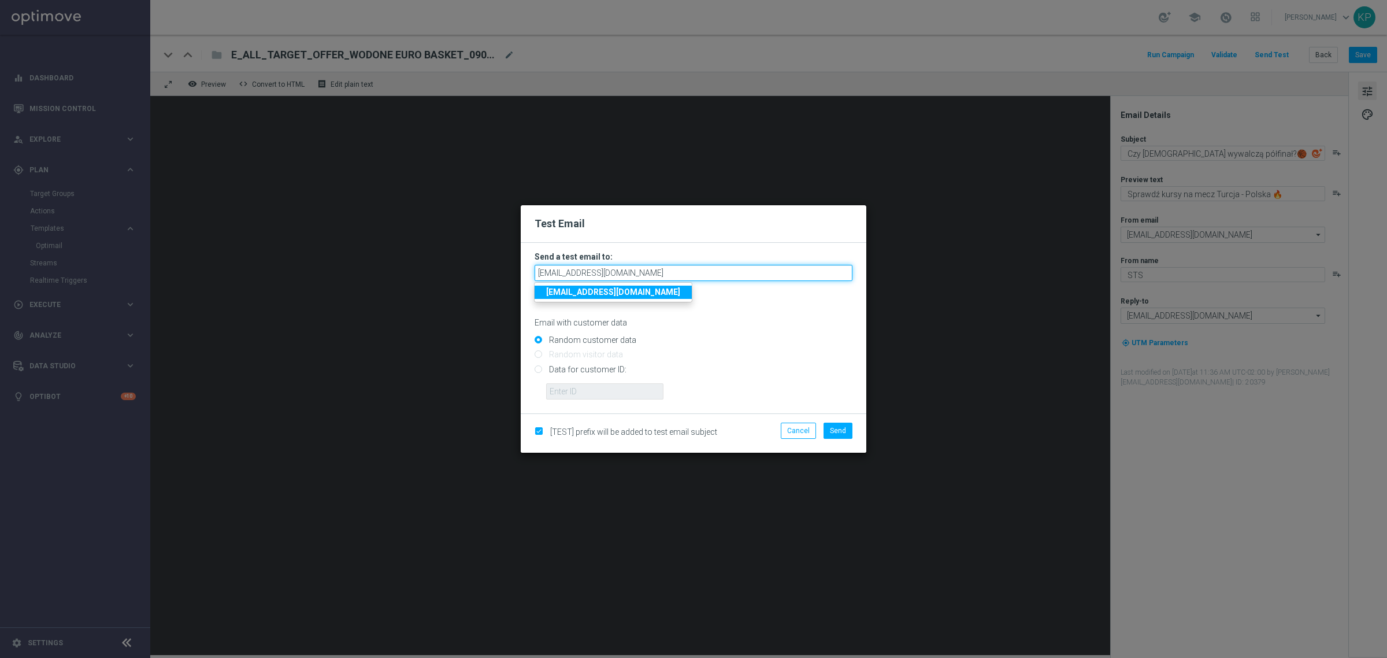
drag, startPoint x: 648, startPoint y: 273, endPoint x: 486, endPoint y: 270, distance: 161.8
click at [486, 270] on modal-container "Test Email Send a test email to: [EMAIL_ADDRESS][DOMAIN_NAME] [EMAIL_ADDRESS][D…" at bounding box center [693, 329] width 1387 height 658
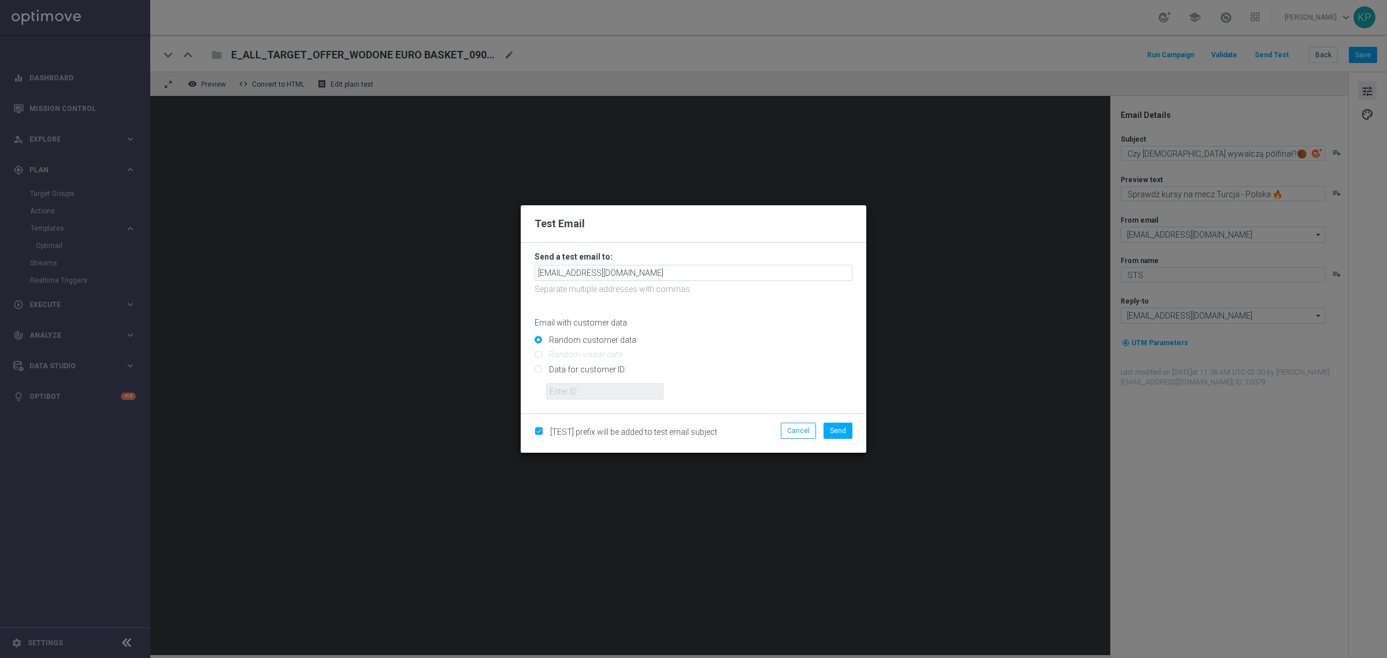
drag, startPoint x: 671, startPoint y: 240, endPoint x: 655, endPoint y: 251, distance: 19.6
click at [672, 240] on div "Test Email" at bounding box center [694, 224] width 346 height 38
drag, startPoint x: 625, startPoint y: 266, endPoint x: 666, endPoint y: 266, distance: 41.0
click at [625, 266] on input "[EMAIL_ADDRESS][DOMAIN_NAME]" at bounding box center [694, 273] width 318 height 16
click at [597, 288] on span "kry [EMAIL_ADDRESS][PERSON_NAME][DOMAIN_NAME]" at bounding box center [649, 291] width 206 height 9
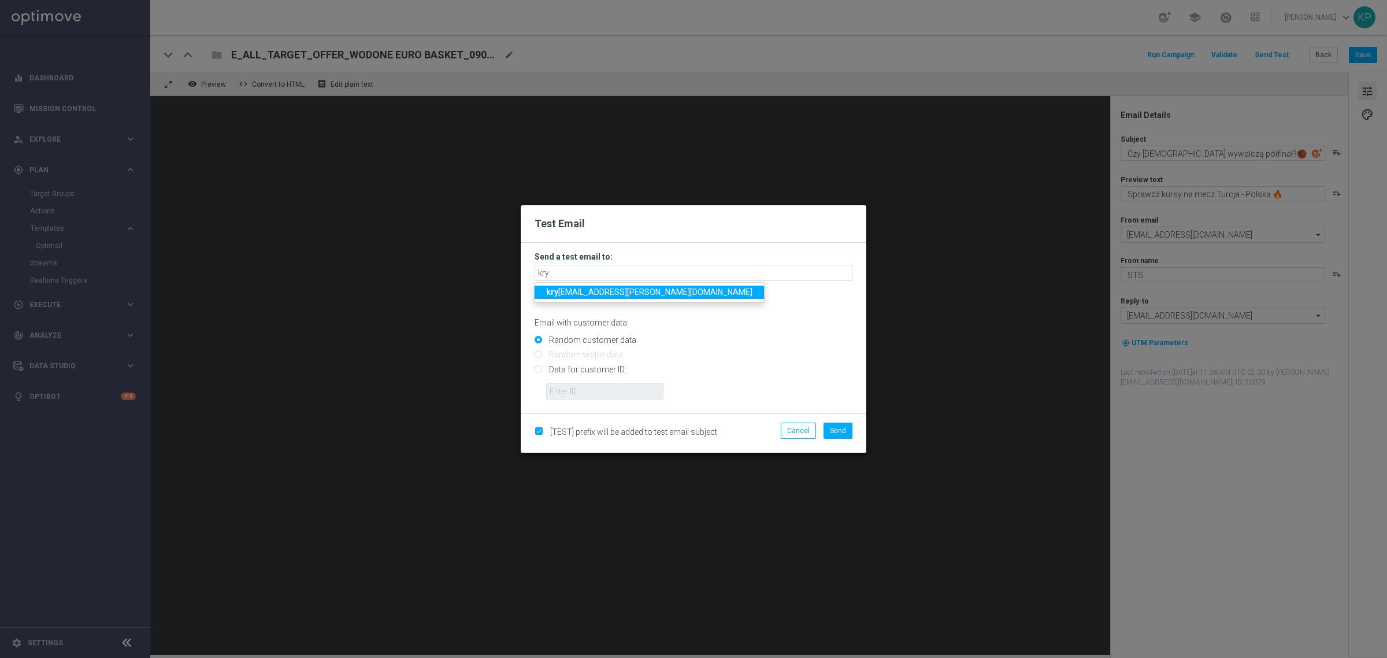
type input "[EMAIL_ADDRESS][PERSON_NAME][DOMAIN_NAME]"
click at [841, 428] on span "Send" at bounding box center [838, 431] width 16 height 8
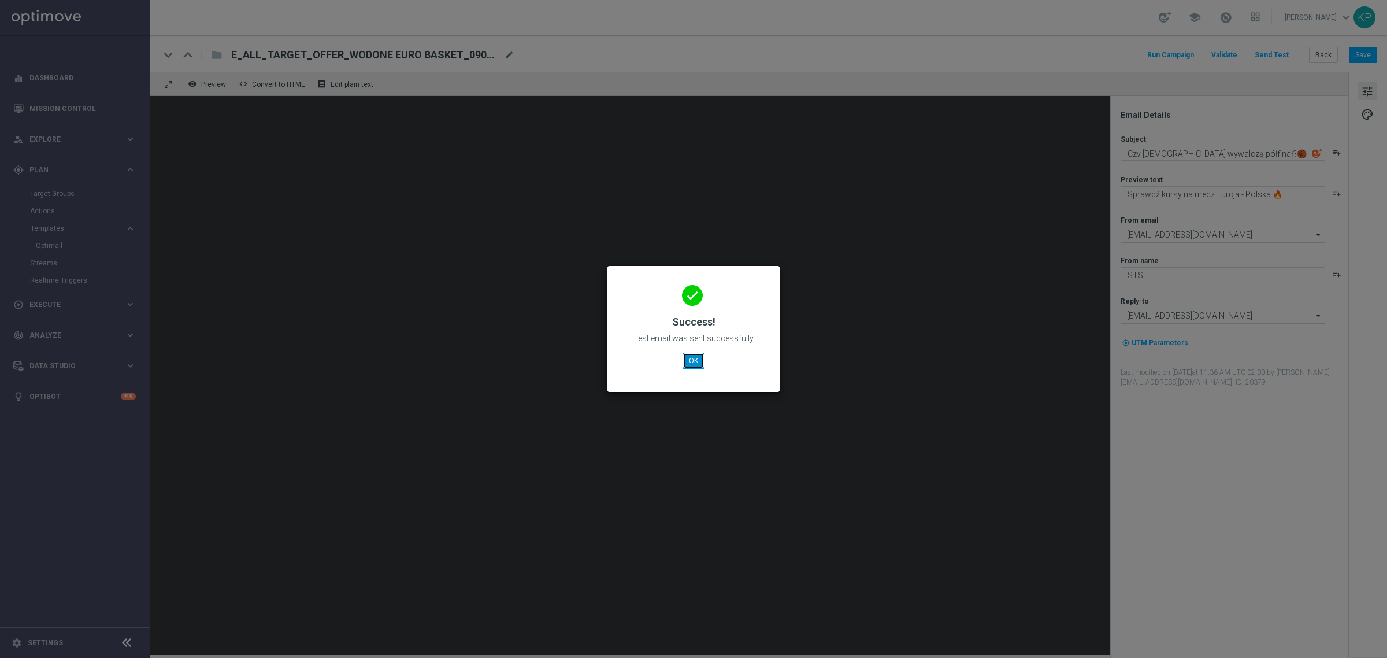
click at [703, 354] on button "OK" at bounding box center [694, 361] width 22 height 16
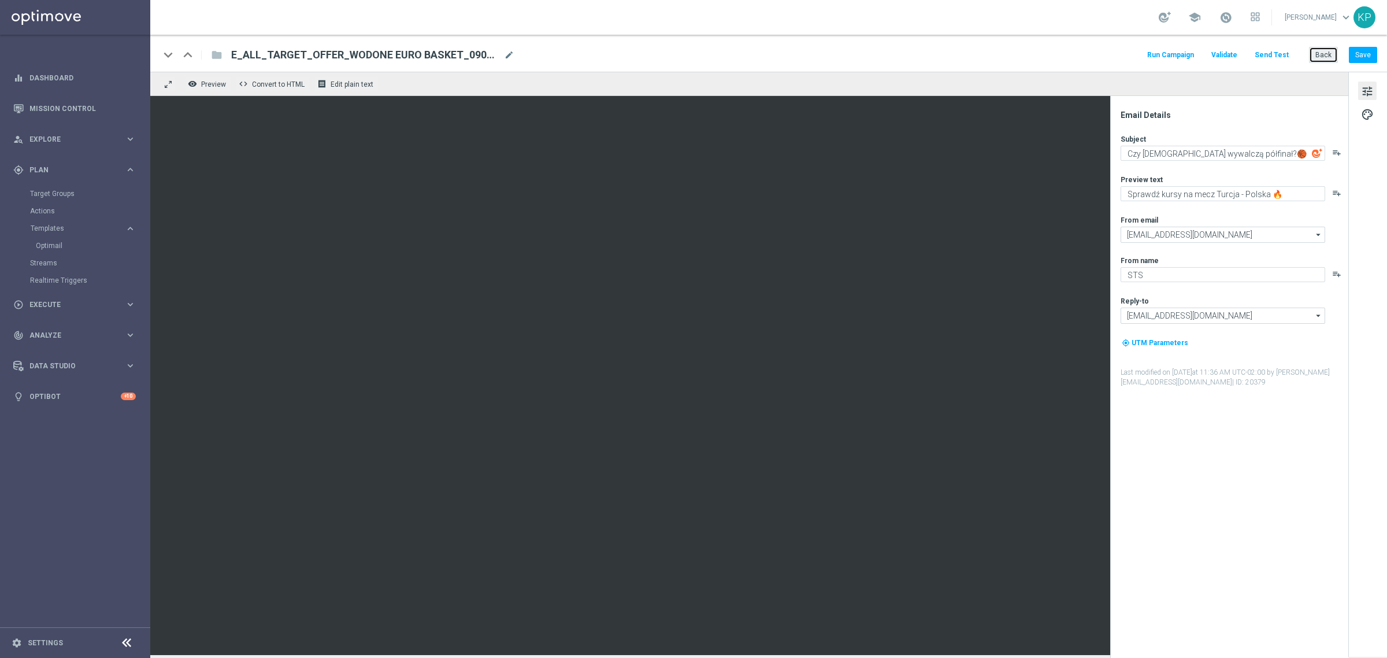
click at [1313, 50] on button "Back" at bounding box center [1323, 55] width 29 height 16
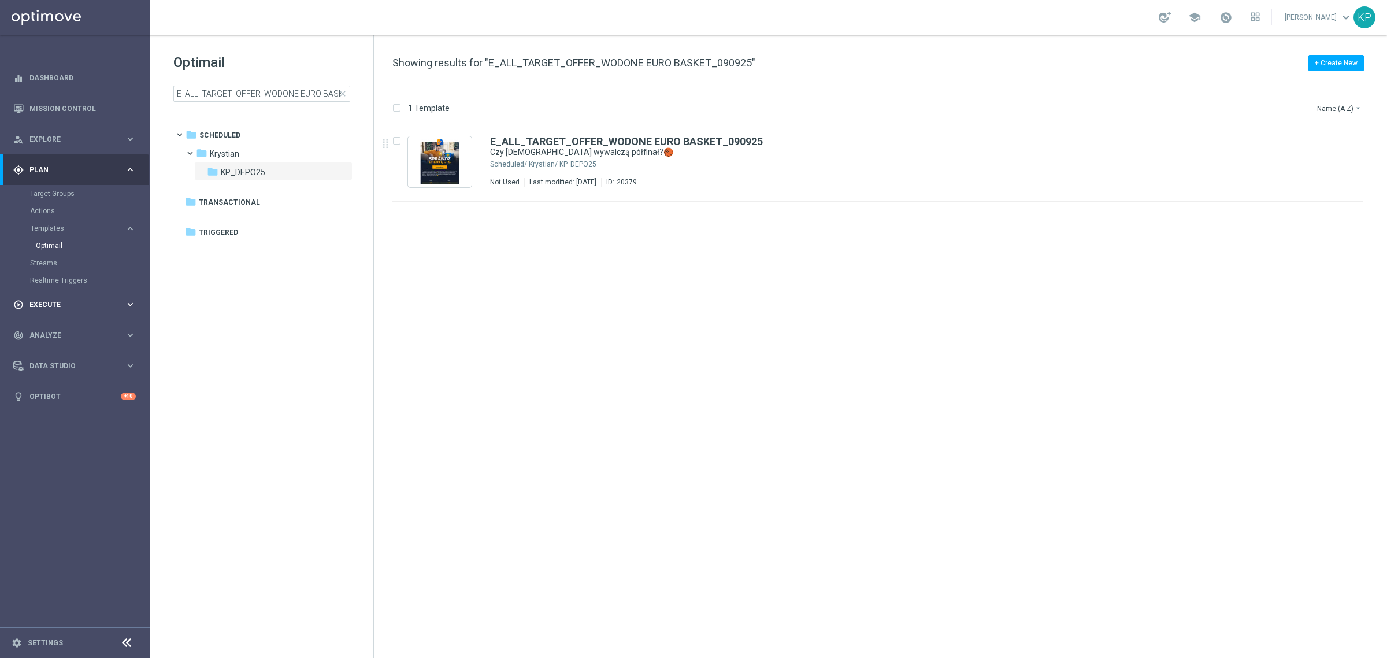
click at [722, 164] on div "Krystian/ KP_DEPO25" at bounding box center [921, 164] width 785 height 9
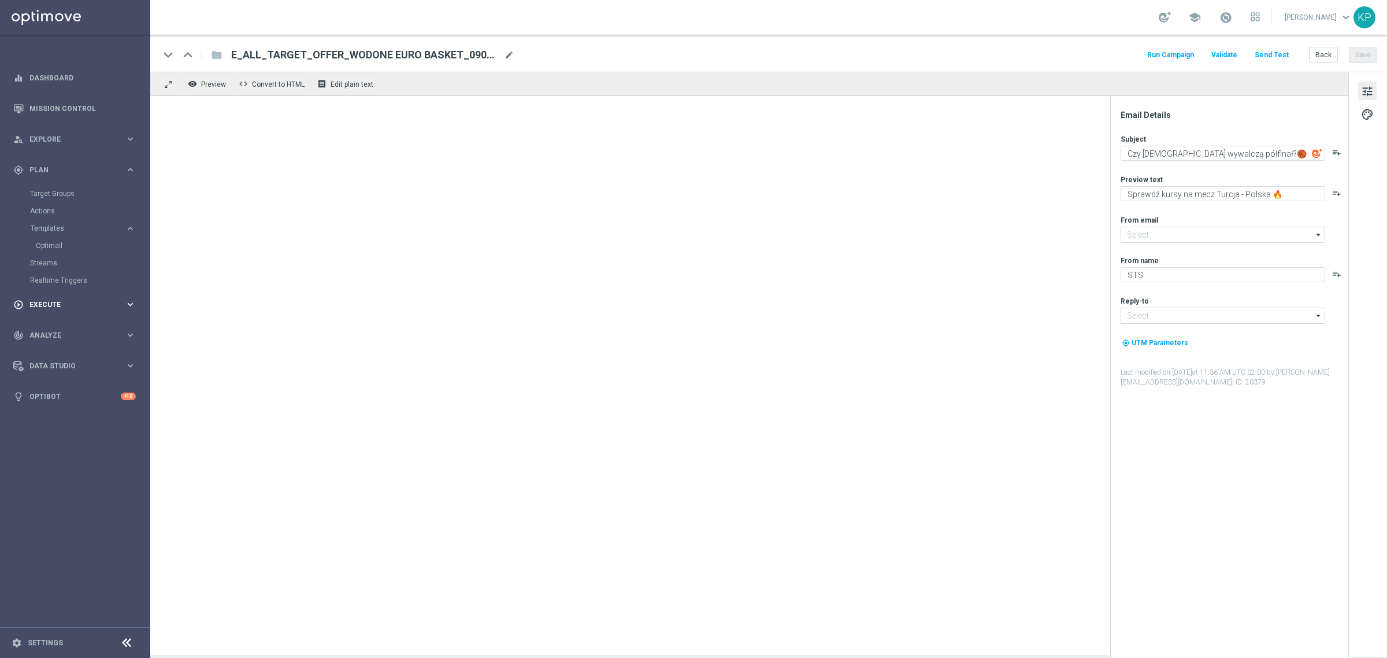
type input "[EMAIL_ADDRESS][DOMAIN_NAME]"
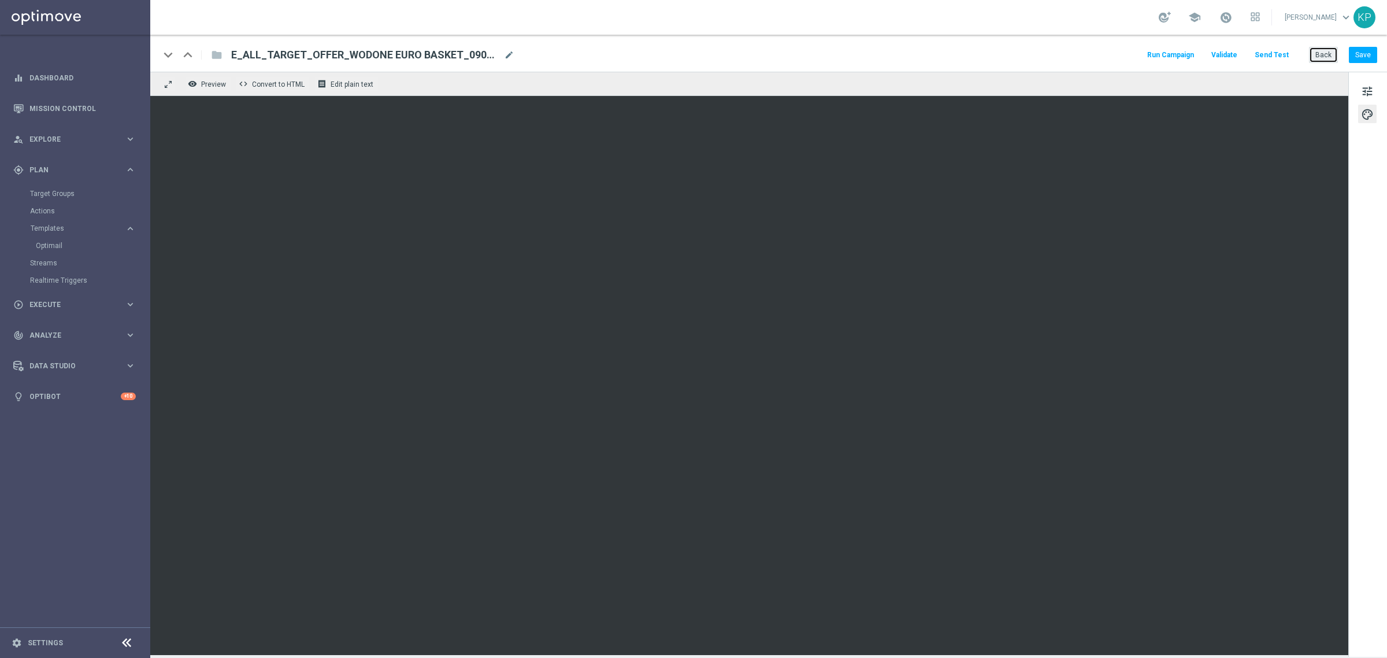
click at [1312, 47] on button "Back" at bounding box center [1323, 55] width 29 height 16
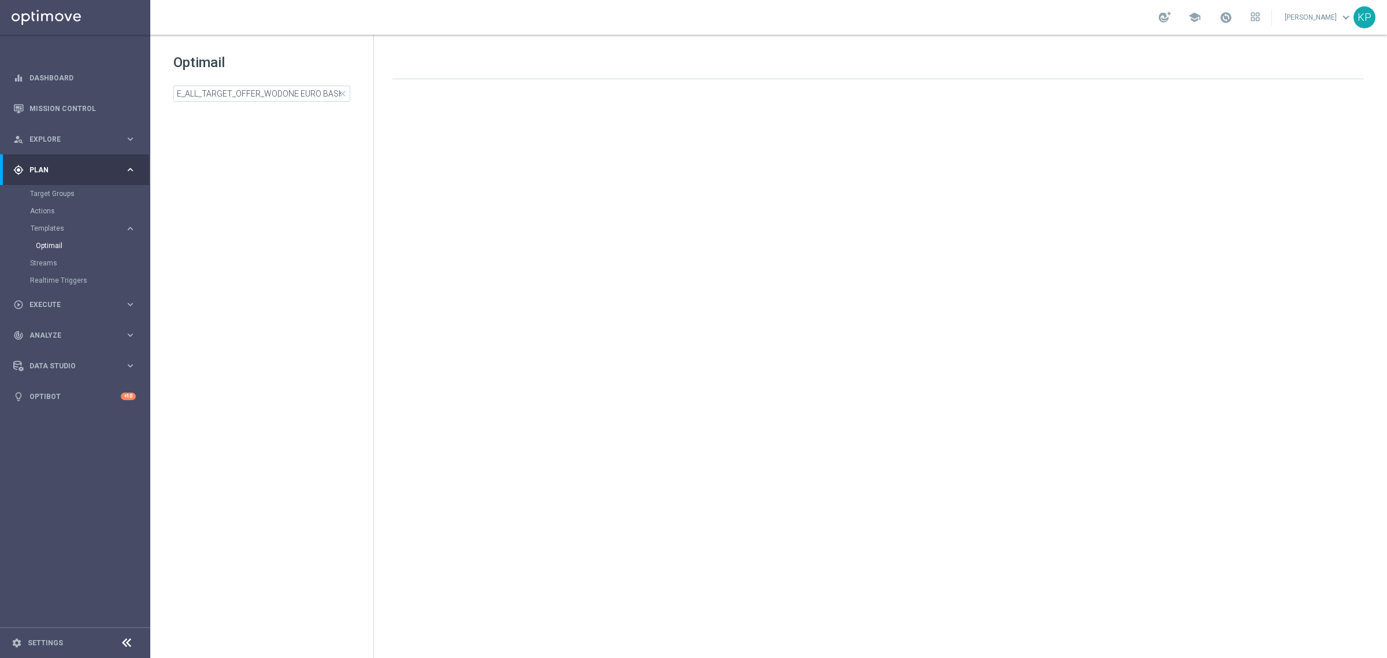
click at [970, 26] on div "school [PERSON_NAME] keyboard_arrow_down KP" at bounding box center [768, 17] width 1237 height 35
